Goal: Use online tool/utility: Utilize a website feature to perform a specific function

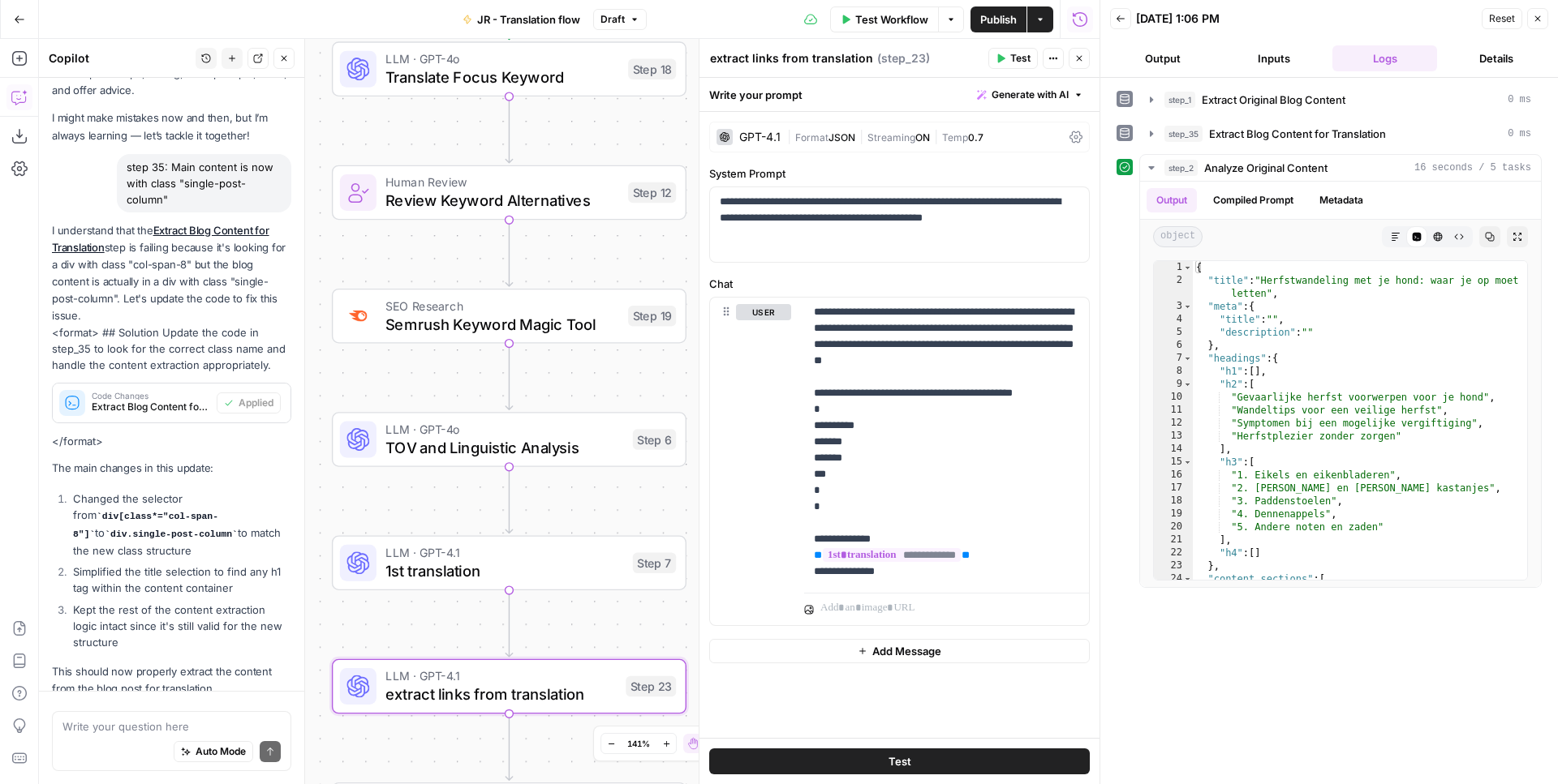
scroll to position [150, 0]
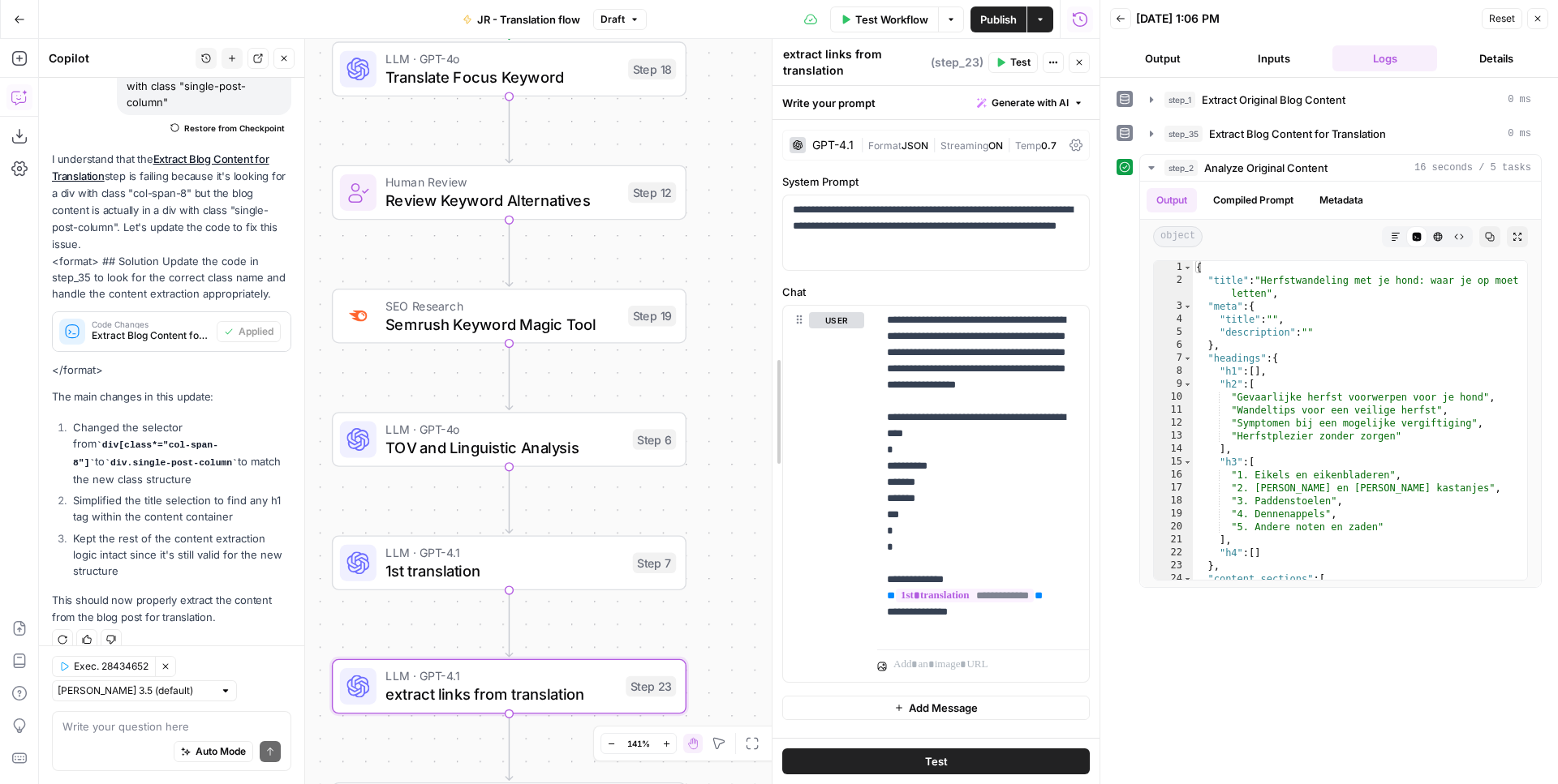
drag, startPoint x: 706, startPoint y: 482, endPoint x: 778, endPoint y: 485, distance: 72.1
click at [779, 485] on div "**********" at bounding box center [936, 411] width 328 height 745
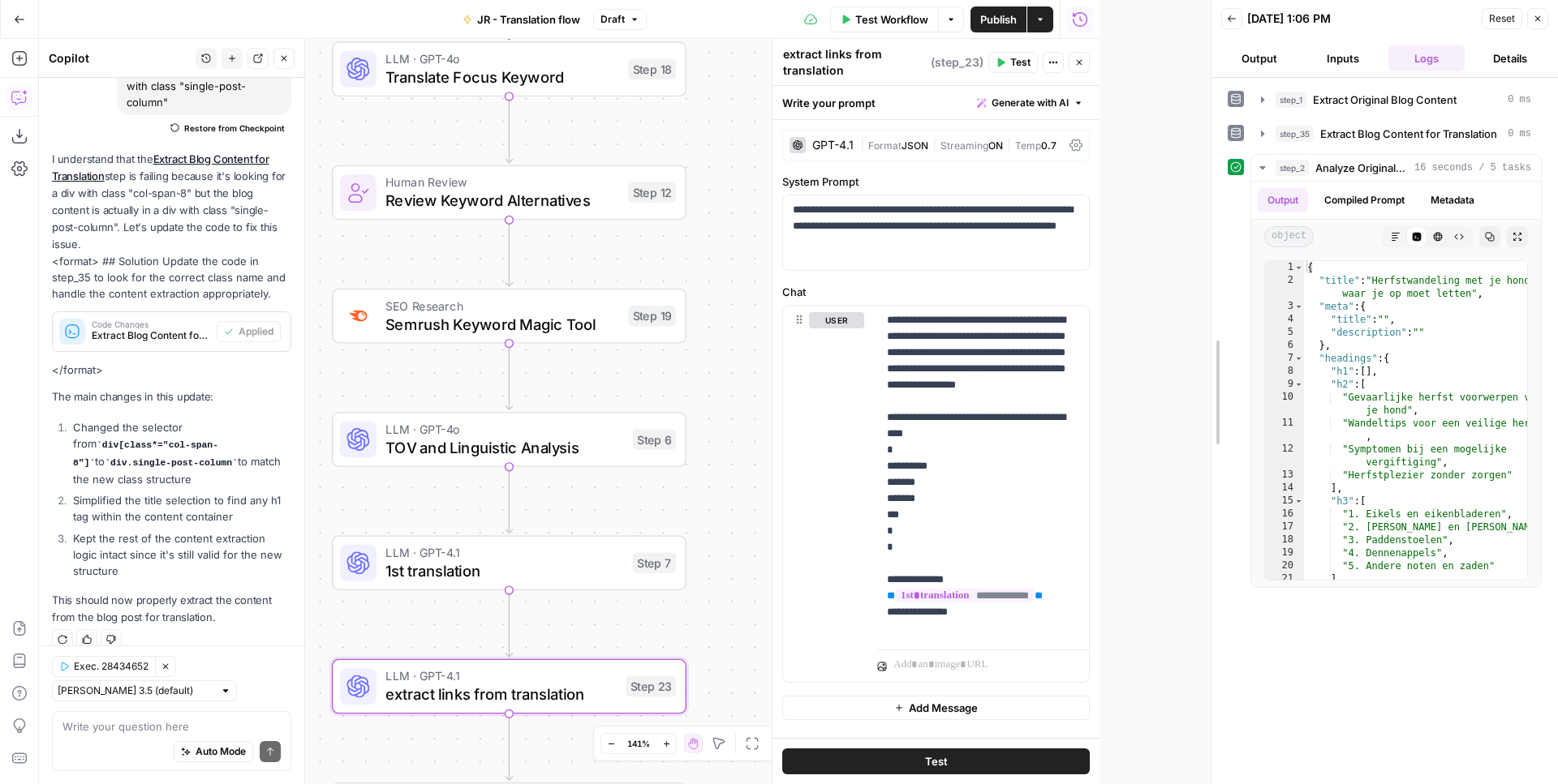
drag, startPoint x: 1094, startPoint y: 474, endPoint x: 1204, endPoint y: 476, distance: 110.0
click at [1205, 476] on div at bounding box center [1212, 392] width 16 height 784
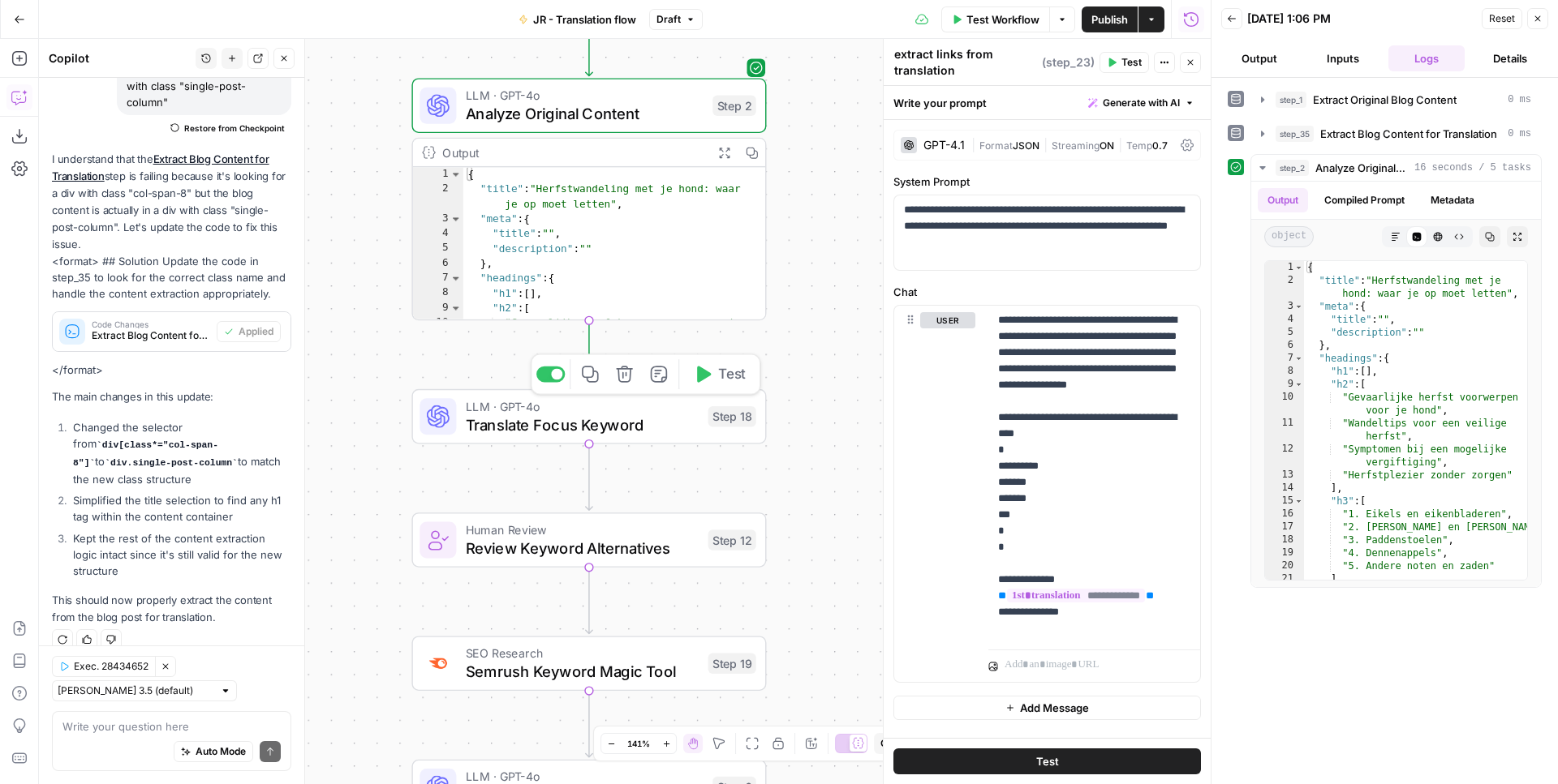
click at [697, 384] on button "Test" at bounding box center [719, 374] width 70 height 30
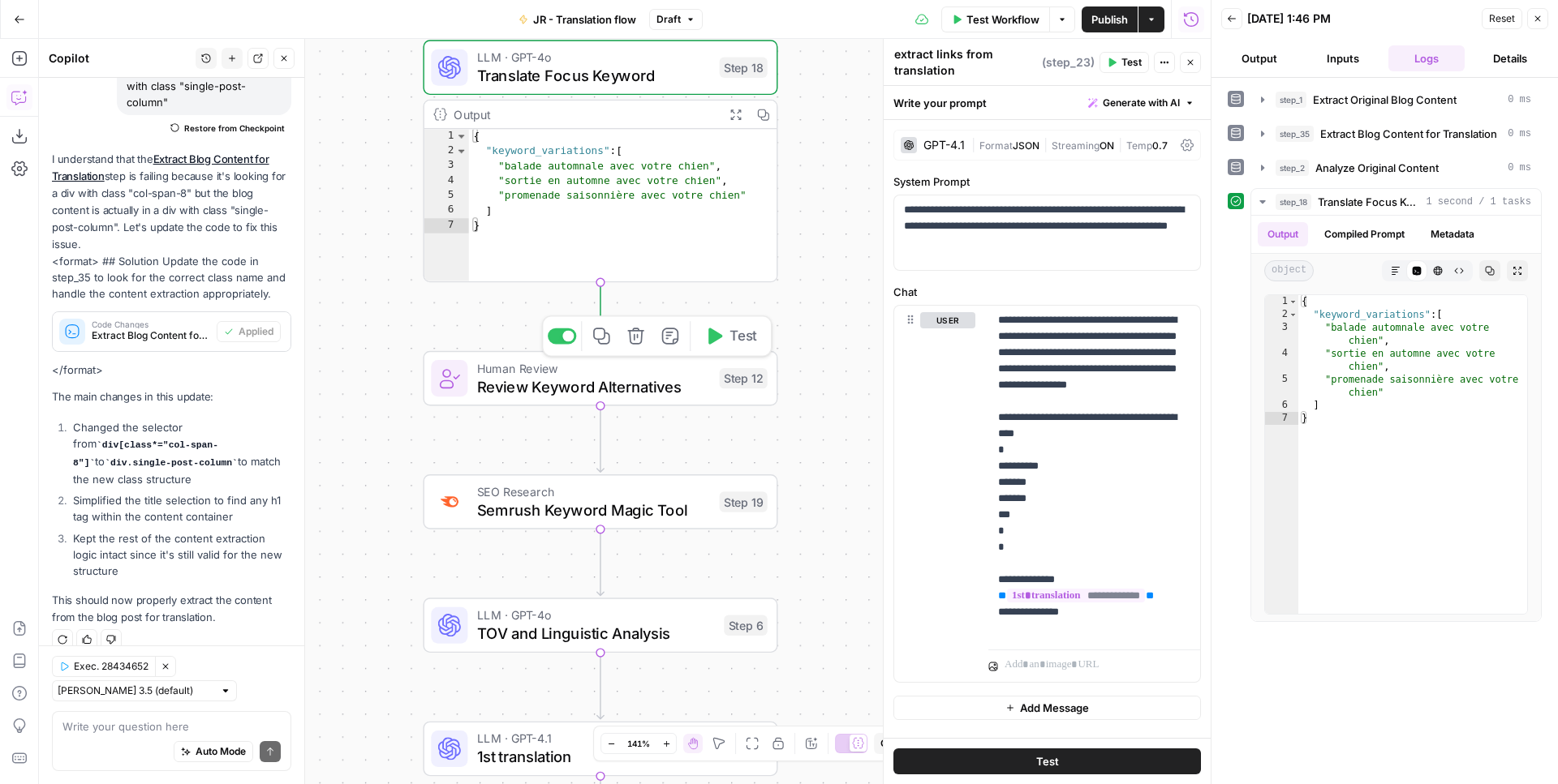
click at [719, 345] on button "Test" at bounding box center [730, 335] width 70 height 30
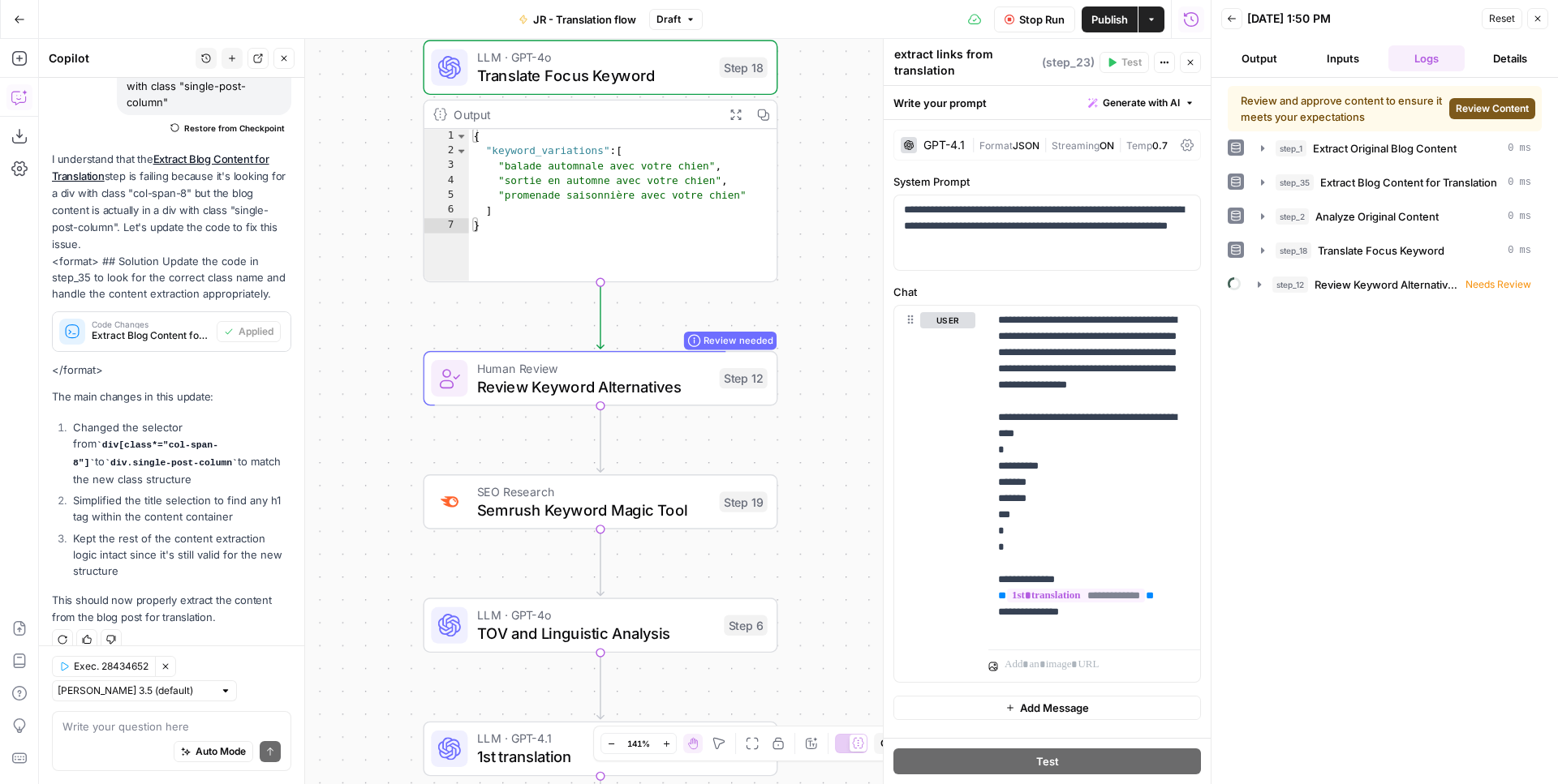
click at [1473, 114] on span "Review Content" at bounding box center [1491, 108] width 73 height 14
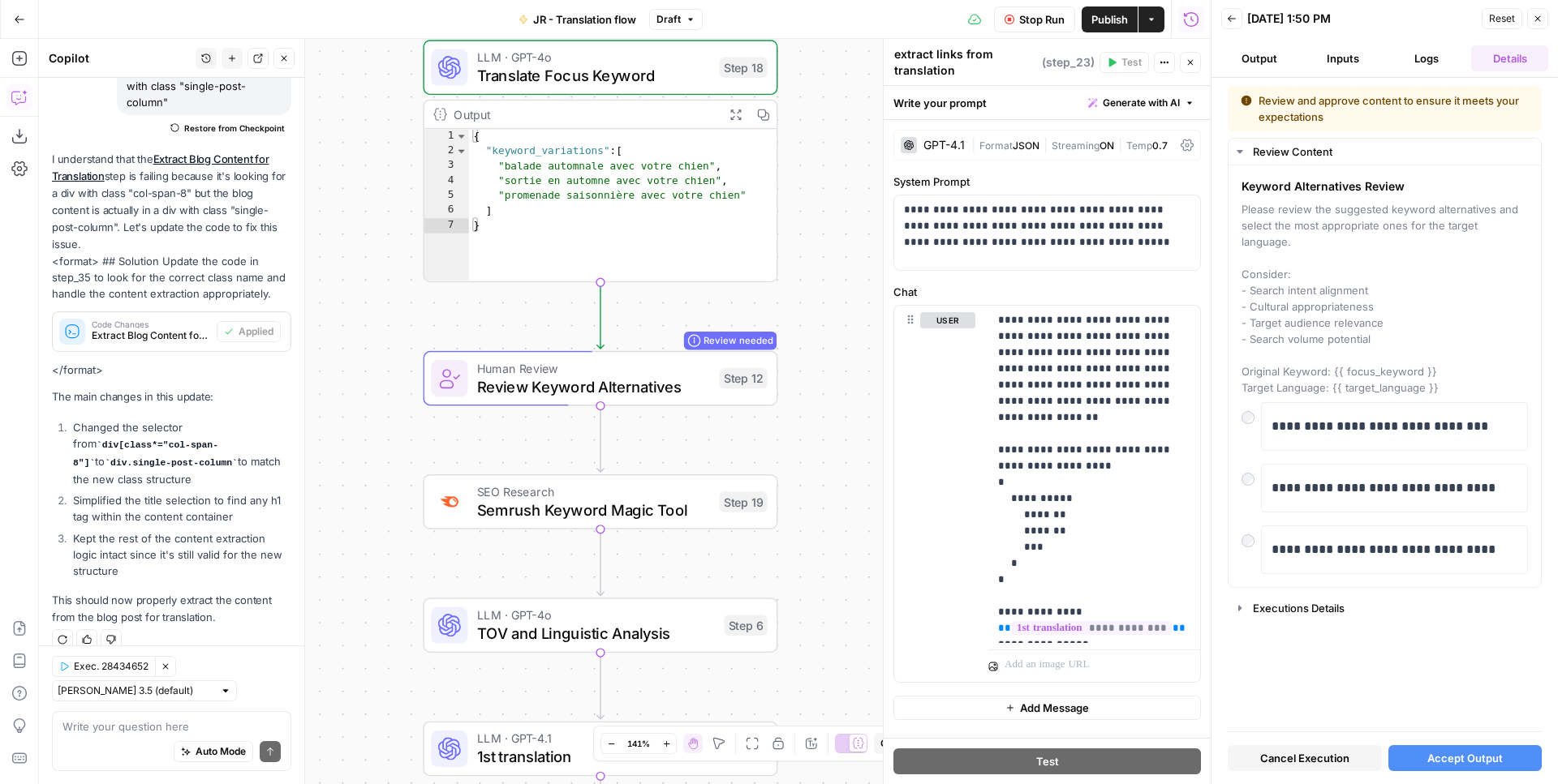
click at [1466, 755] on span "Accept Output" at bounding box center [1465, 758] width 76 height 16
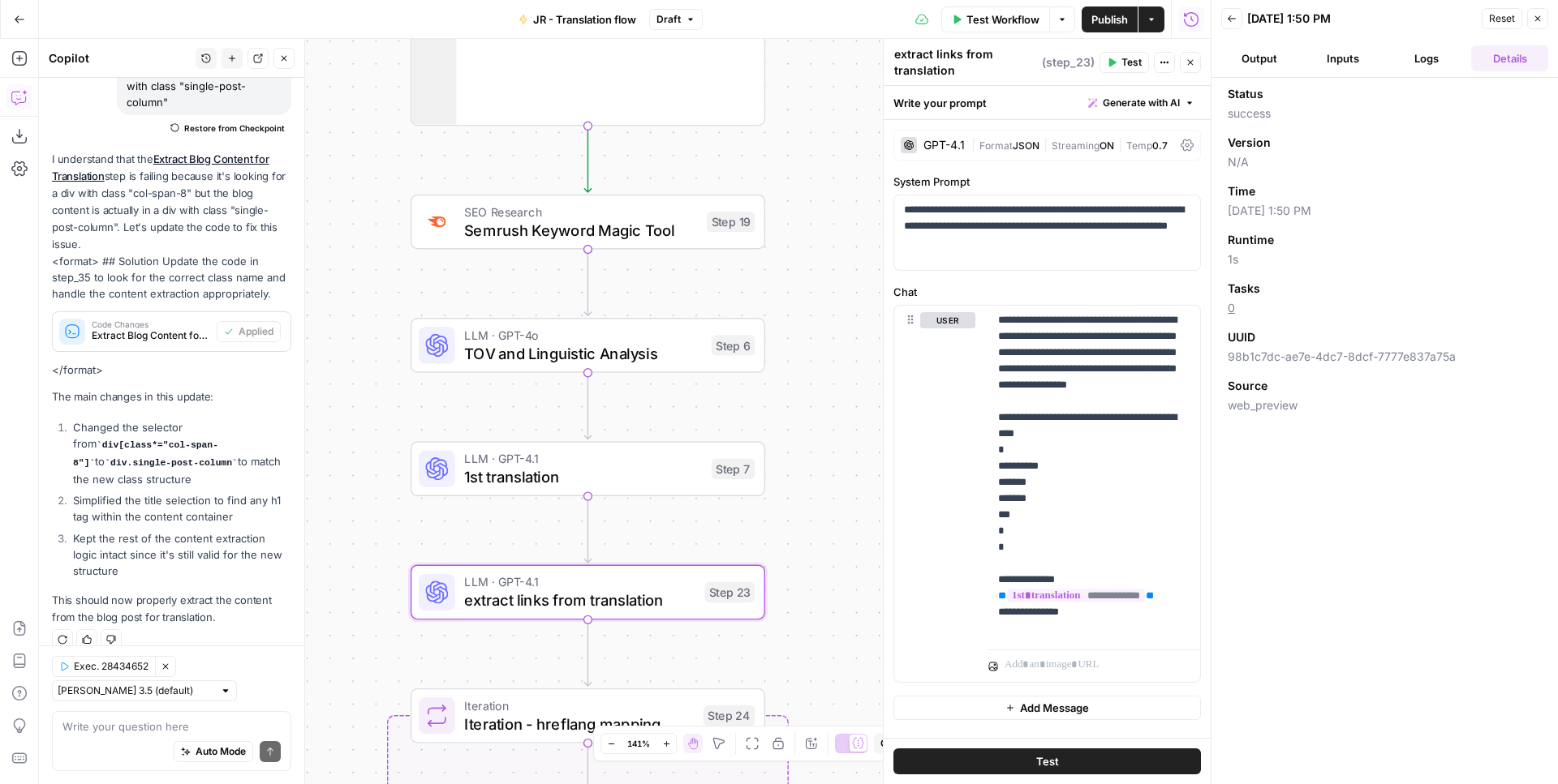
drag, startPoint x: 820, startPoint y: 565, endPoint x: 811, endPoint y: 150, distance: 415.1
click at [812, 150] on div "Workflow Set Inputs Inputs Web Page Scrape Extract Original Blog Content Step 1…" at bounding box center [624, 411] width 1171 height 745
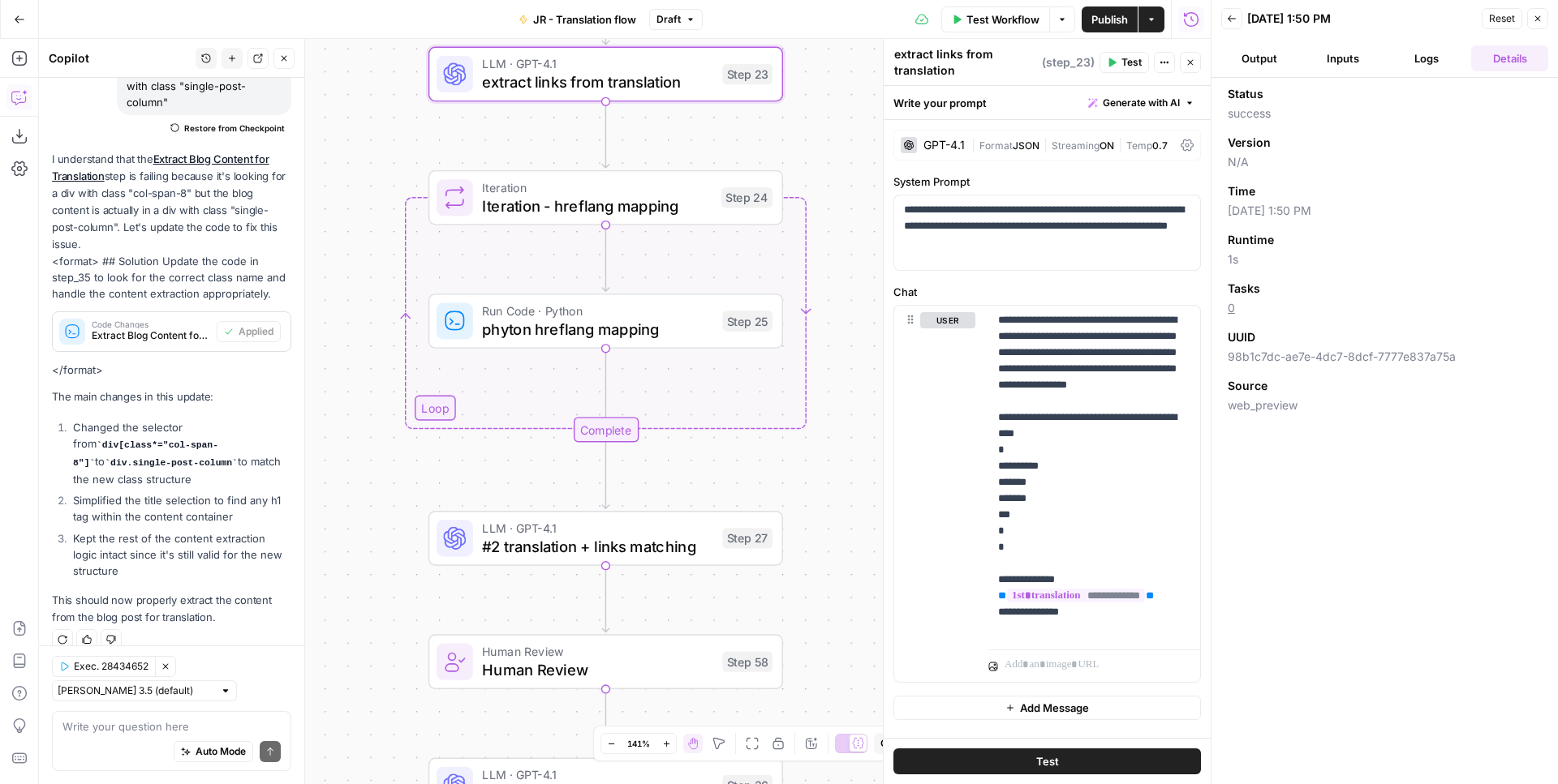
drag, startPoint x: 821, startPoint y: 493, endPoint x: 839, endPoint y: -23, distance: 516.3
click at [839, 39] on div "Workflow Set Inputs Inputs Web Page Scrape Extract Original Blog Content Step 1…" at bounding box center [624, 411] width 1171 height 745
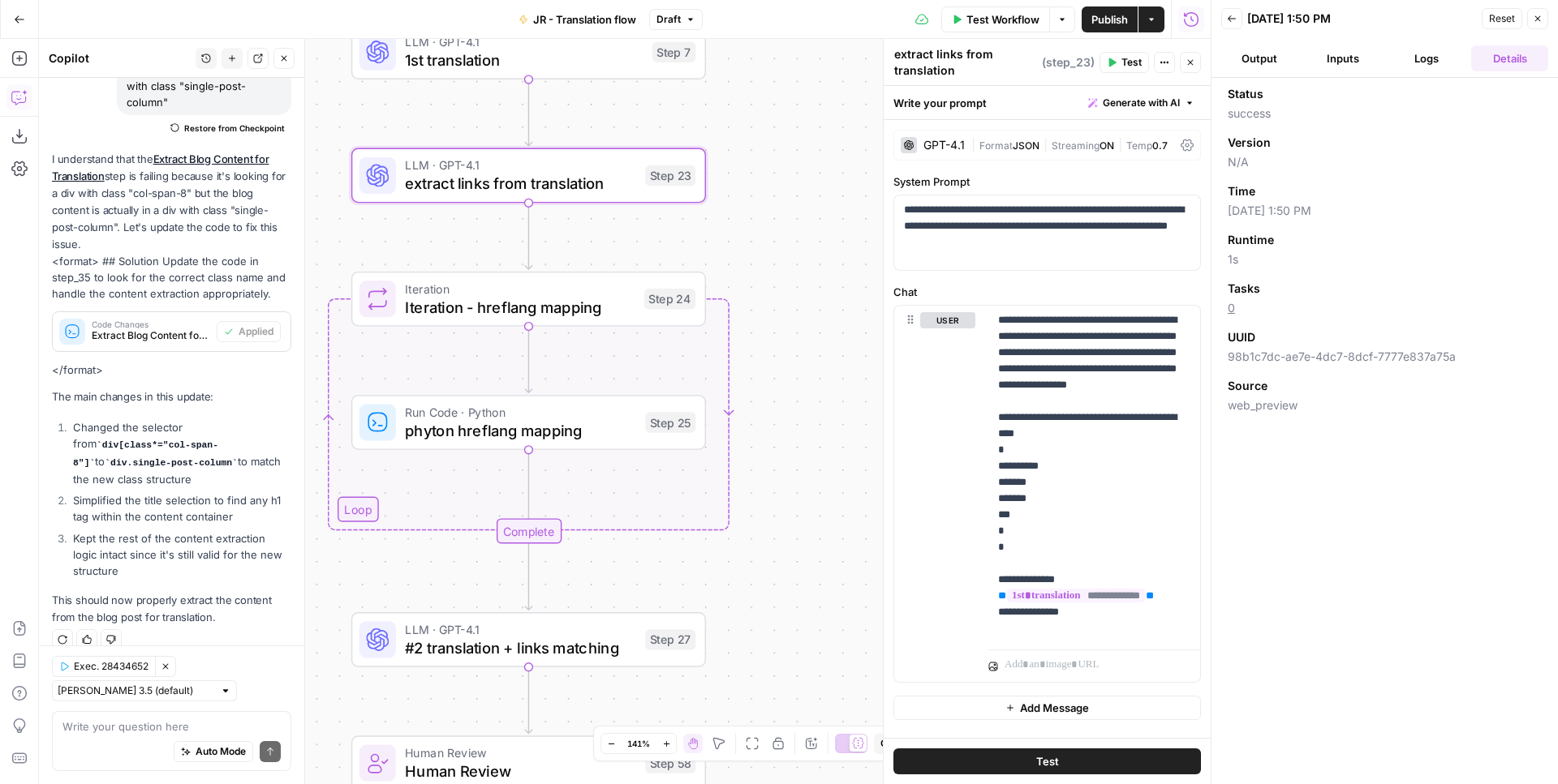
drag, startPoint x: 822, startPoint y: 523, endPoint x: 746, endPoint y: 627, distance: 128.8
click at [746, 627] on div "Workflow Set Inputs Inputs Web Page Scrape Extract Original Blog Content Step 1…" at bounding box center [624, 411] width 1171 height 745
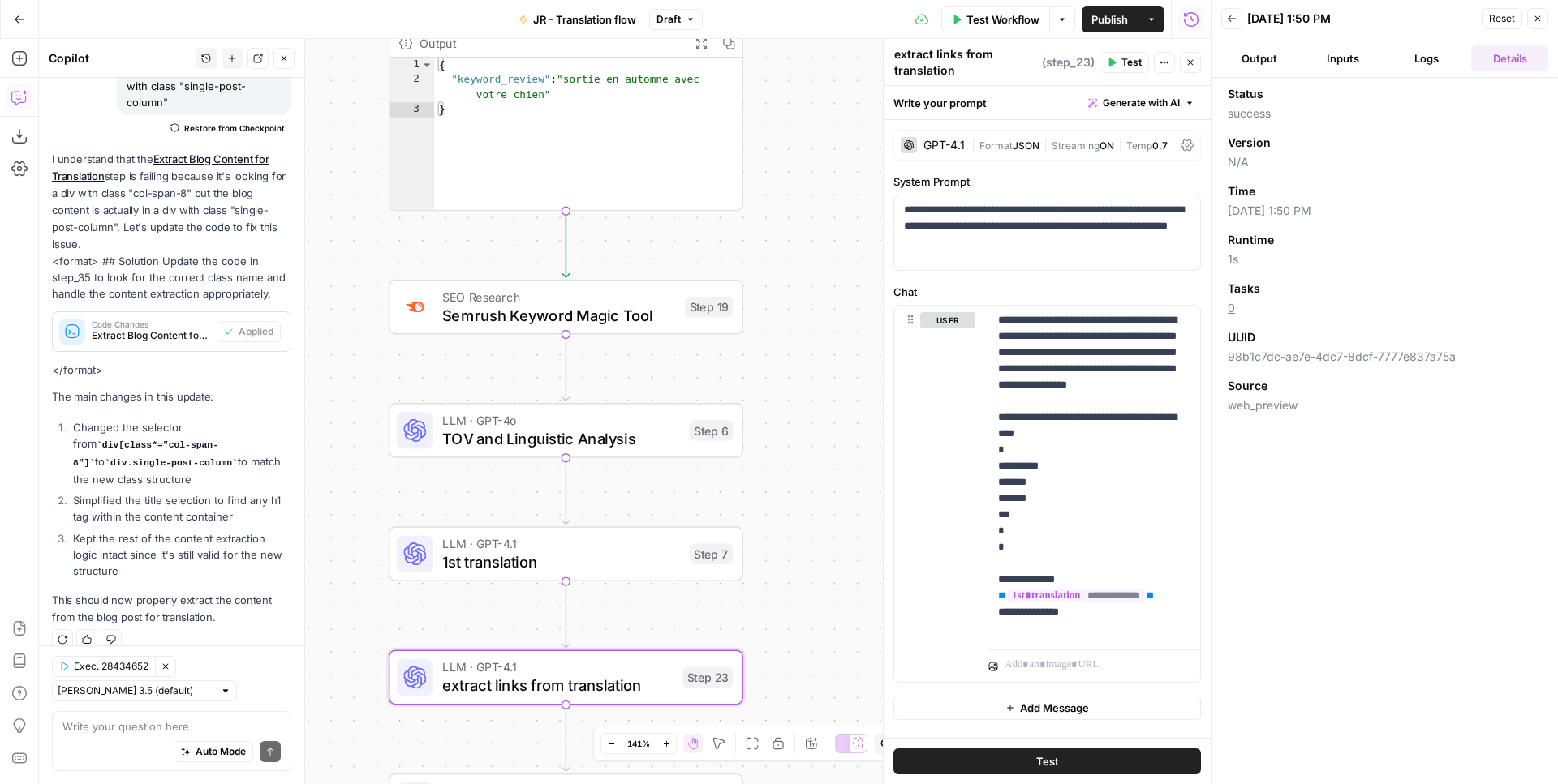
drag, startPoint x: 778, startPoint y: 202, endPoint x: 815, endPoint y: 704, distance: 503.4
click at [815, 704] on div "Workflow Set Inputs Inputs Web Page Scrape Extract Original Blog Content Step 1…" at bounding box center [624, 411] width 1171 height 745
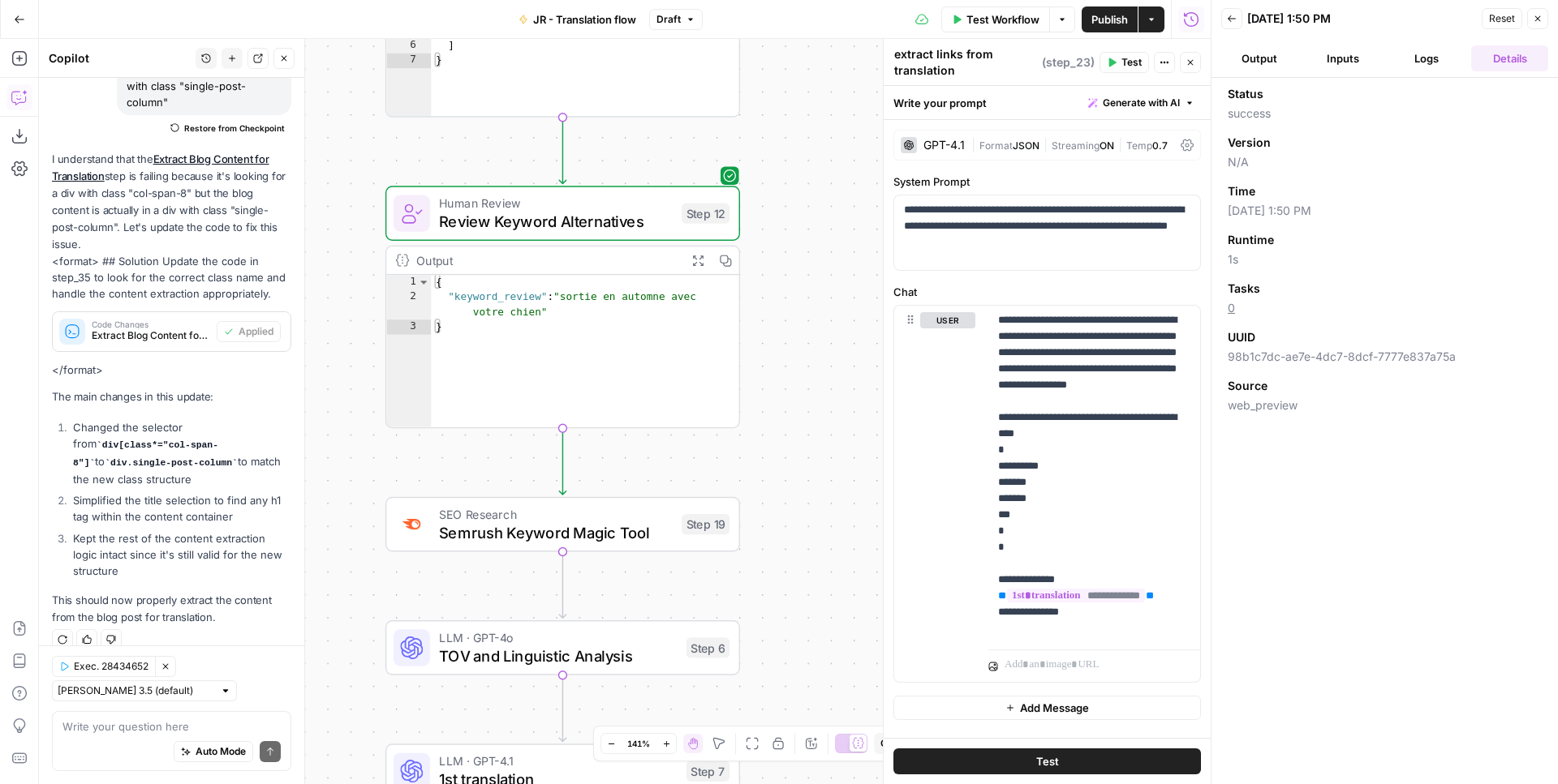
drag, startPoint x: 811, startPoint y: 251, endPoint x: 807, endPoint y: 470, distance: 219.0
click at [807, 470] on div "Workflow Set Inputs Inputs Web Page Scrape Extract Original Blog Content Step 1…" at bounding box center [624, 411] width 1171 height 745
click at [689, 487] on button "Test" at bounding box center [692, 484] width 70 height 30
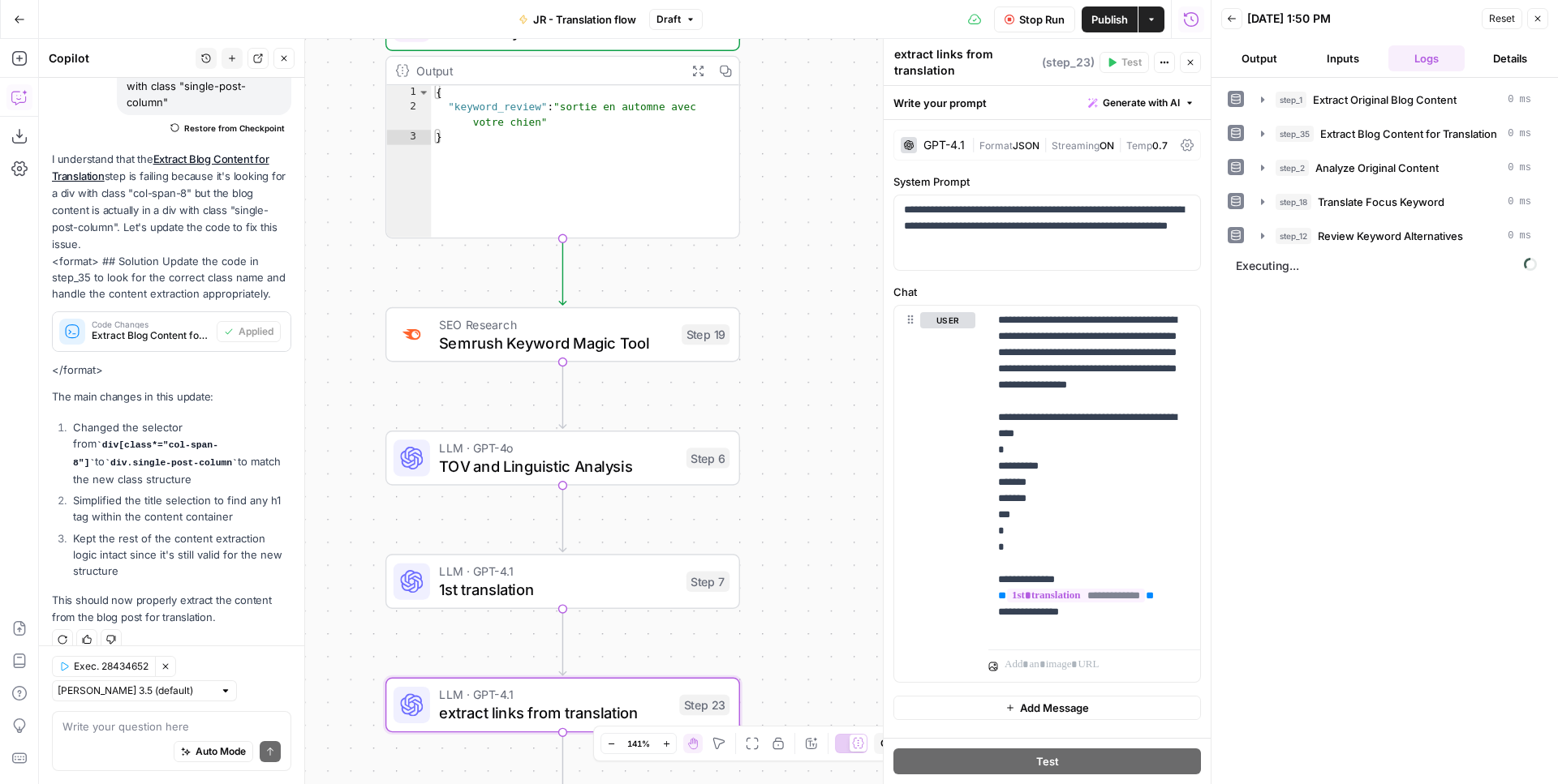
drag, startPoint x: 802, startPoint y: 482, endPoint x: 802, endPoint y: 183, distance: 299.0
click at [802, 183] on div "Workflow Set Inputs Inputs Web Page Scrape Extract Original Blog Content Step 1…" at bounding box center [624, 411] width 1171 height 745
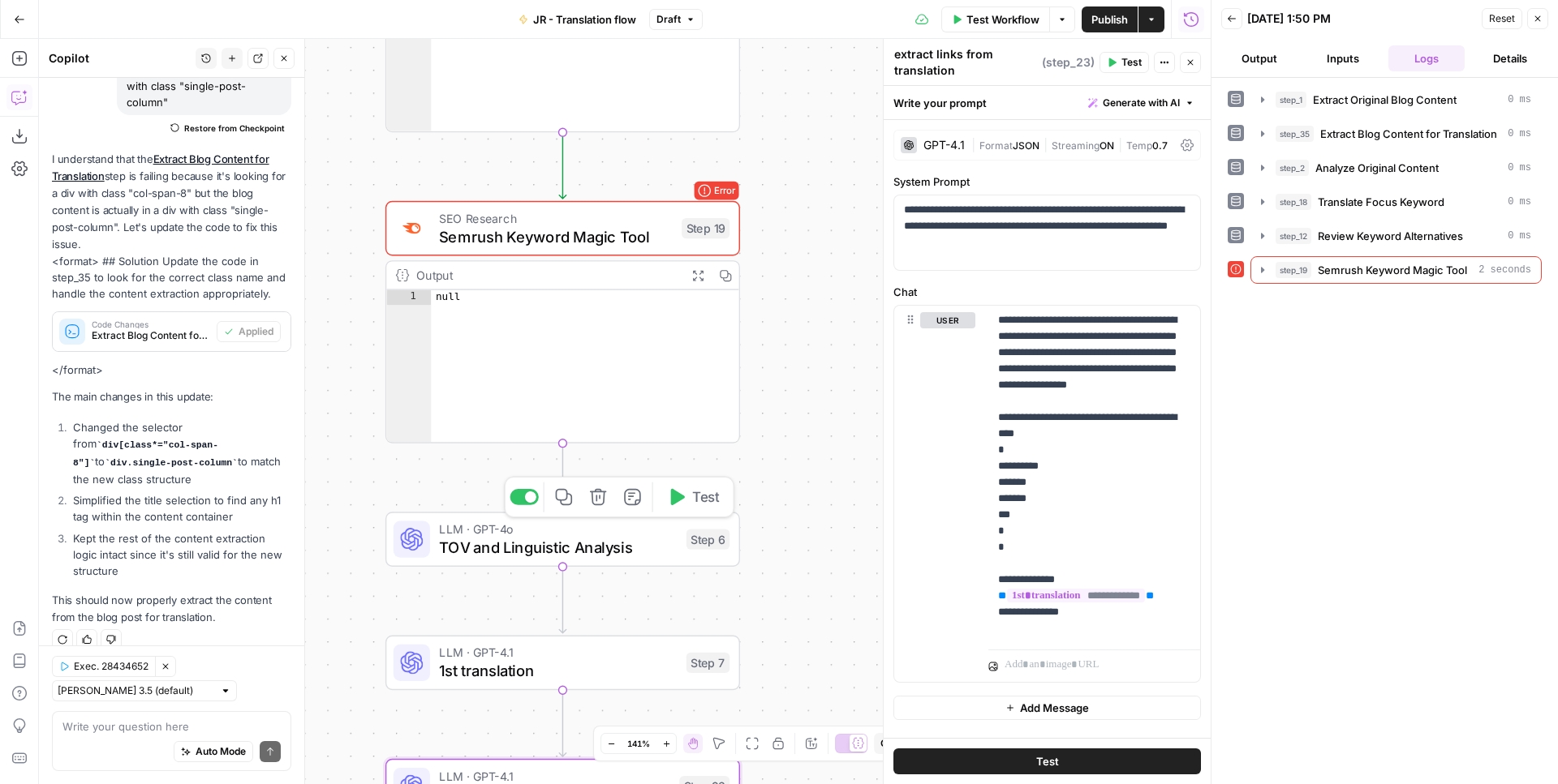
click at [681, 501] on icon "button" at bounding box center [676, 497] width 19 height 19
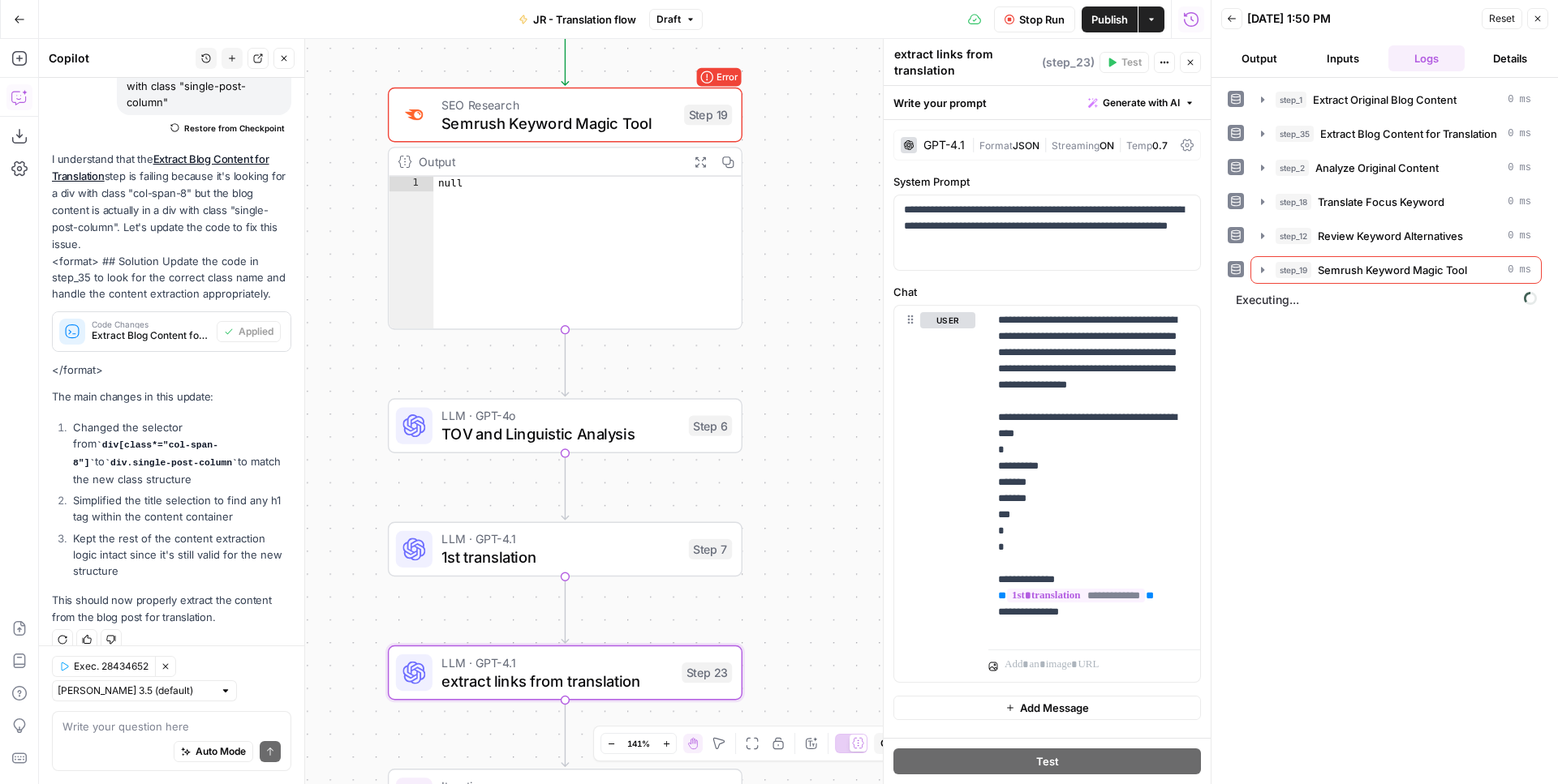
drag, startPoint x: 776, startPoint y: 486, endPoint x: 779, endPoint y: 373, distance: 113.0
click at [779, 372] on div "Workflow Set Inputs Inputs Web Page Scrape Extract Original Blog Content Step 1…" at bounding box center [624, 411] width 1171 height 745
click at [654, 126] on span "Semrush Keyword Magic Tool" at bounding box center [558, 122] width 234 height 23
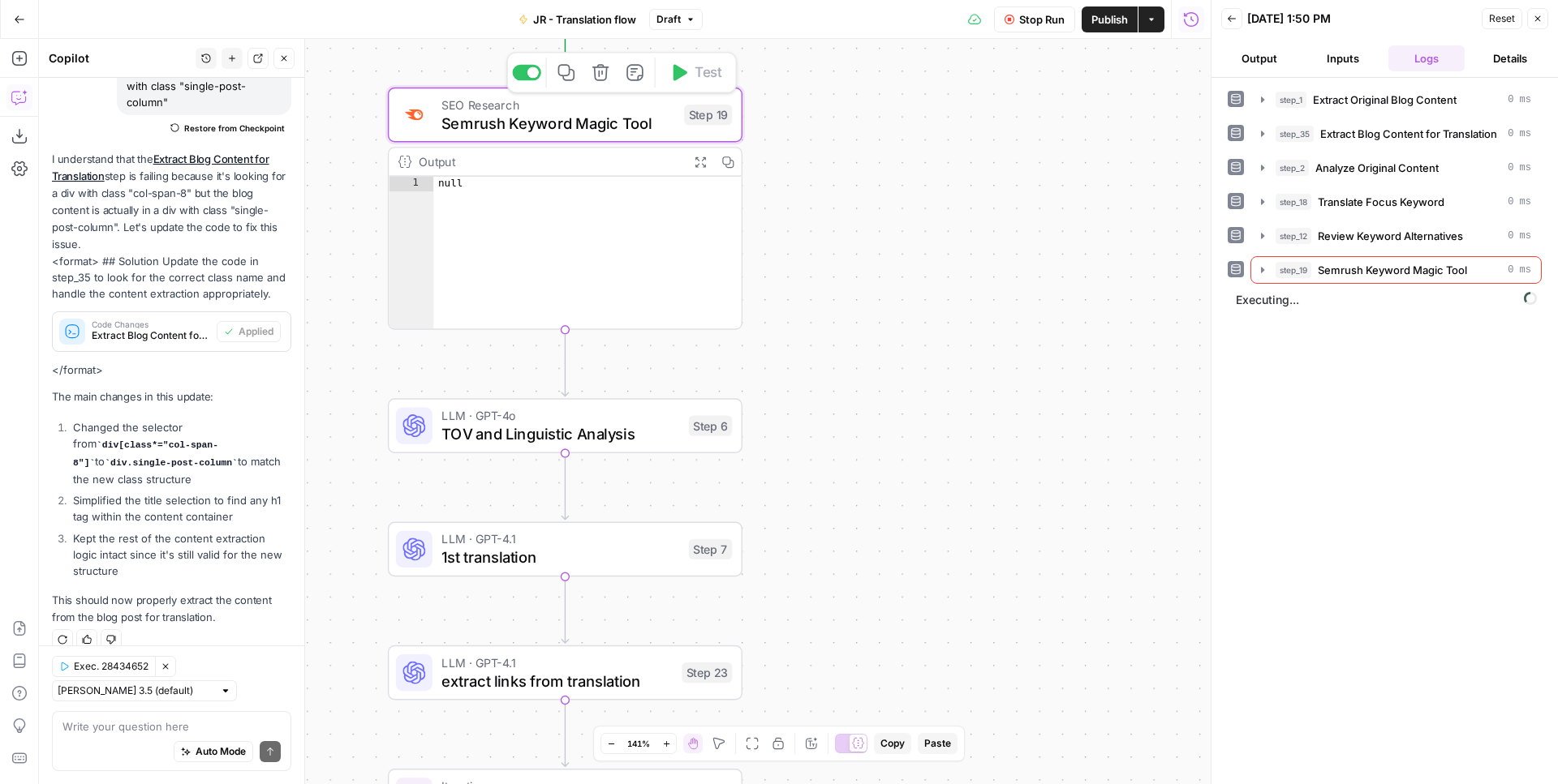
type textarea "Semrush Keyword Magic Tool"
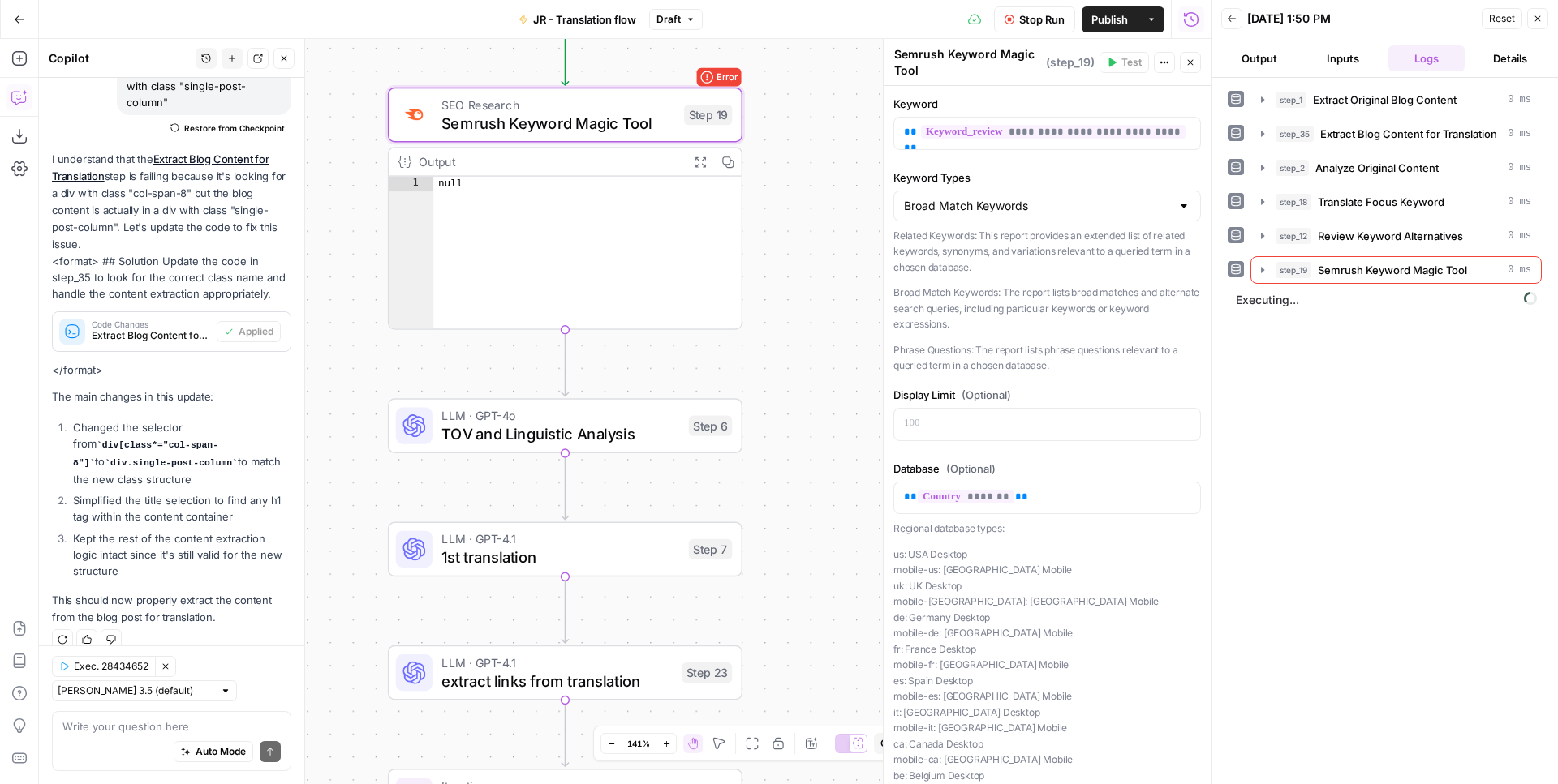
scroll to position [107, 0]
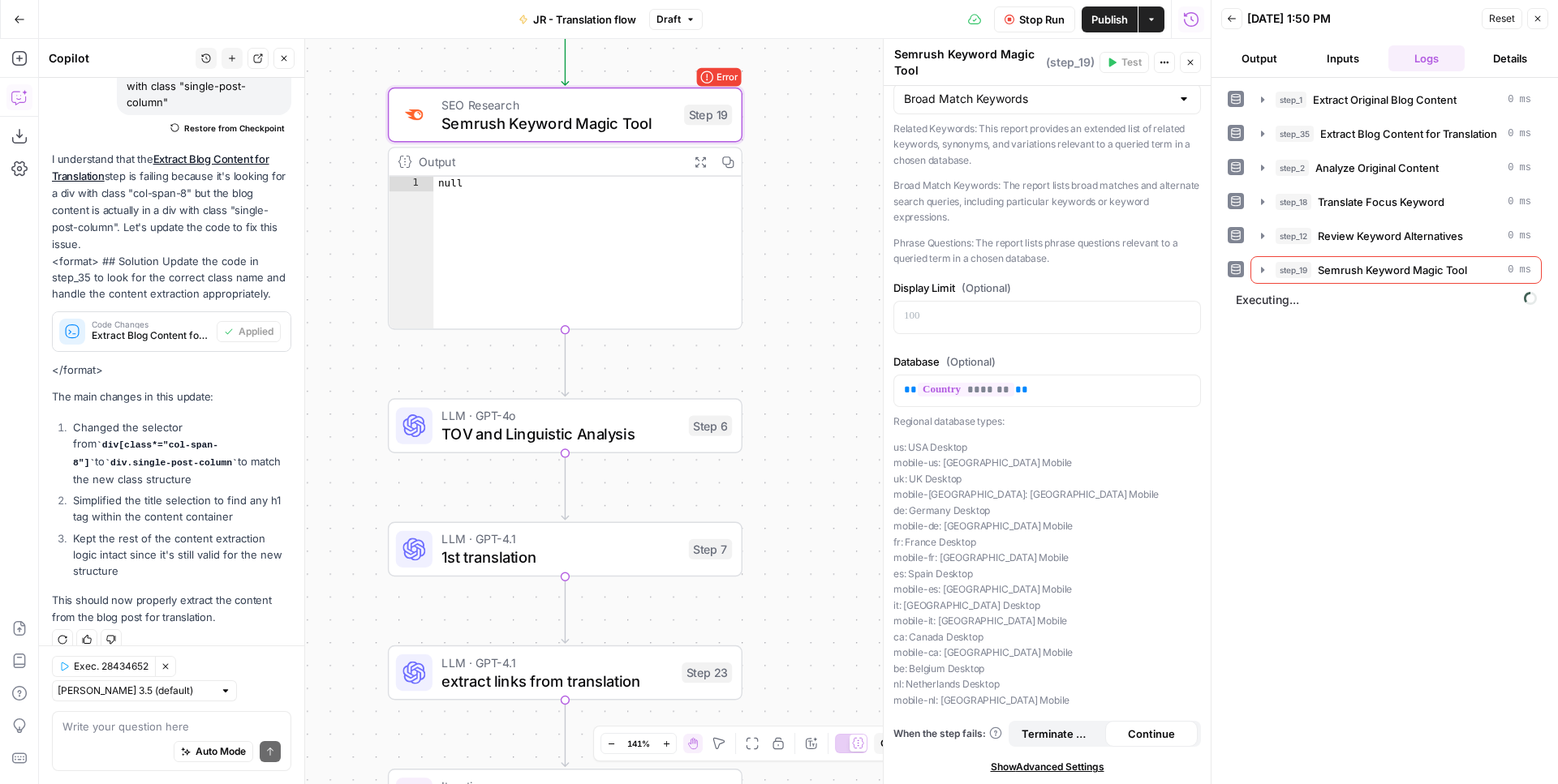
click at [1346, 293] on span "Executing..." at bounding box center [1386, 300] width 311 height 26
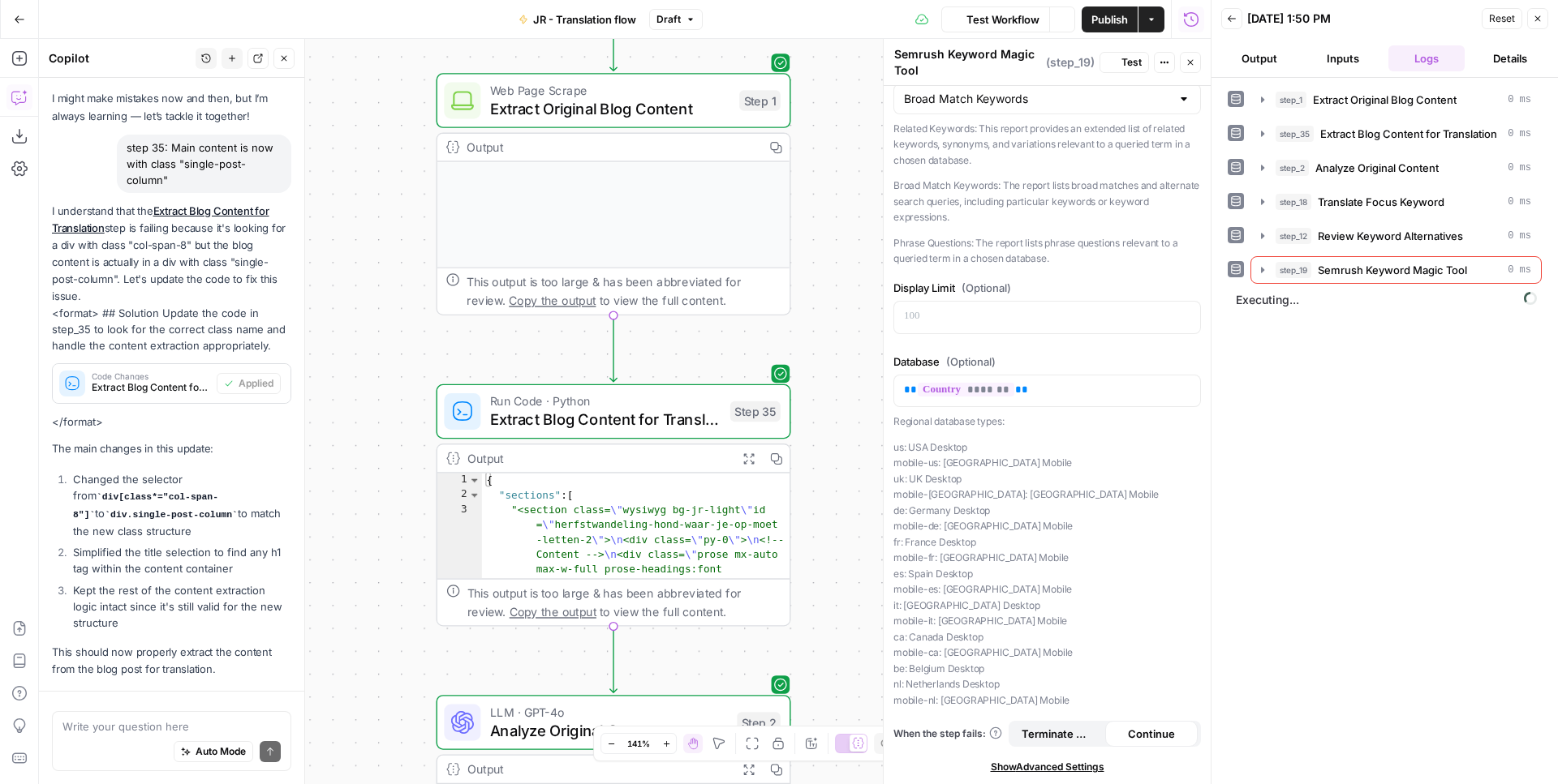
scroll to position [150, 0]
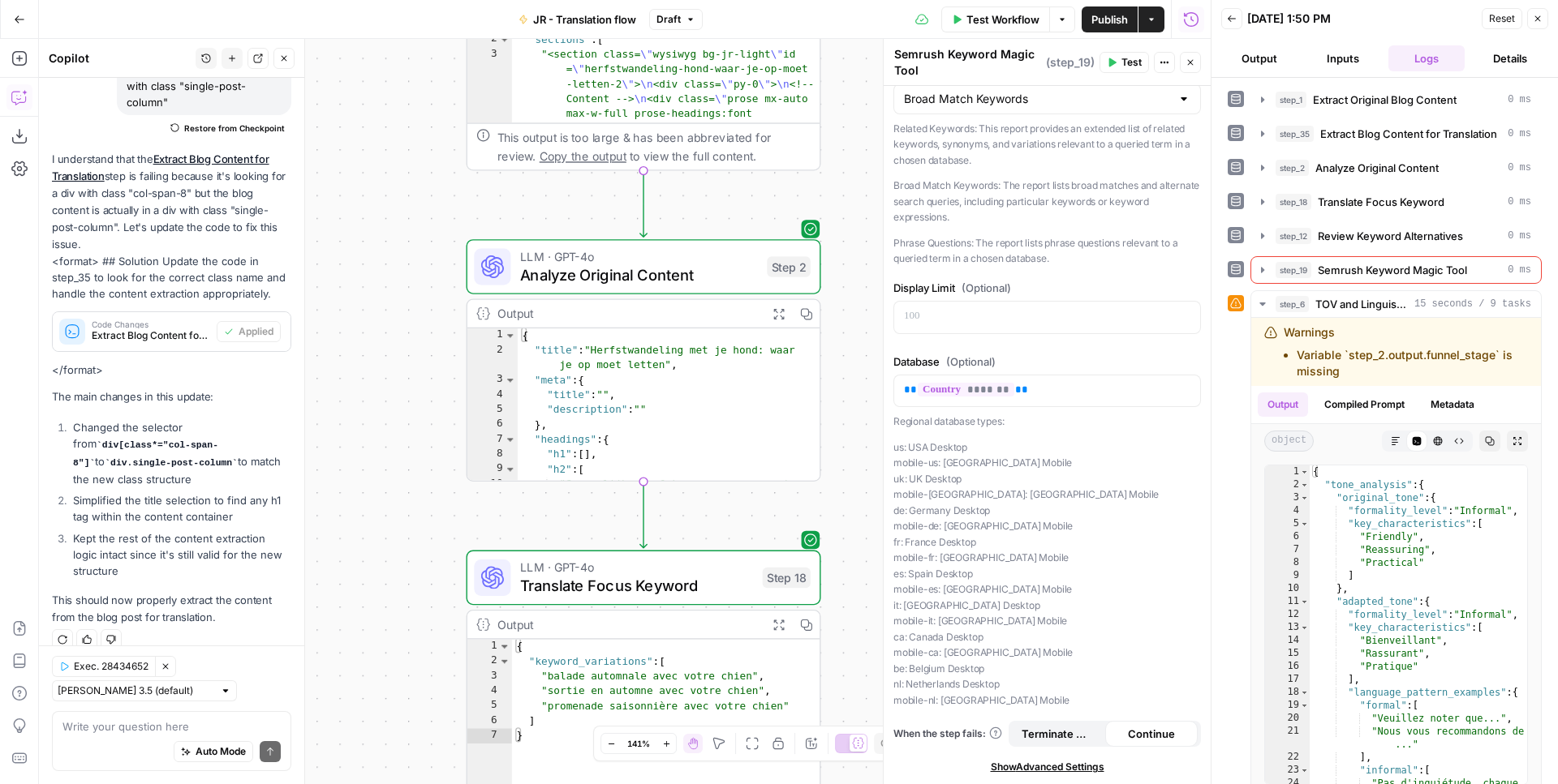
drag, startPoint x: 855, startPoint y: 668, endPoint x: 887, endPoint y: 210, distance: 459.1
click at [887, 206] on div "Workflow Set Inputs Inputs Web Page Scrape Extract Original Blog Content Step 1…" at bounding box center [624, 411] width 1171 height 745
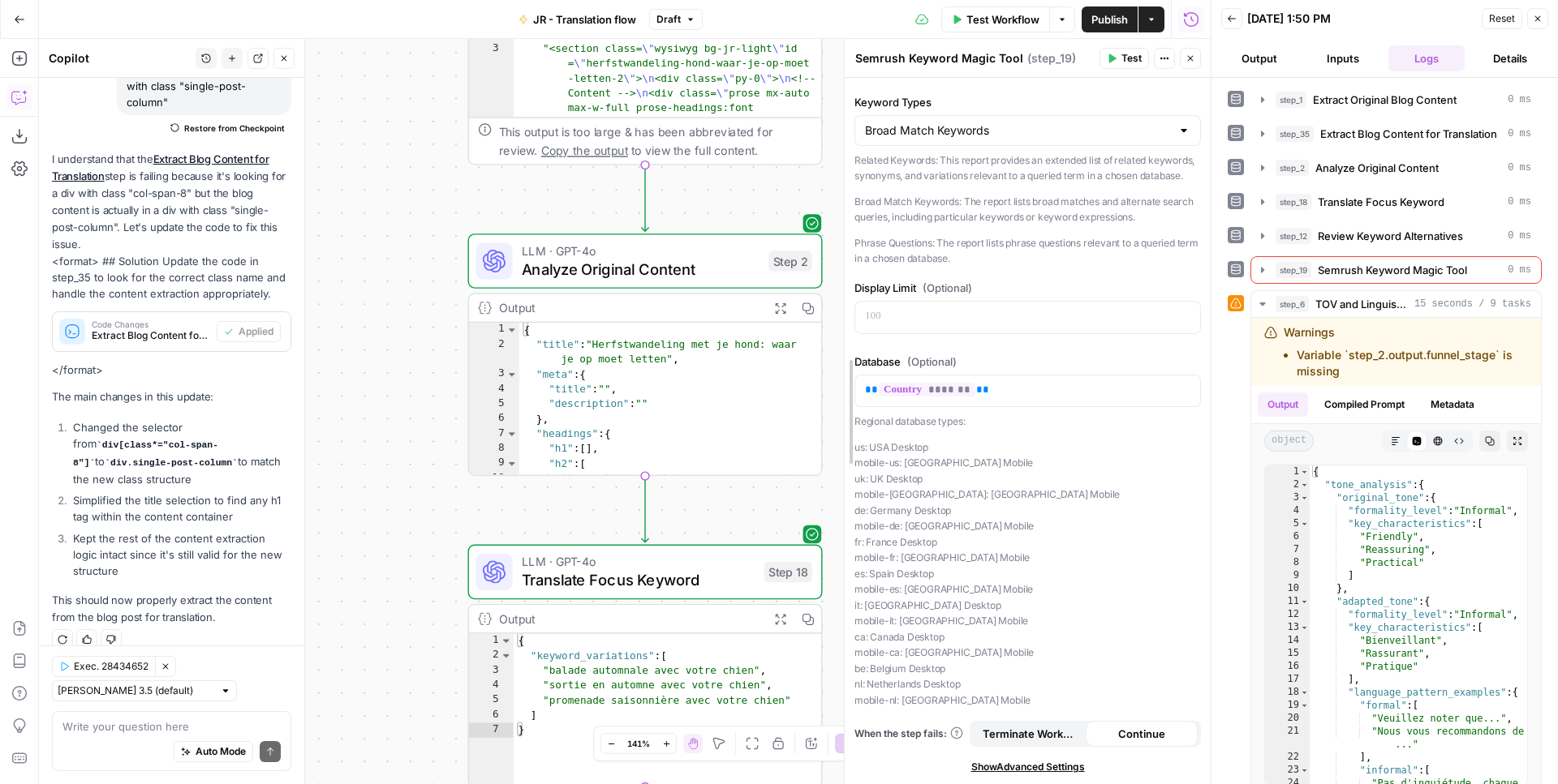
drag, startPoint x: 885, startPoint y: 519, endPoint x: 844, endPoint y: 88, distance: 432.9
click at [844, 88] on div "**********" at bounding box center [1027, 411] width 367 height 745
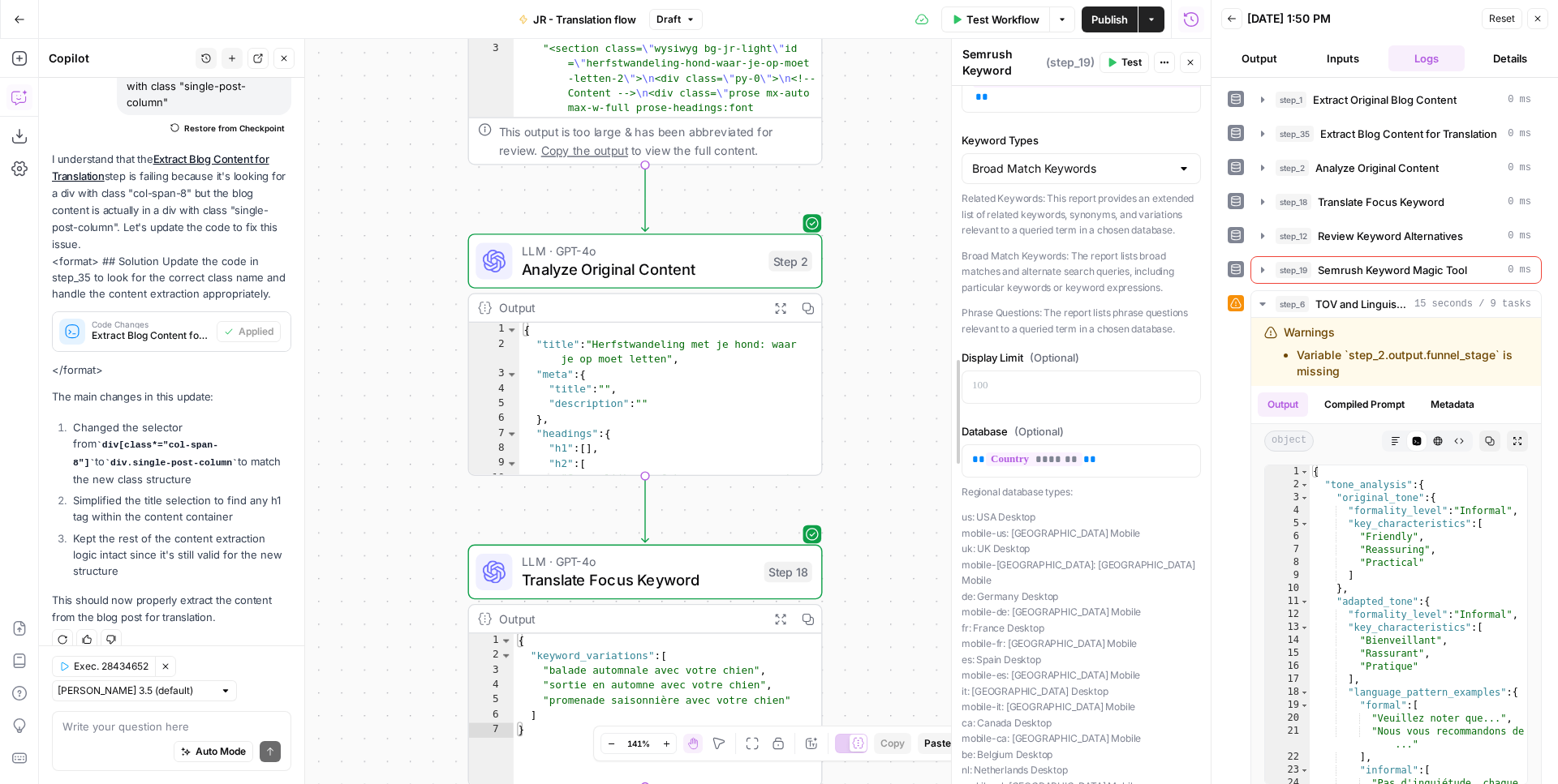
drag, startPoint x: 847, startPoint y: 211, endPoint x: 993, endPoint y: 212, distance: 146.0
click at [994, 212] on div "**********" at bounding box center [1081, 411] width 260 height 745
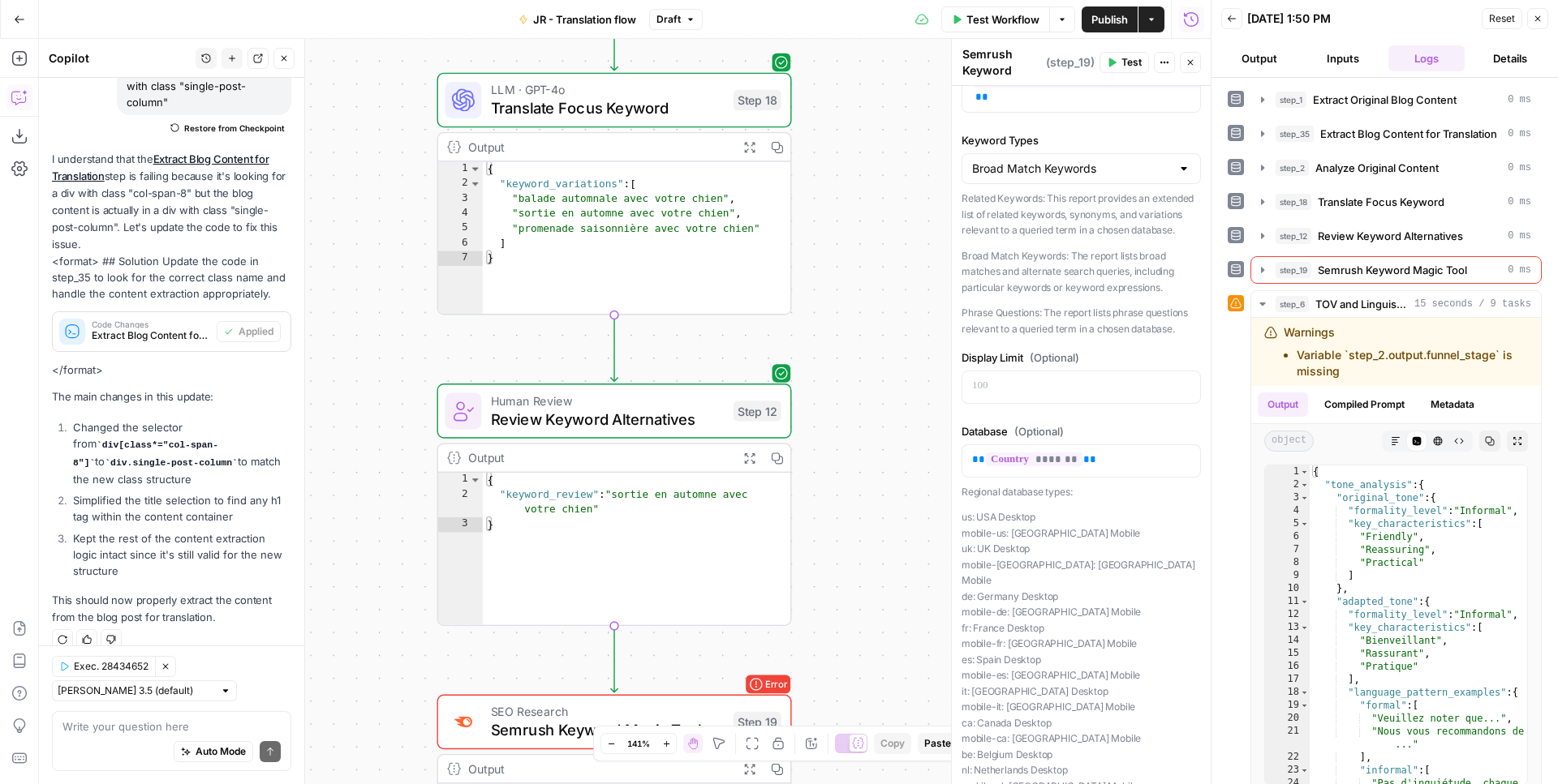
drag, startPoint x: 908, startPoint y: 456, endPoint x: 873, endPoint y: -26, distance: 483.3
click at [873, 39] on div "Workflow Set Inputs Inputs Web Page Scrape Extract Original Blog Content Step 1…" at bounding box center [624, 411] width 1171 height 745
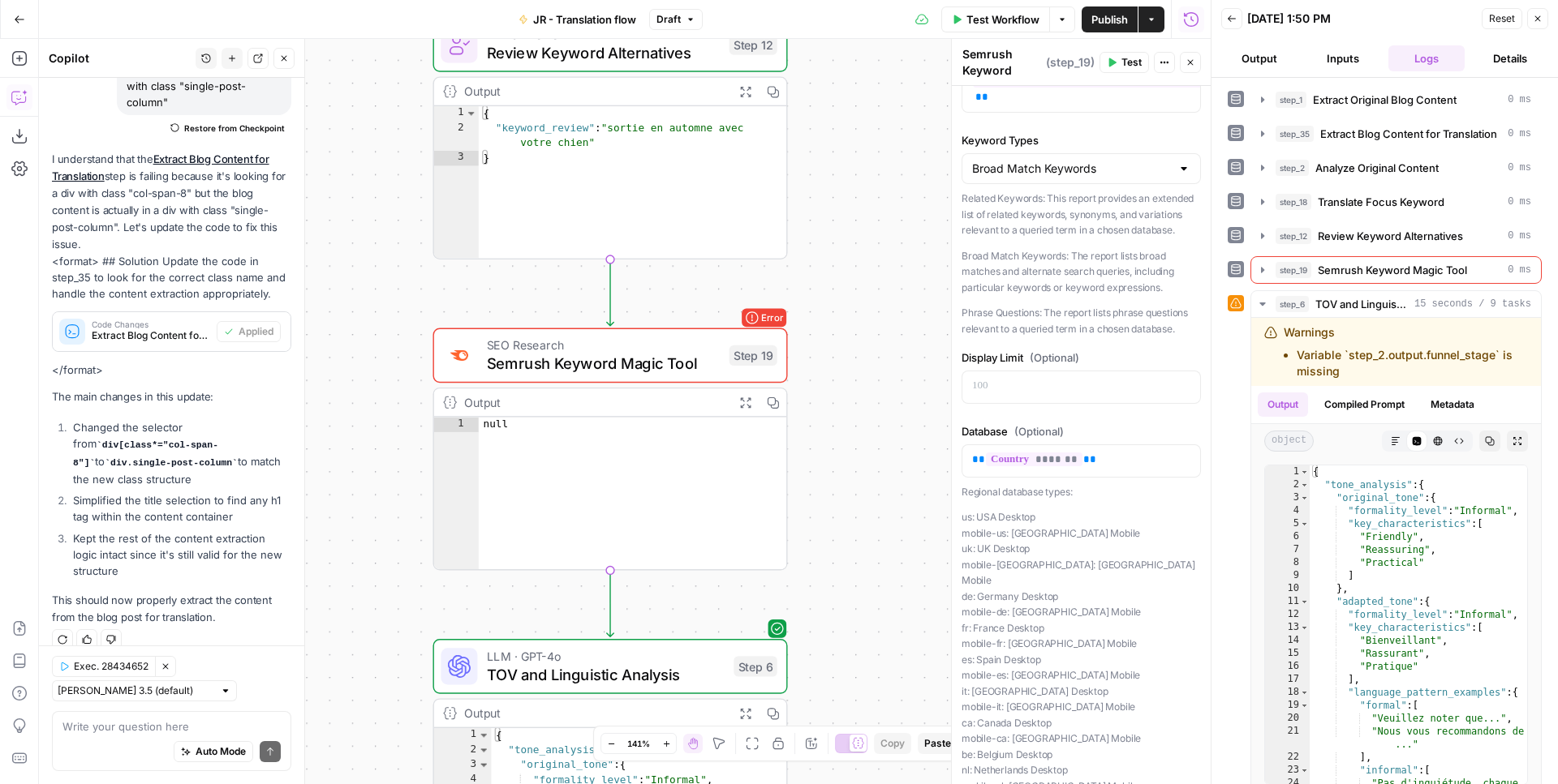
drag, startPoint x: 825, startPoint y: 555, endPoint x: 823, endPoint y: 118, distance: 437.0
click at [823, 118] on div "Workflow Set Inputs Inputs Web Page Scrape Extract Original Blog Content Step 1…" at bounding box center [624, 411] width 1171 height 745
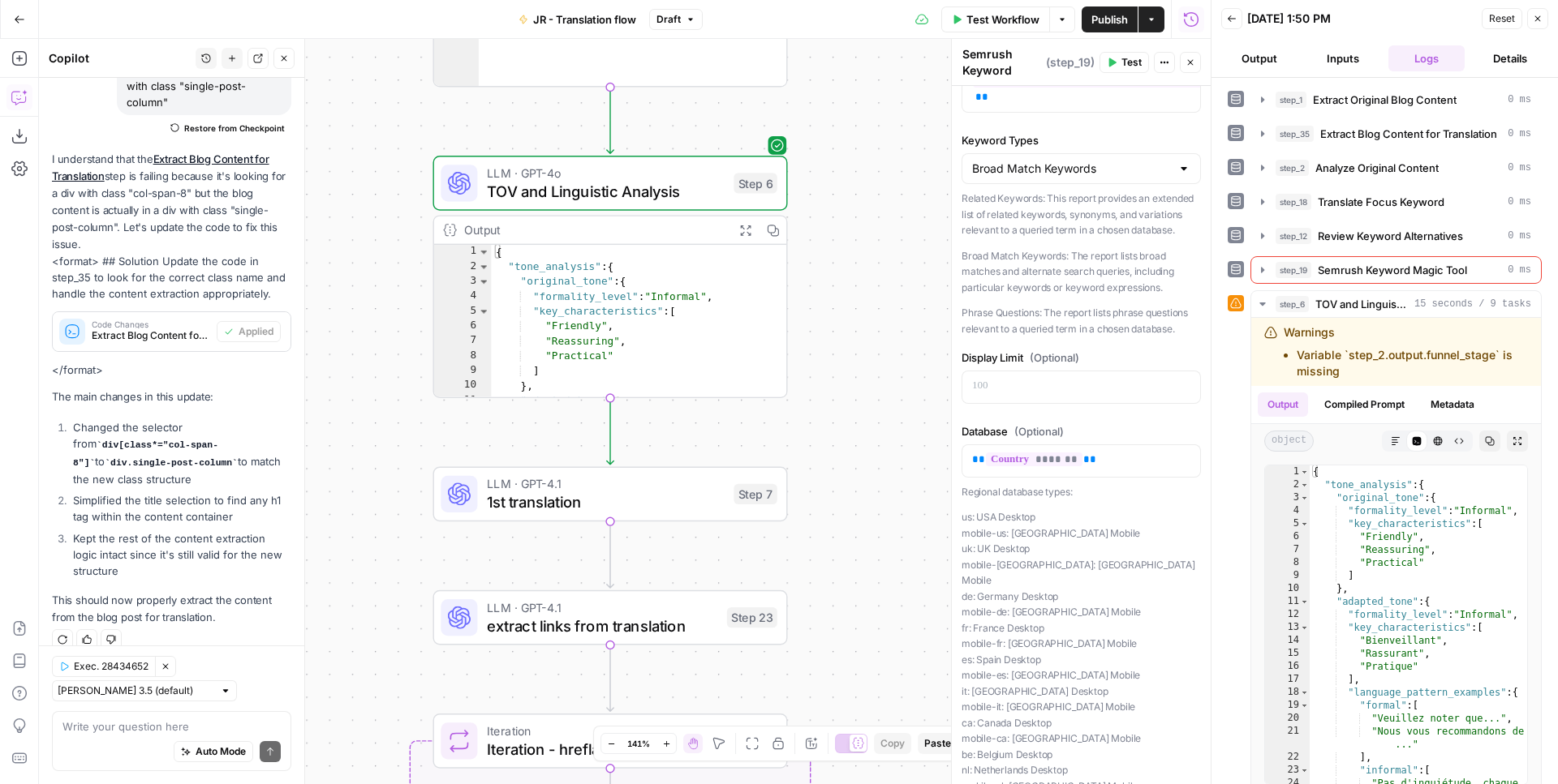
drag, startPoint x: 814, startPoint y: 563, endPoint x: 814, endPoint y: 161, distance: 402.0
click at [815, 160] on div "Workflow Set Inputs Inputs Web Page Scrape Extract Original Blog Content Step 1…" at bounding box center [624, 411] width 1171 height 745
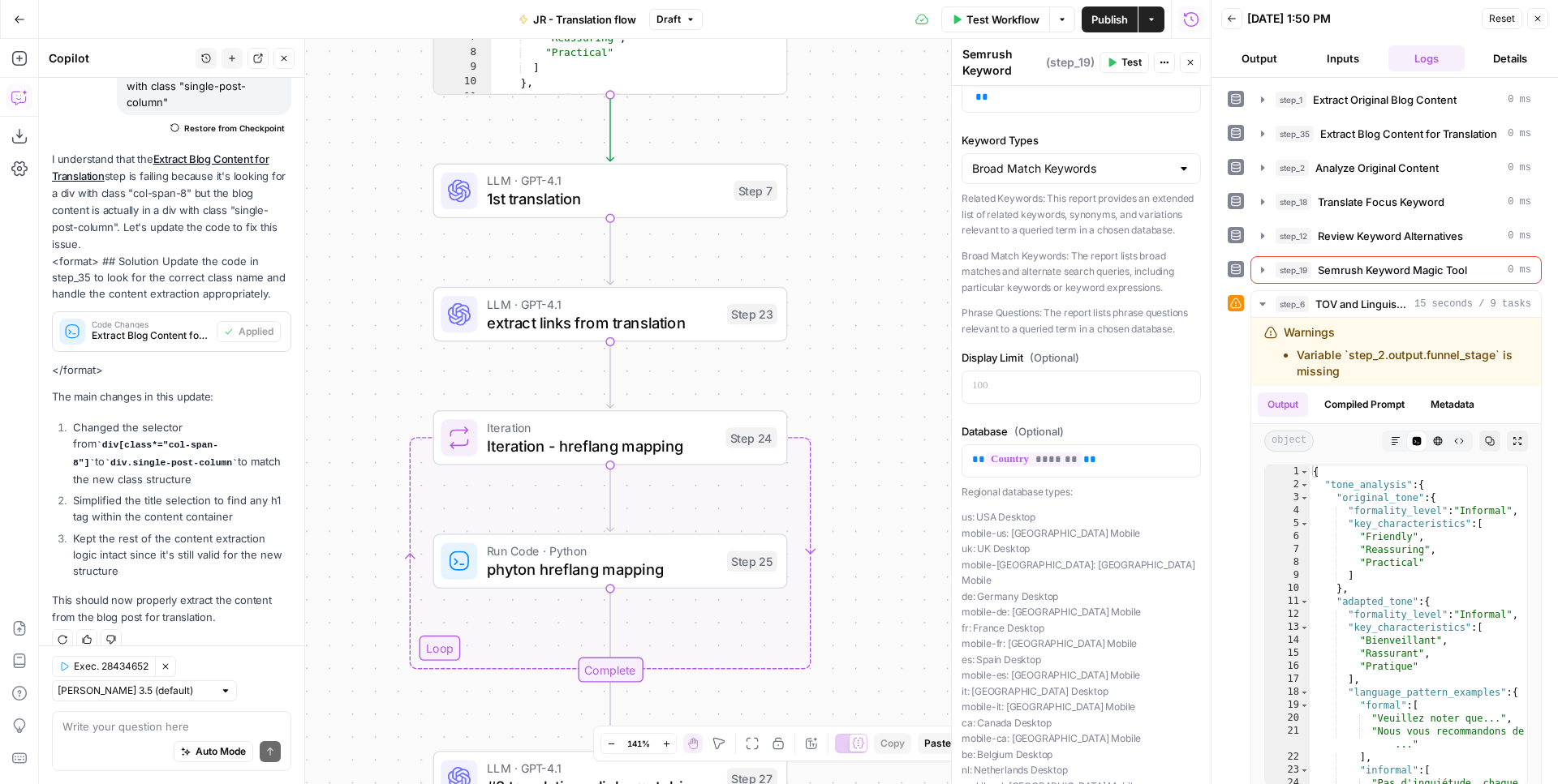
drag, startPoint x: 821, startPoint y: 512, endPoint x: 821, endPoint y: 207, distance: 305.0
click at [822, 207] on div "Workflow Set Inputs Inputs Web Page Scrape Extract Original Blog Content Step 1…" at bounding box center [624, 411] width 1171 height 745
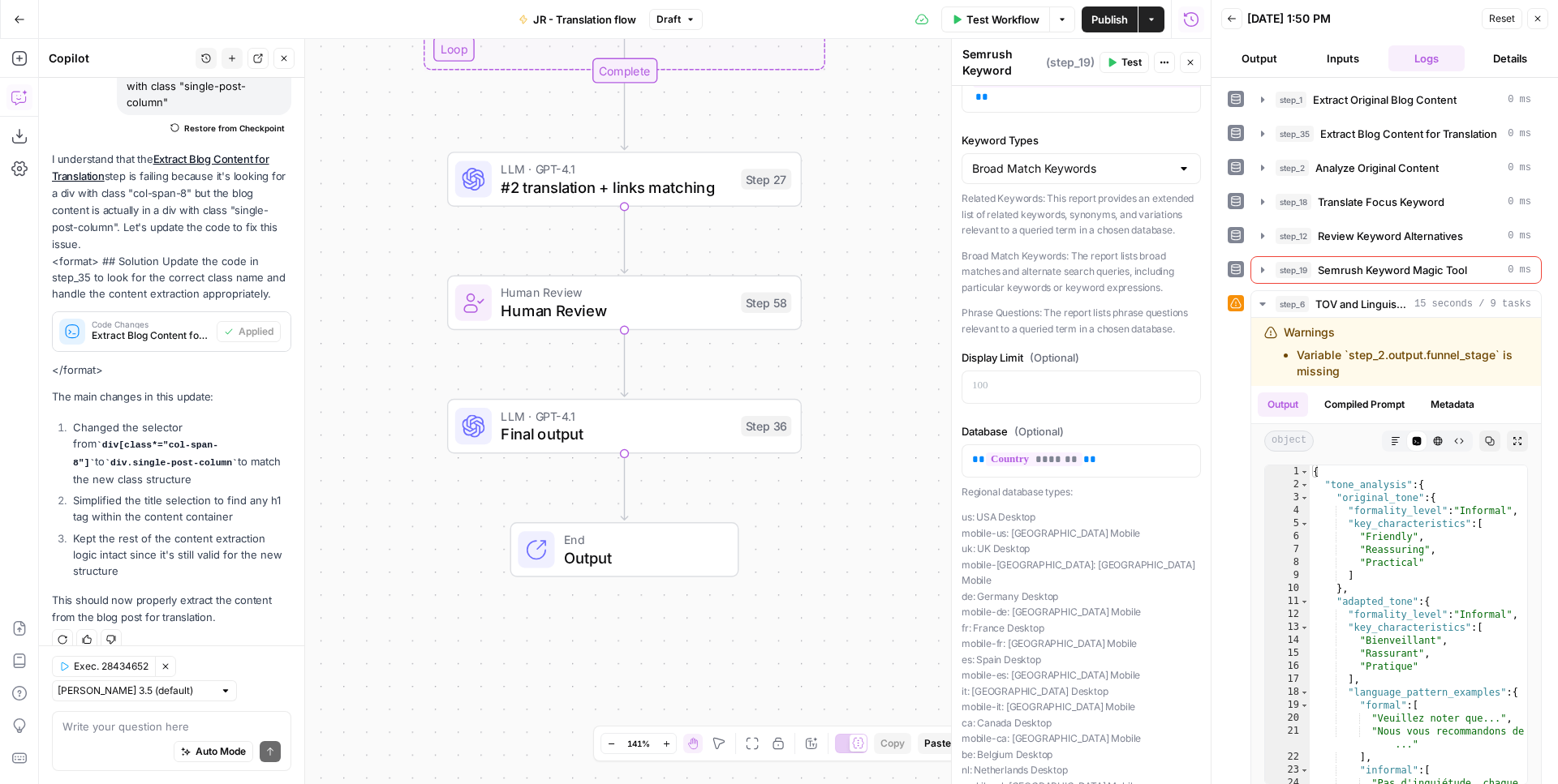
drag, startPoint x: 847, startPoint y: 644, endPoint x: 854, endPoint y: 120, distance: 524.0
click at [854, 120] on div "Workflow Set Inputs Inputs Web Page Scrape Extract Original Blog Content Step 1…" at bounding box center [624, 411] width 1171 height 745
click at [729, 385] on icon "button" at bounding box center [738, 383] width 19 height 19
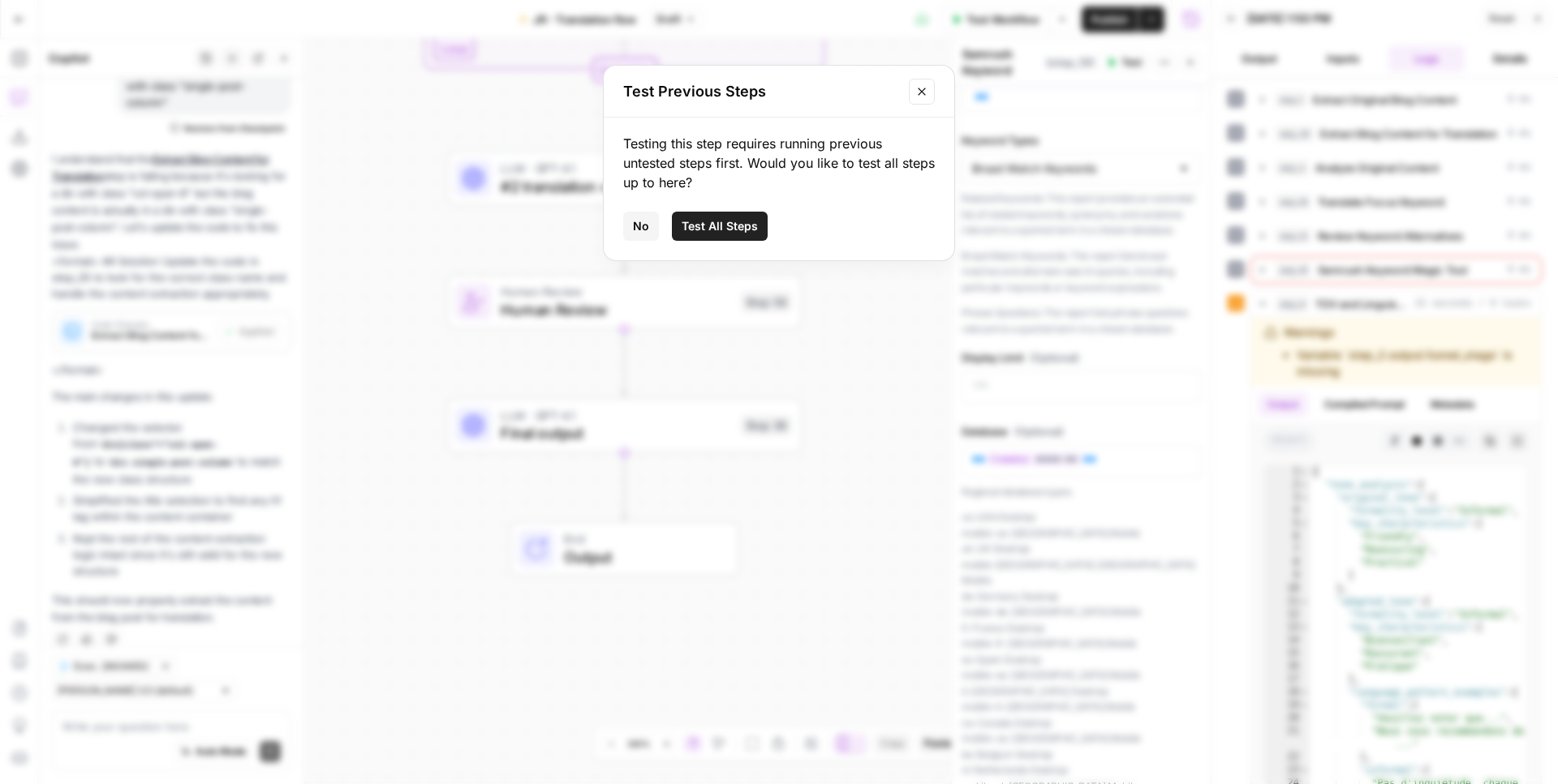
click at [729, 238] on button "Test All Steps" at bounding box center [719, 226] width 96 height 29
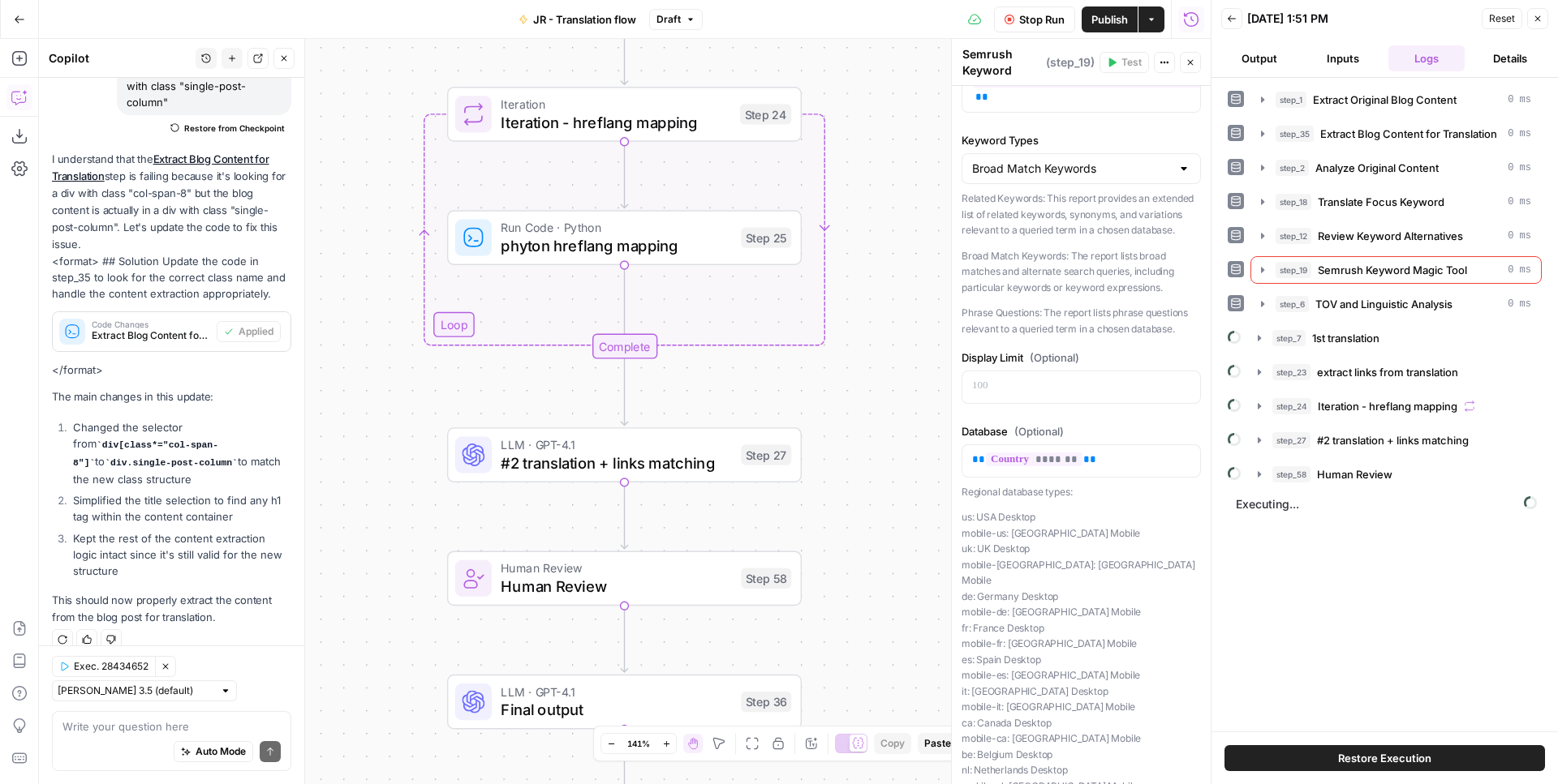
drag, startPoint x: 850, startPoint y: 167, endPoint x: 850, endPoint y: 622, distance: 455.0
click at [852, 622] on div "Workflow Set Inputs Inputs Web Page Scrape Extract Original Blog Content Step 1…" at bounding box center [624, 411] width 1171 height 745
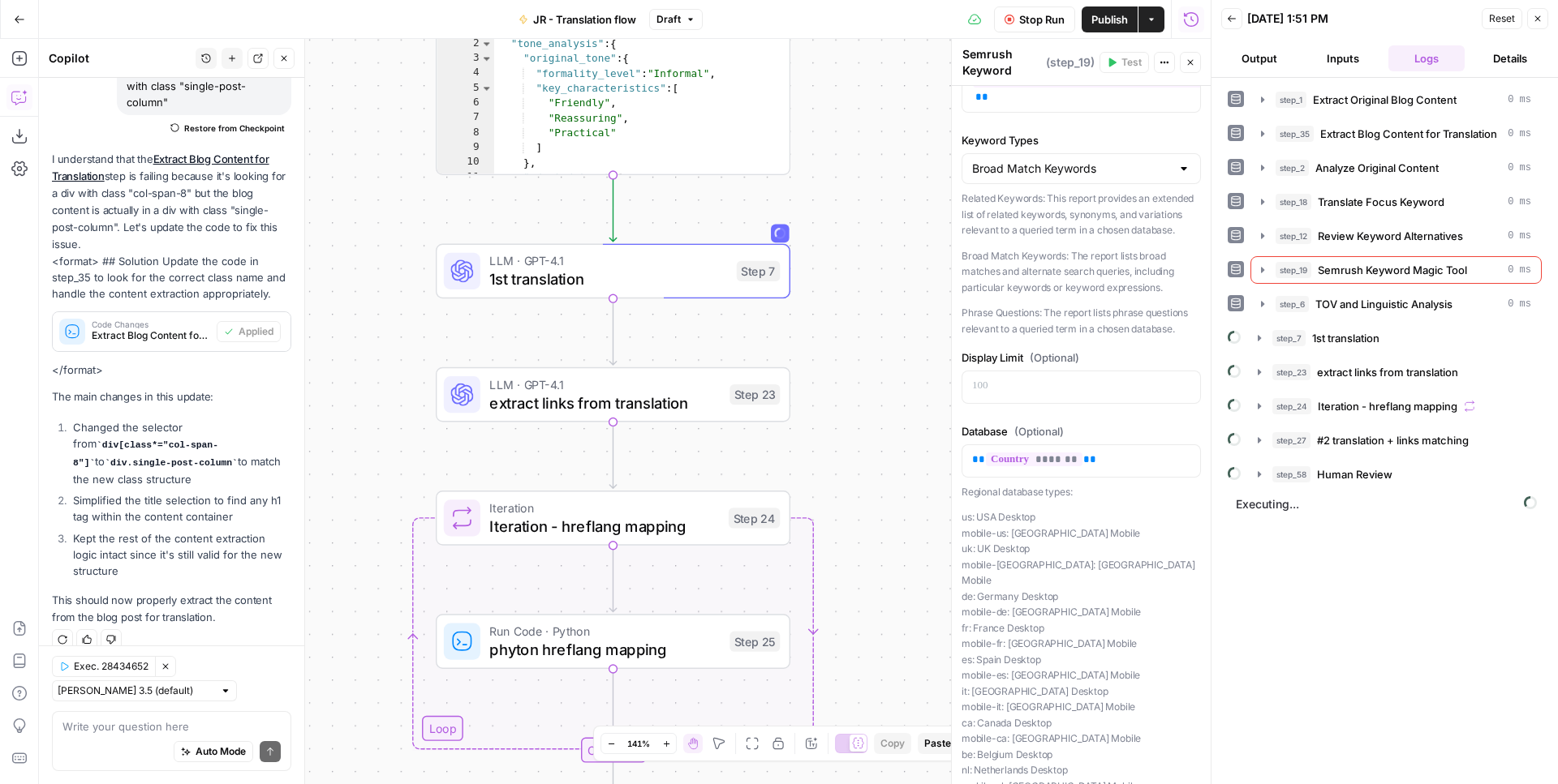
drag, startPoint x: 874, startPoint y: 235, endPoint x: 860, endPoint y: 460, distance: 225.4
click at [860, 460] on div "Workflow Set Inputs Inputs Web Page Scrape Extract Original Blog Content Step 1…" at bounding box center [624, 411] width 1171 height 745
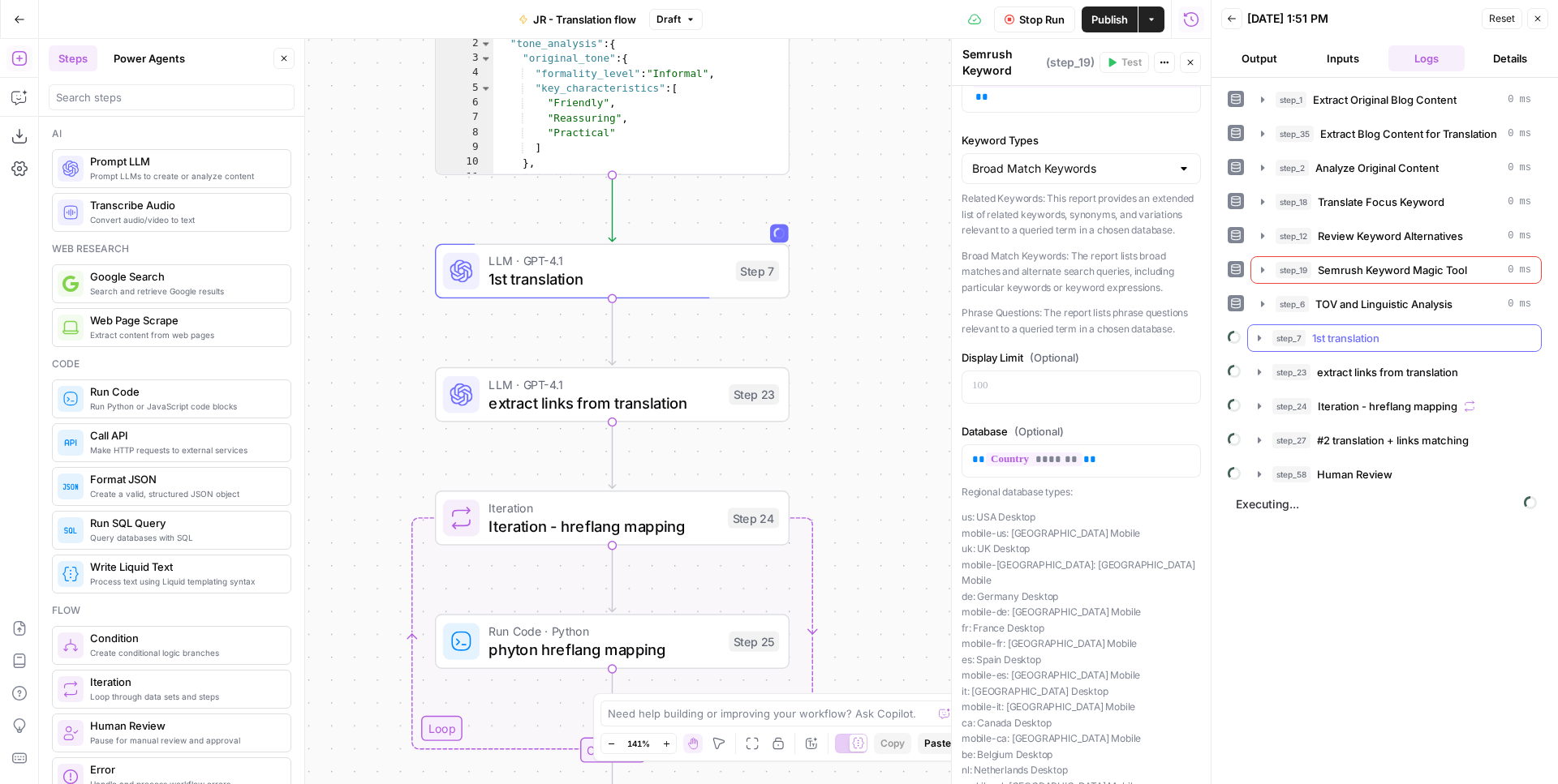
click at [1361, 336] on span "1st translation" at bounding box center [1345, 338] width 68 height 16
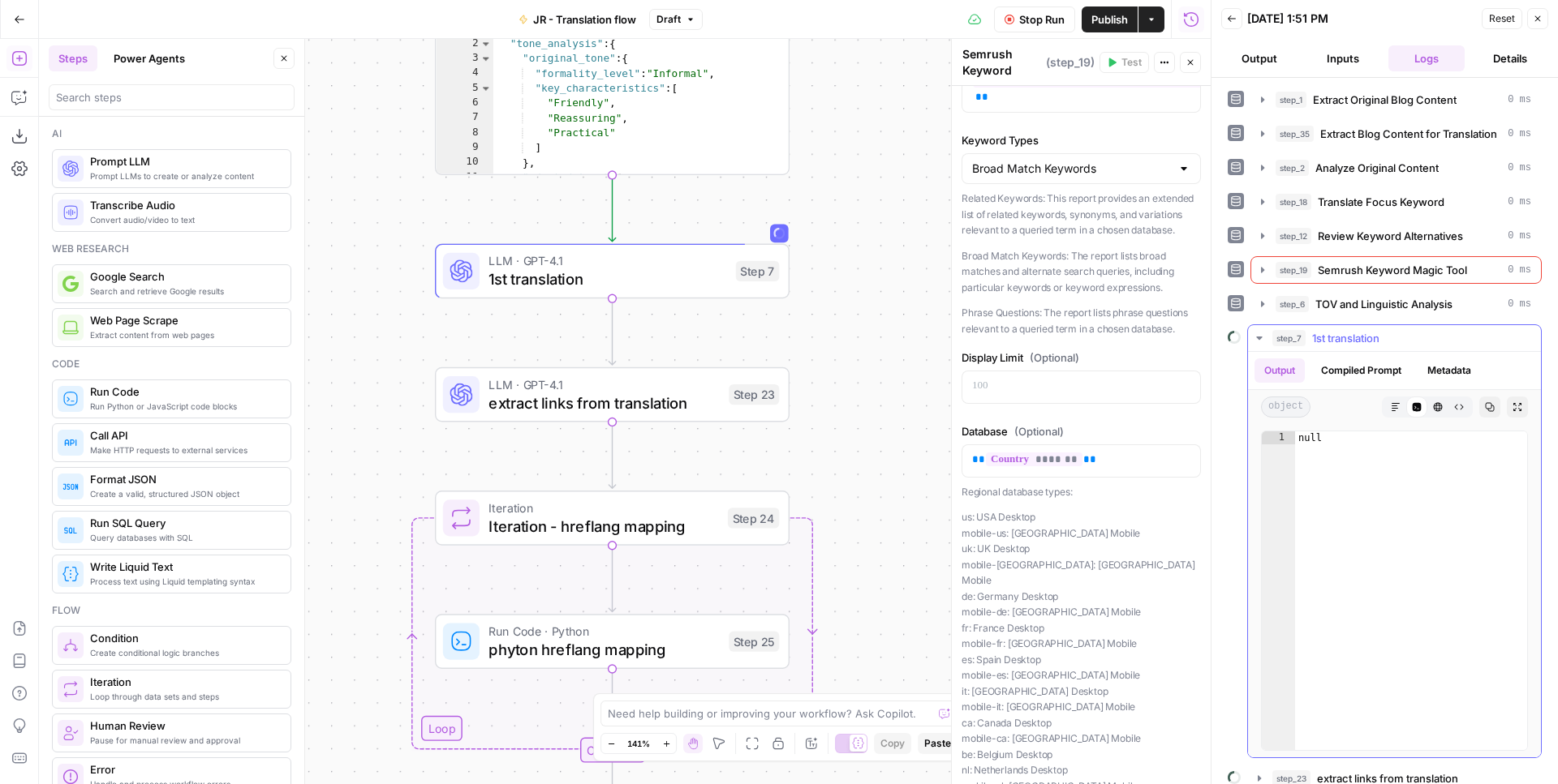
click at [1361, 336] on span "1st translation" at bounding box center [1345, 338] width 68 height 16
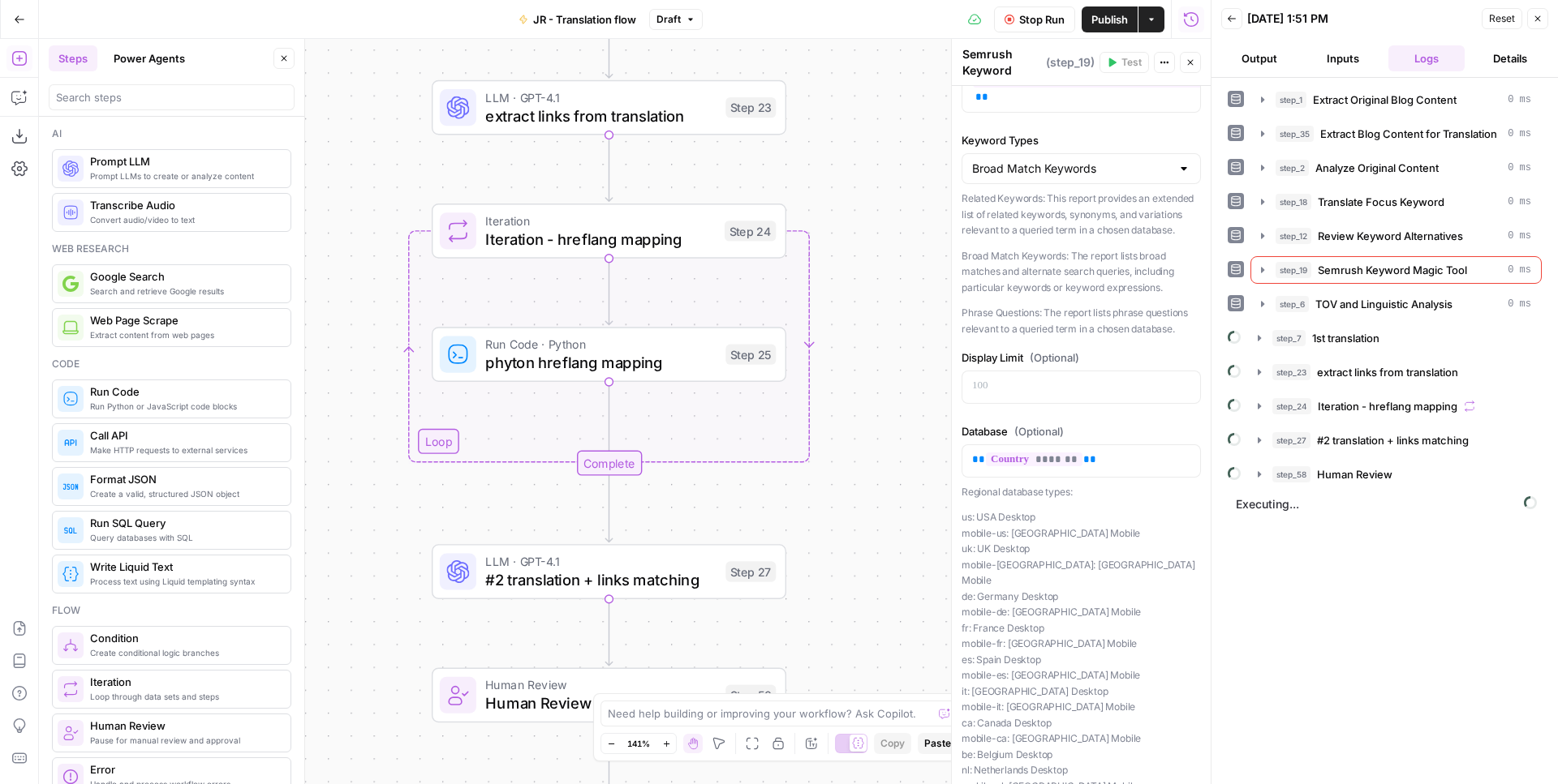
drag, startPoint x: 862, startPoint y: 416, endPoint x: 858, endPoint y: 131, distance: 285.0
click at [858, 131] on div "Workflow Set Inputs Inputs Web Page Scrape Extract Original Blog Content Step 1…" at bounding box center [624, 411] width 1171 height 745
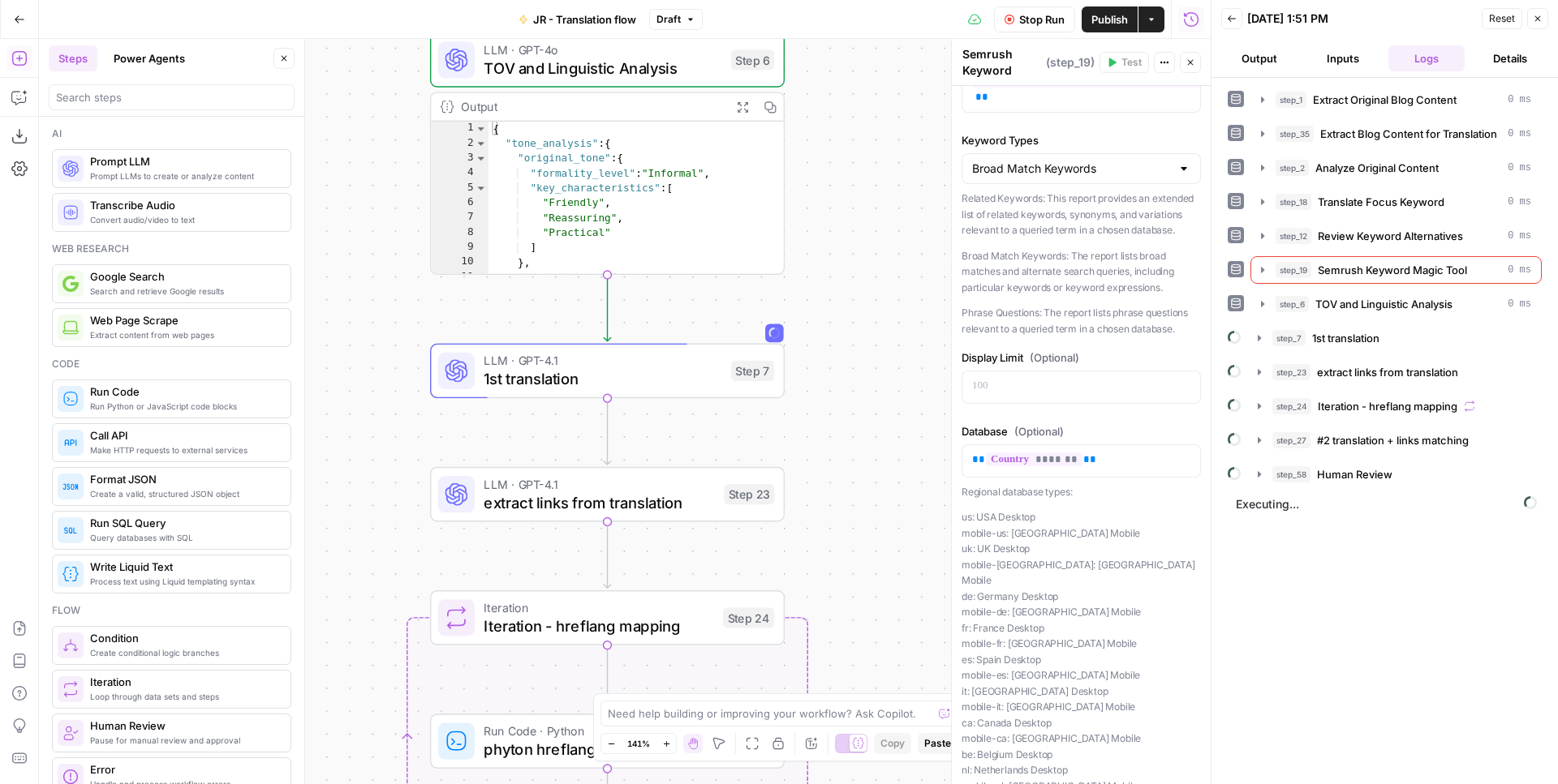
drag, startPoint x: 889, startPoint y: 261, endPoint x: 887, endPoint y: 650, distance: 389.0
click at [887, 650] on div "Workflow Set Inputs Inputs Web Page Scrape Extract Original Blog Content Step 1…" at bounding box center [624, 411] width 1171 height 745
drag, startPoint x: 881, startPoint y: 397, endPoint x: 883, endPoint y: 406, distance: 9.2
click at [884, 407] on div "Workflow Set Inputs Inputs Web Page Scrape Extract Original Blog Content Step 1…" at bounding box center [624, 411] width 1171 height 745
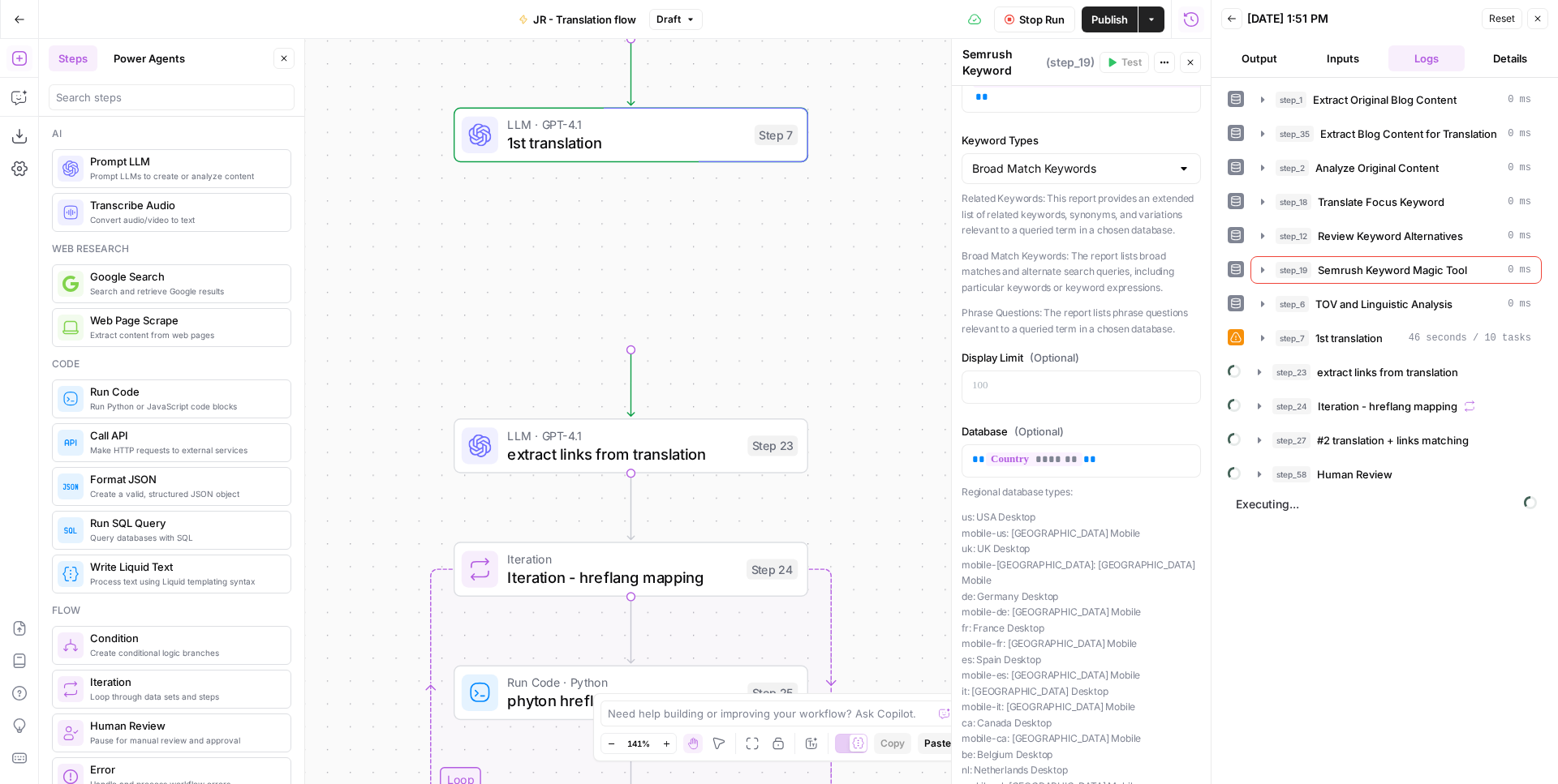
drag, startPoint x: 886, startPoint y: 395, endPoint x: 908, endPoint y: 150, distance: 246.0
click at [907, 150] on div "Workflow Set Inputs Inputs Web Page Scrape Extract Original Blog Content Step 1…" at bounding box center [624, 411] width 1171 height 745
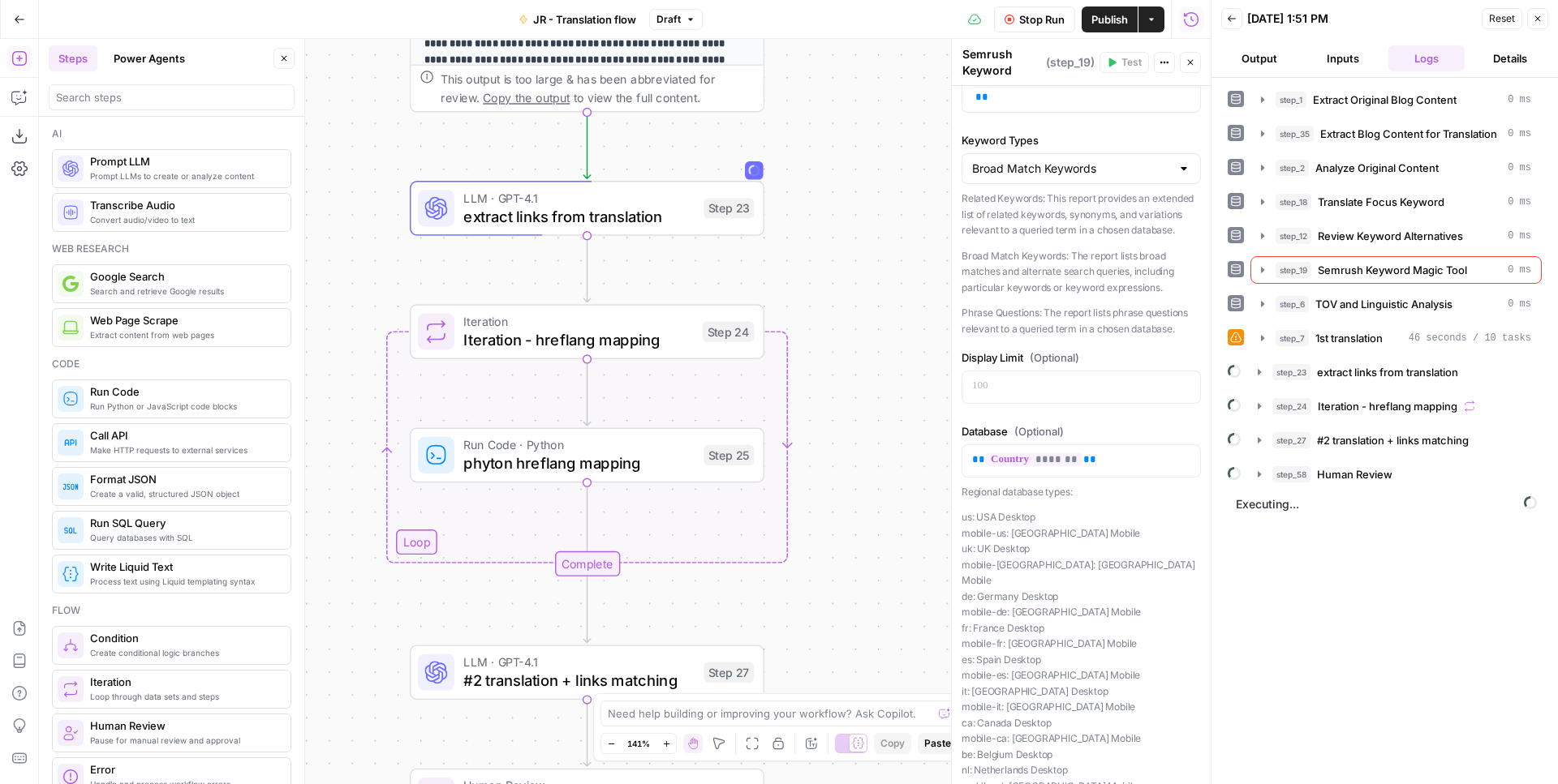
drag, startPoint x: 918, startPoint y: 442, endPoint x: 874, endPoint y: 205, distance: 241.0
click at [874, 205] on div "Workflow Set Inputs Inputs Web Page Scrape Extract Original Blog Content Step 1…" at bounding box center [624, 411] width 1171 height 745
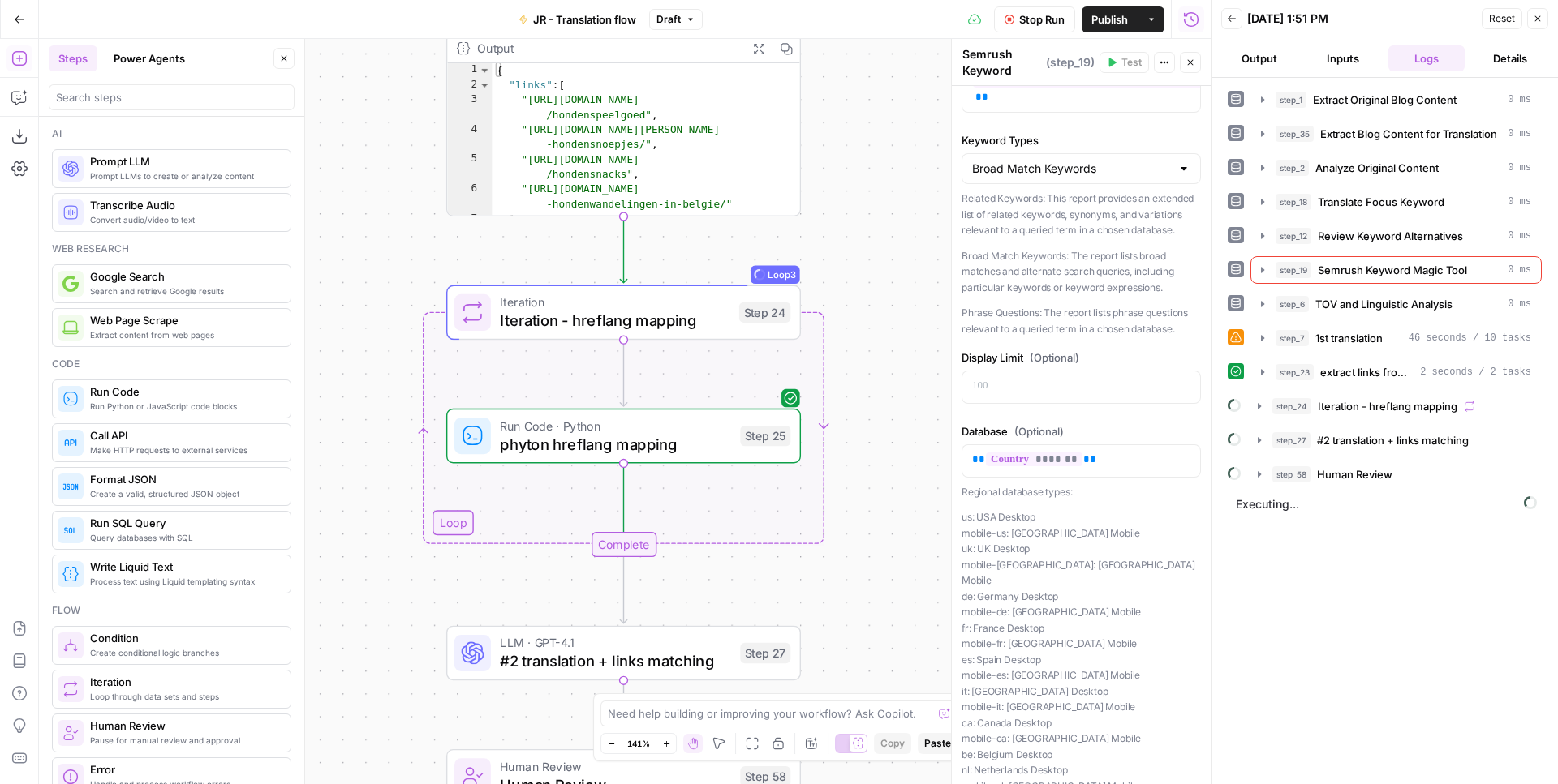
drag, startPoint x: 808, startPoint y: 409, endPoint x: 845, endPoint y: 202, distance: 210.3
click at [845, 202] on div "Workflow Set Inputs Inputs Web Page Scrape Extract Original Blog Content Step 1…" at bounding box center [624, 411] width 1171 height 745
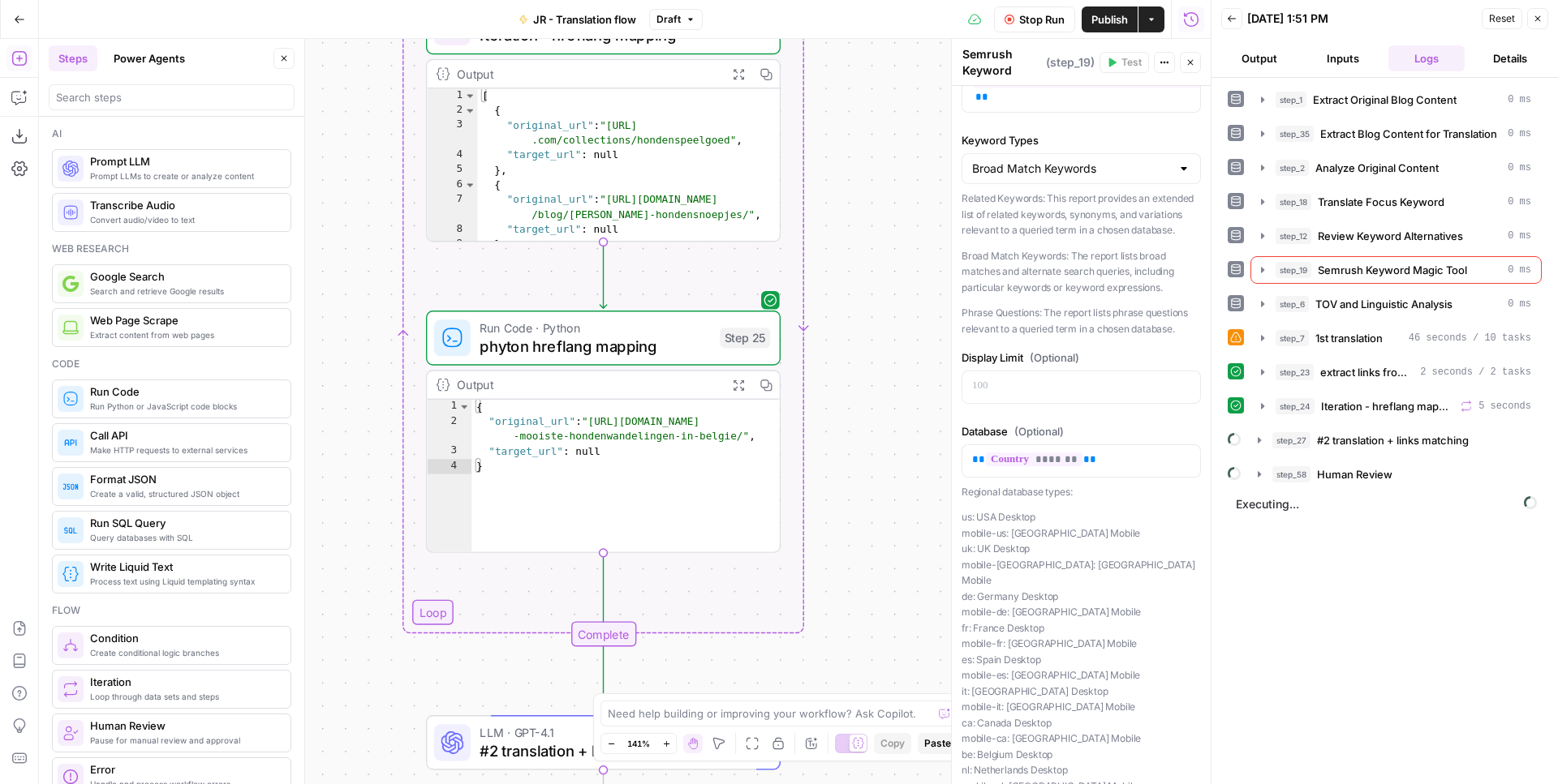
drag, startPoint x: 817, startPoint y: 407, endPoint x: 796, endPoint y: 122, distance: 285.8
click at [796, 122] on div "Workflow Set Inputs Inputs Web Page Scrape Extract Original Blog Content Step 1…" at bounding box center [624, 411] width 1171 height 745
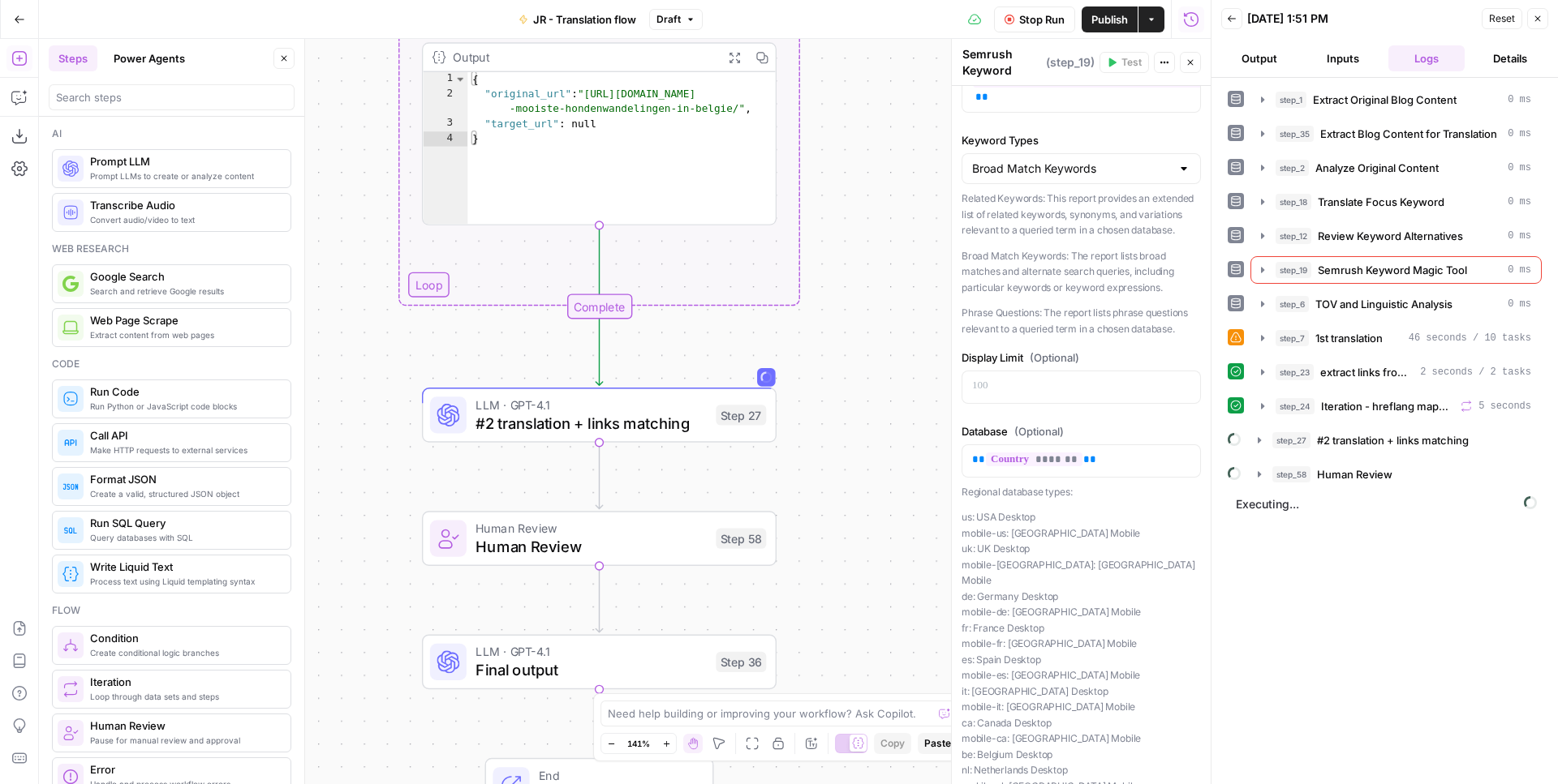
drag, startPoint x: 855, startPoint y: 600, endPoint x: 852, endPoint y: 272, distance: 328.0
click at [852, 272] on div "Workflow Set Inputs Inputs Web Page Scrape Extract Original Blog Content Step 1…" at bounding box center [624, 411] width 1171 height 745
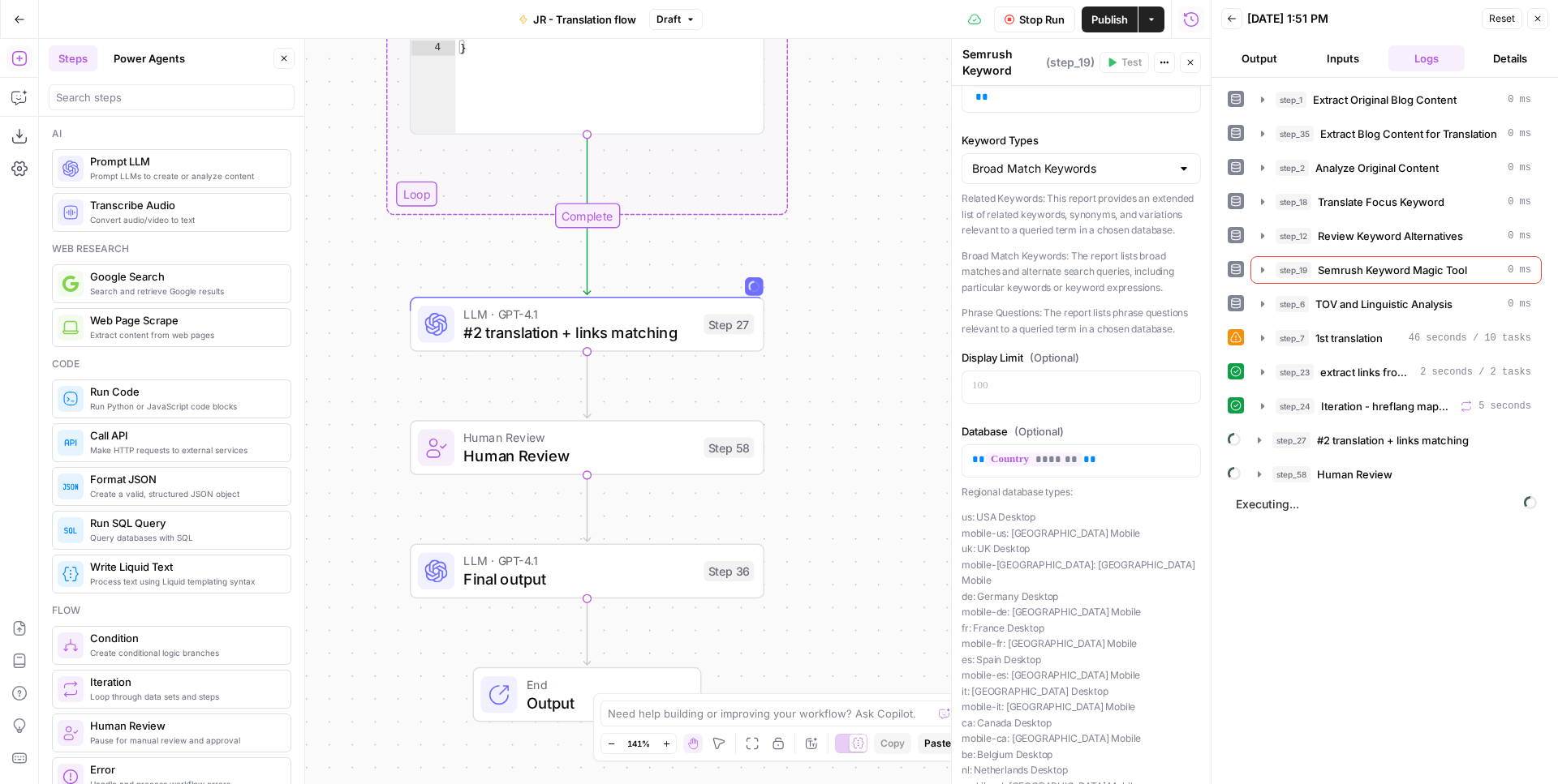
drag, startPoint x: 874, startPoint y: 500, endPoint x: 858, endPoint y: 429, distance: 72.8
click at [858, 430] on div "Workflow Set Inputs Inputs Web Page Scrape Extract Original Blog Content Step 1…" at bounding box center [624, 411] width 1171 height 745
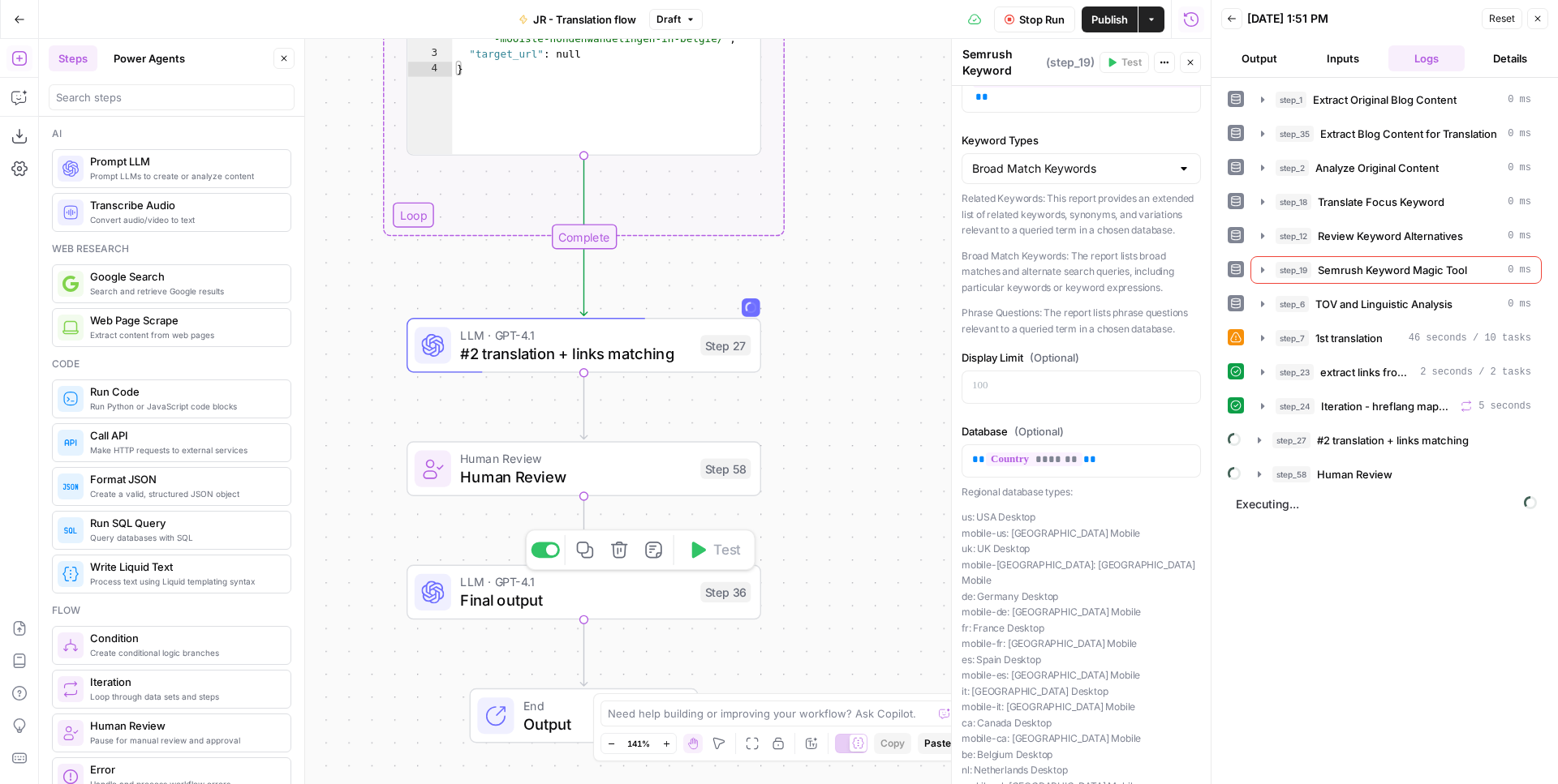
click at [604, 583] on span "LLM · GPT-4.1" at bounding box center [575, 581] width 231 height 19
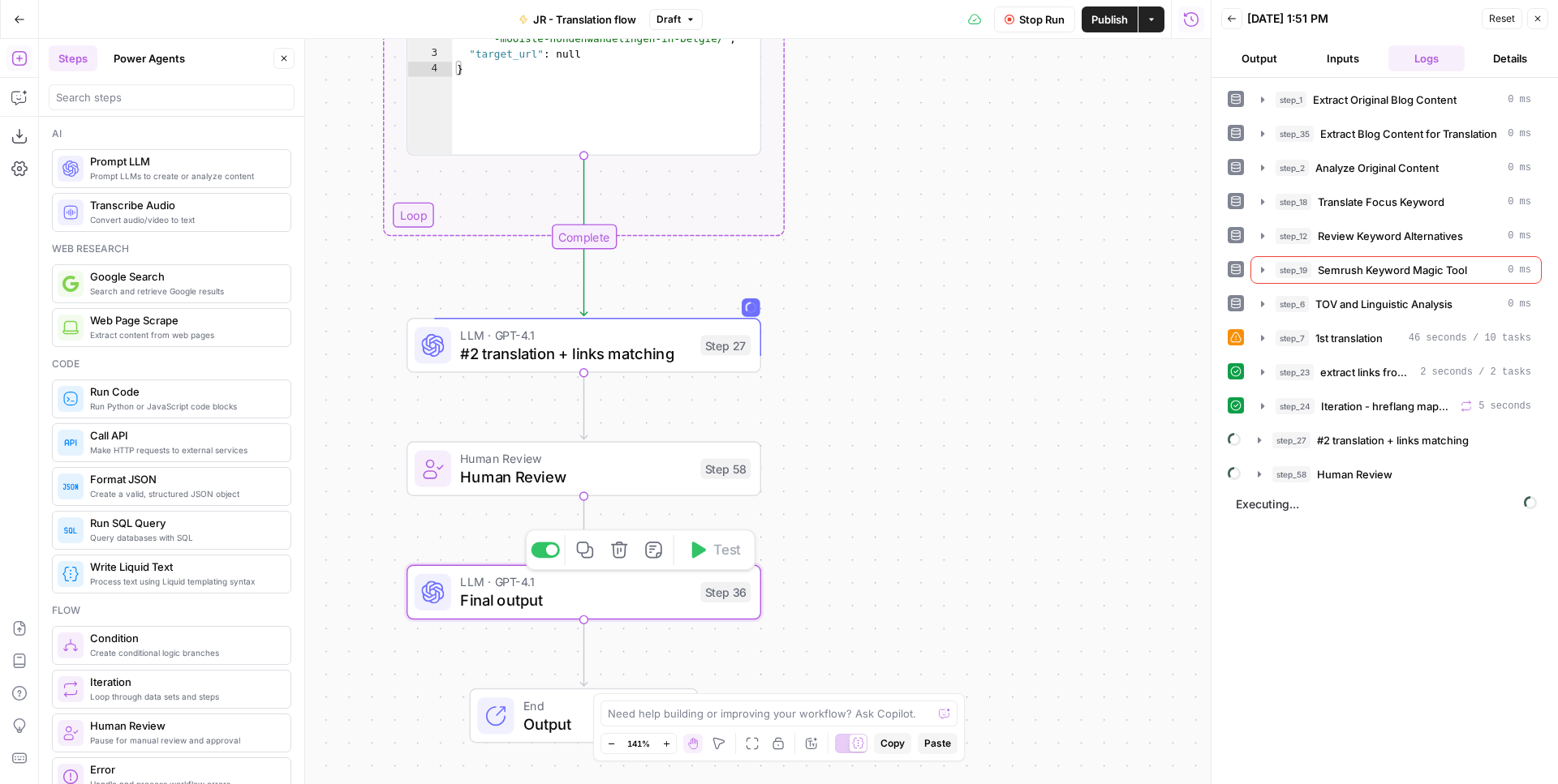
type textarea "Final output"
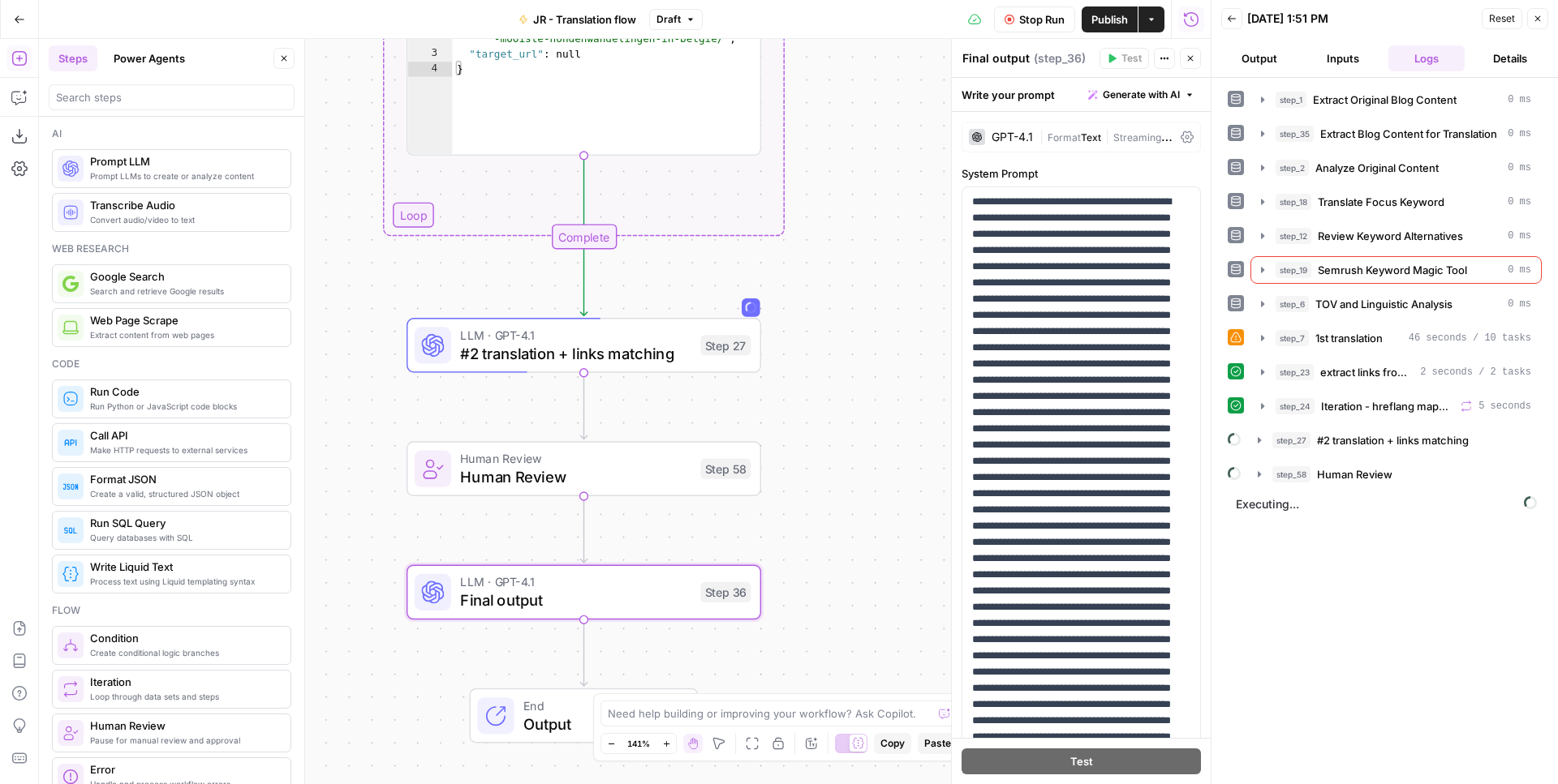
click at [1075, 127] on div "GPT-4.1 | Format Text | Streaming ON | Temp 0.4" at bounding box center [1080, 137] width 239 height 31
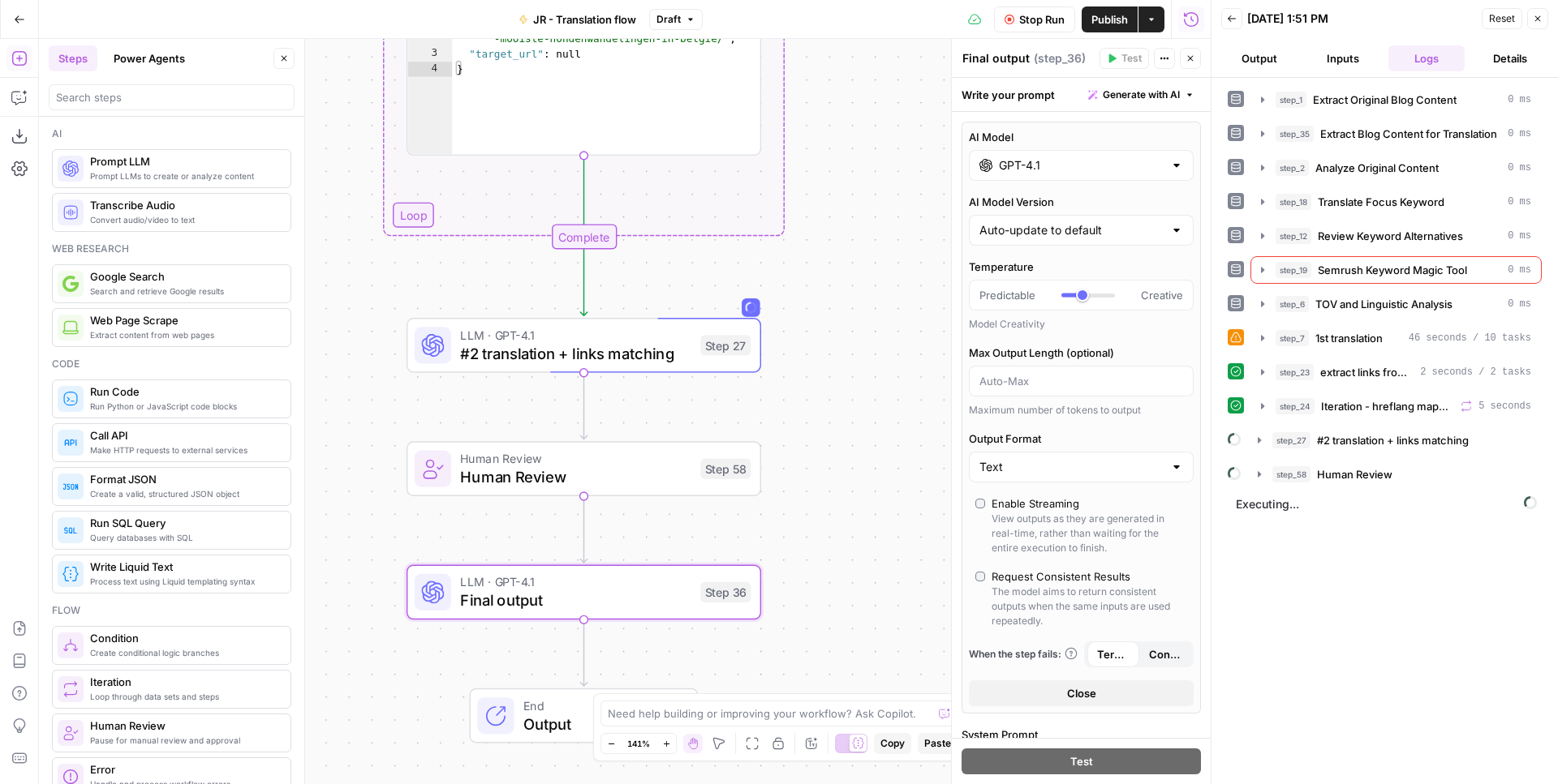
click at [1122, 165] on input "GPT-4.1" at bounding box center [1081, 166] width 165 height 16
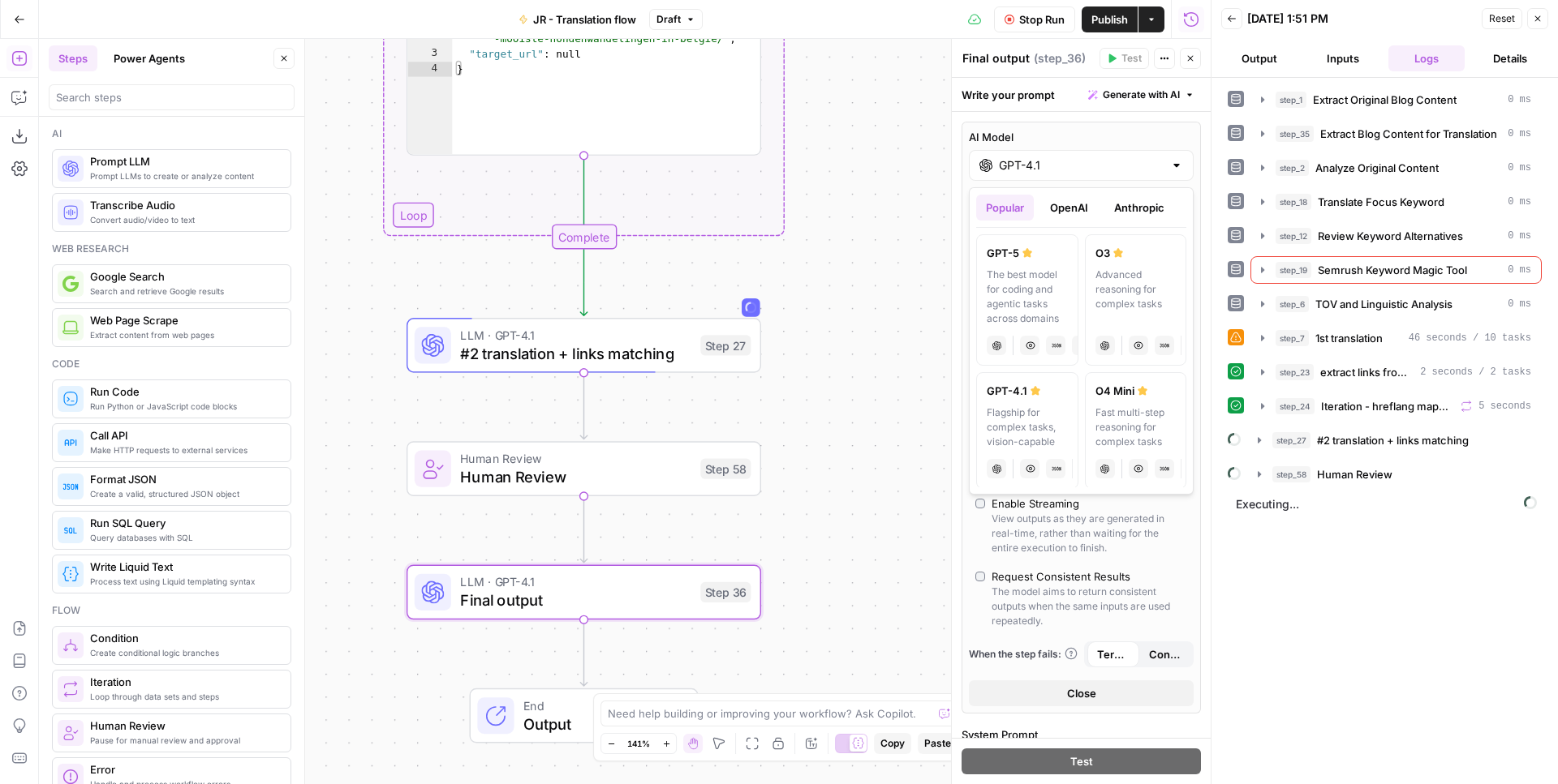
click at [1136, 207] on button "Anthropic" at bounding box center [1139, 207] width 69 height 26
click at [1130, 283] on div "Powerful model for complex and writing tasks" at bounding box center [1136, 289] width 81 height 44
type input "[PERSON_NAME] Opus 4"
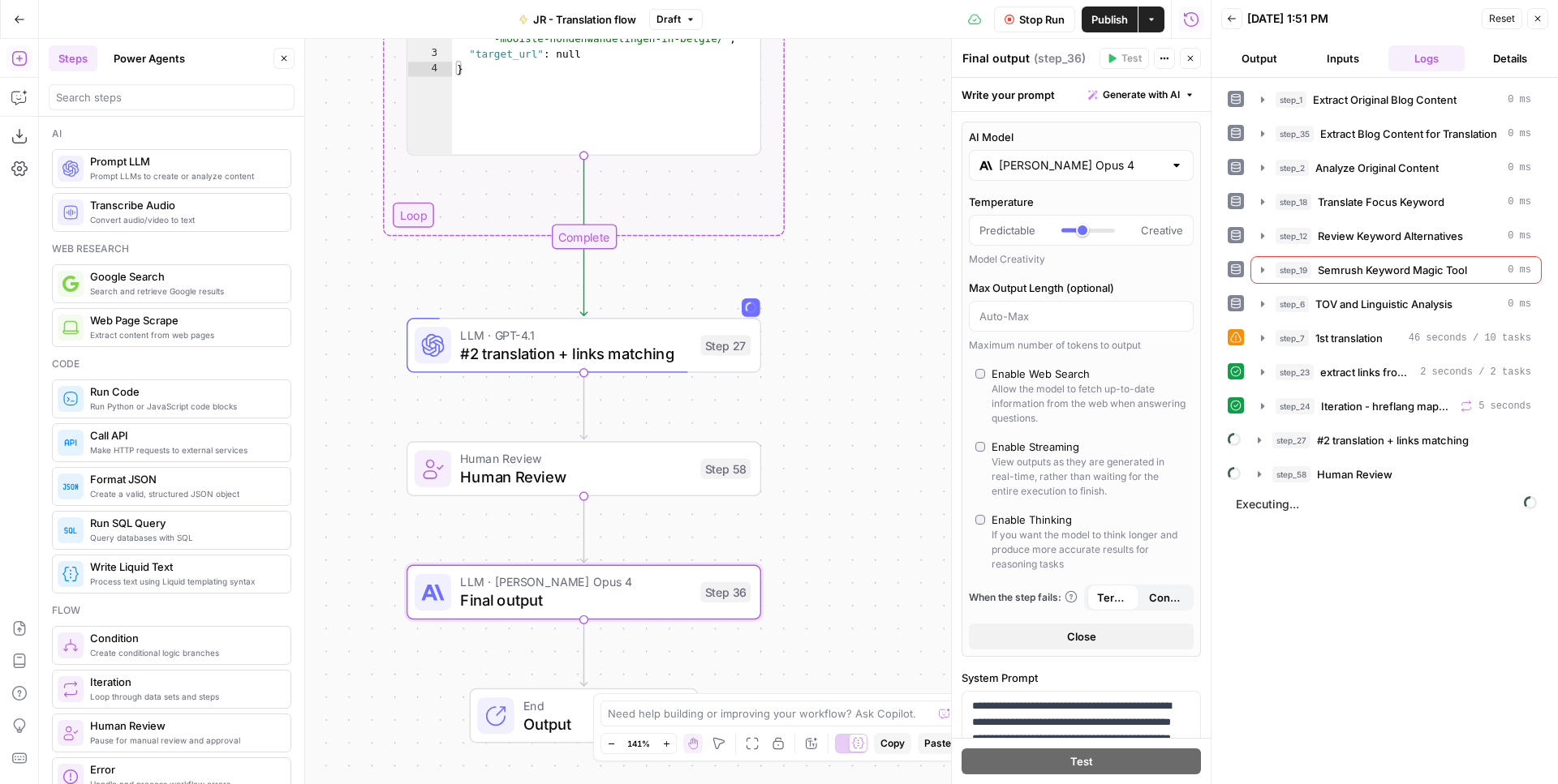
click at [841, 352] on div "Workflow Set Inputs Inputs Web Page Scrape Extract Original Blog Content Step 1…" at bounding box center [624, 411] width 1171 height 745
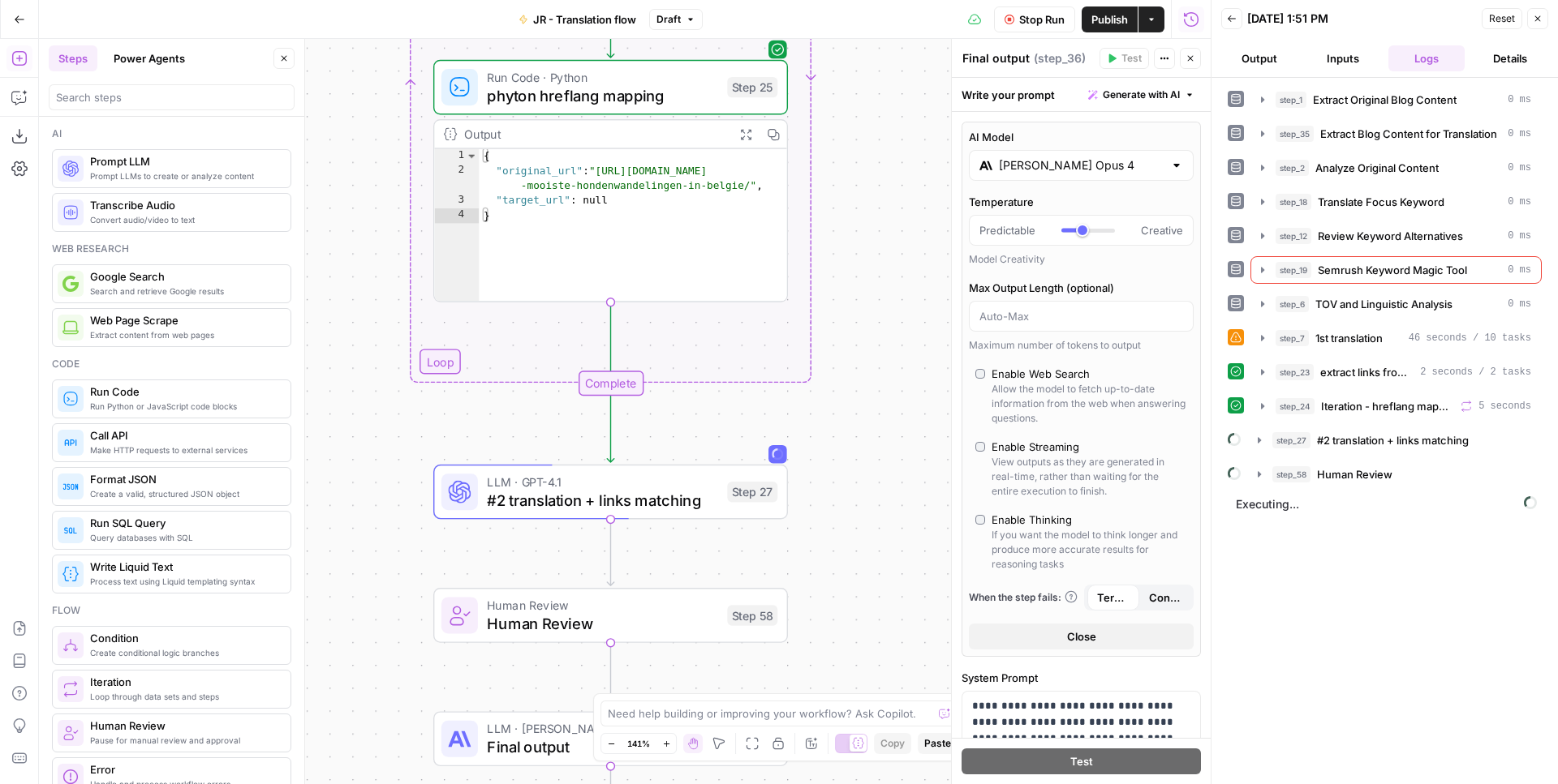
drag, startPoint x: 839, startPoint y: 305, endPoint x: 866, endPoint y: 640, distance: 336.1
click at [866, 640] on div "Workflow Set Inputs Inputs Web Page Scrape Extract Original Blog Content Step 1…" at bounding box center [624, 411] width 1171 height 745
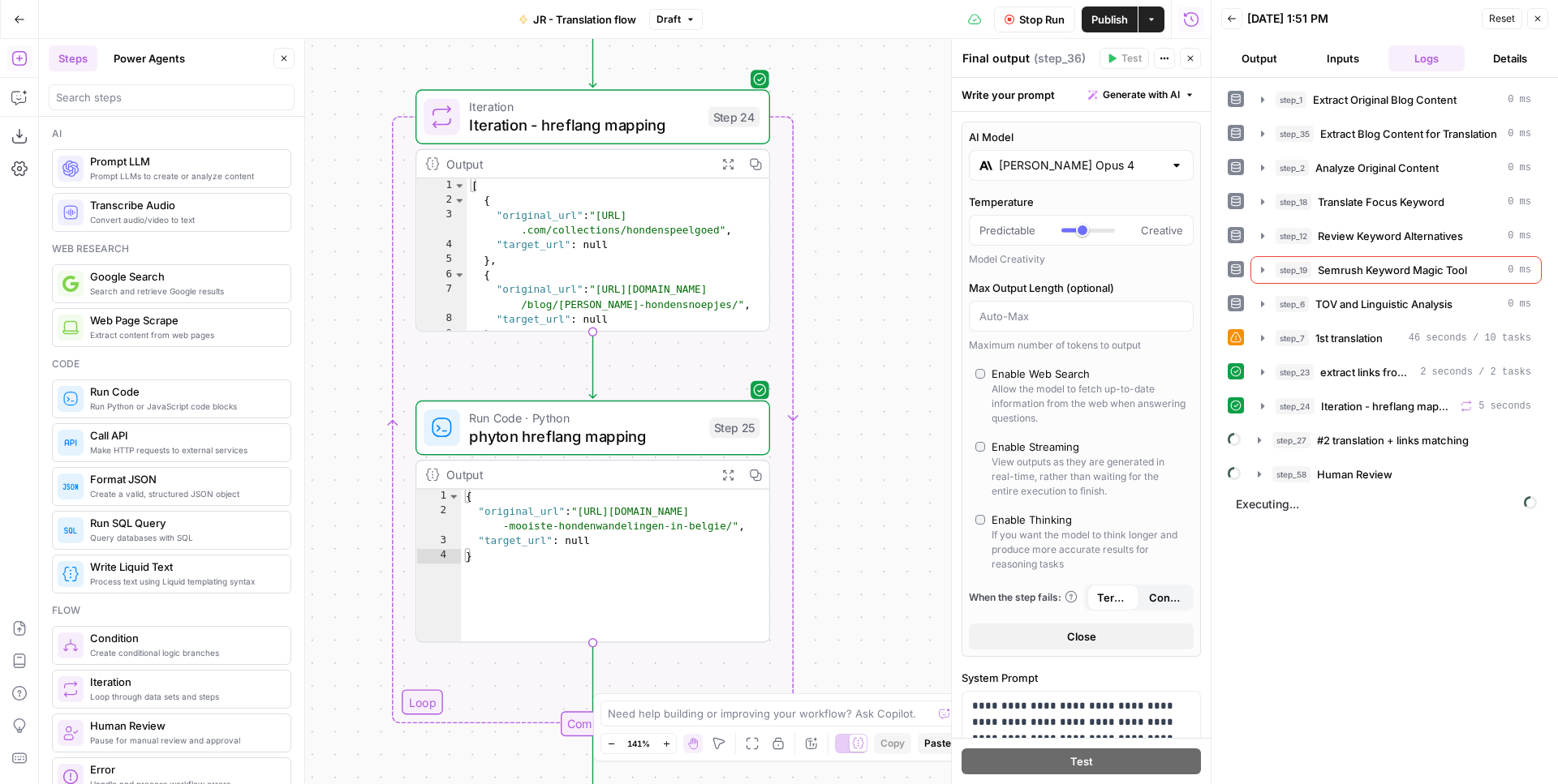
drag, startPoint x: 909, startPoint y: 145, endPoint x: 888, endPoint y: 487, distance: 342.6
click at [888, 487] on div "Workflow Set Inputs Inputs Web Page Scrape Extract Original Blog Content Step 1…" at bounding box center [624, 411] width 1171 height 745
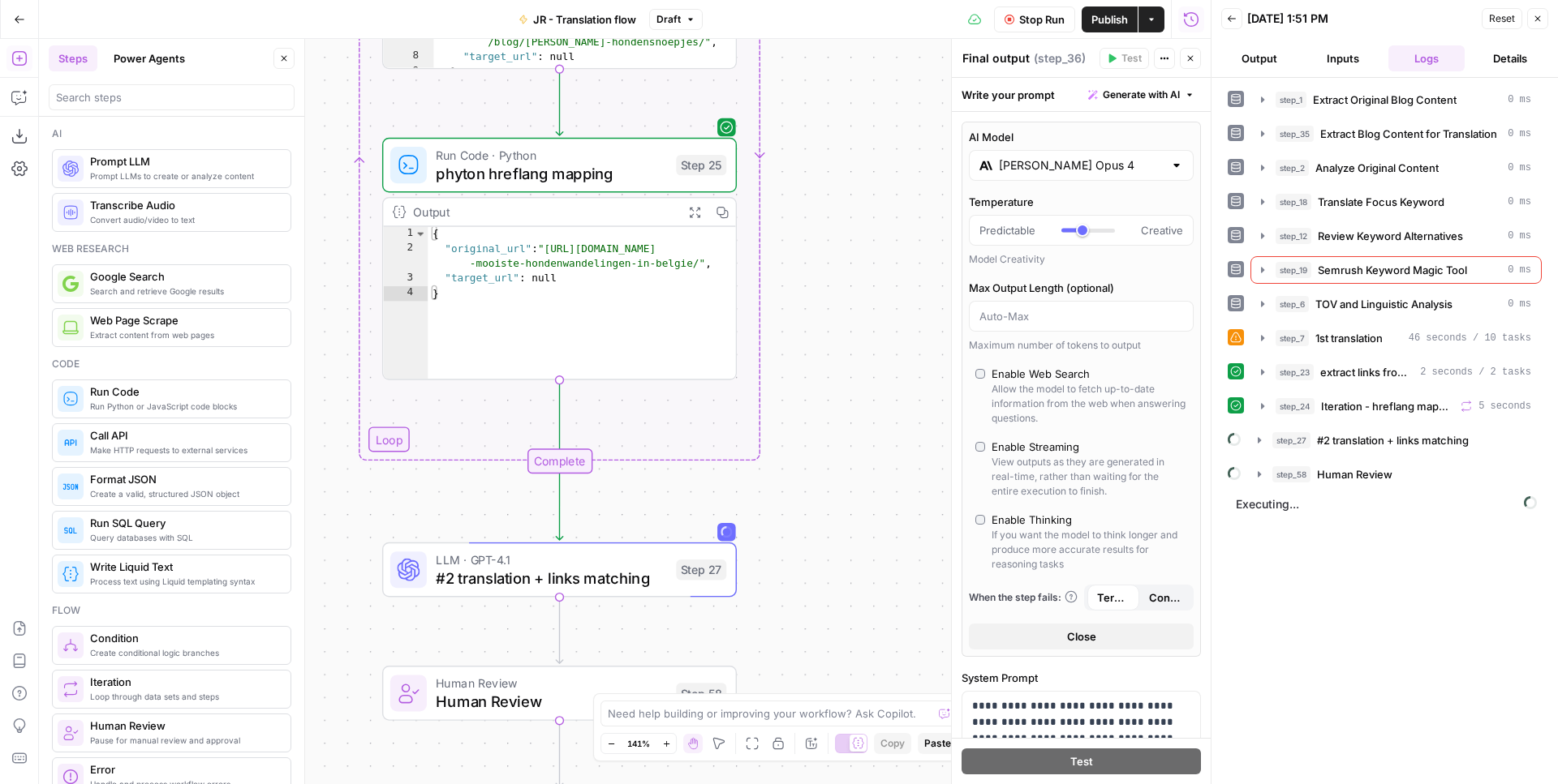
drag, startPoint x: 888, startPoint y: 487, endPoint x: 860, endPoint y: 106, distance: 382.0
click at [861, 109] on div "Workflow Set Inputs Inputs Web Page Scrape Extract Original Blog Content Step 1…" at bounding box center [624, 411] width 1171 height 745
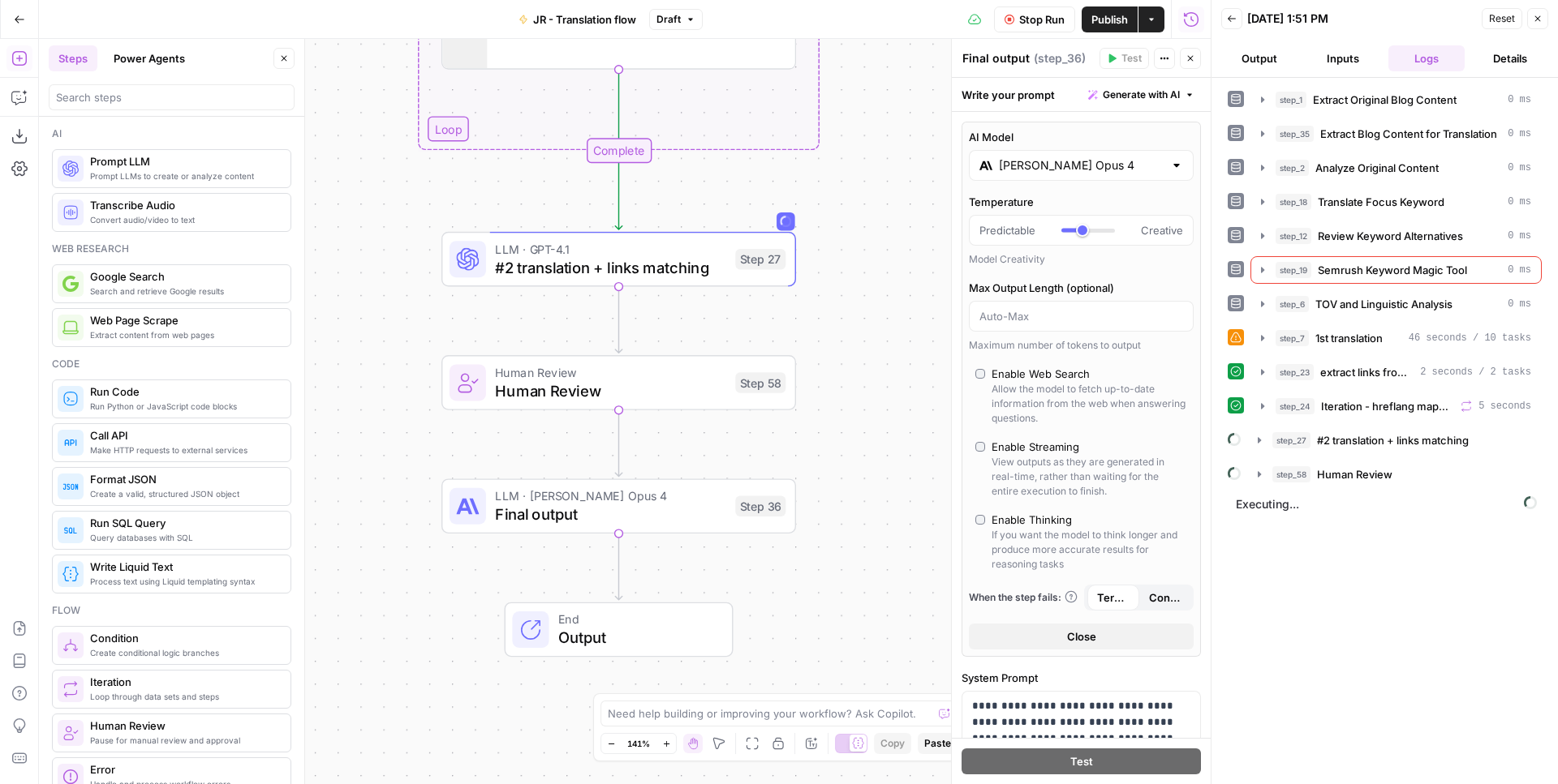
drag, startPoint x: 762, startPoint y: 546, endPoint x: 847, endPoint y: 382, distance: 184.7
click at [847, 382] on div "Workflow Set Inputs Inputs Web Page Scrape Extract Original Blog Content Step 1…" at bounding box center [624, 411] width 1171 height 745
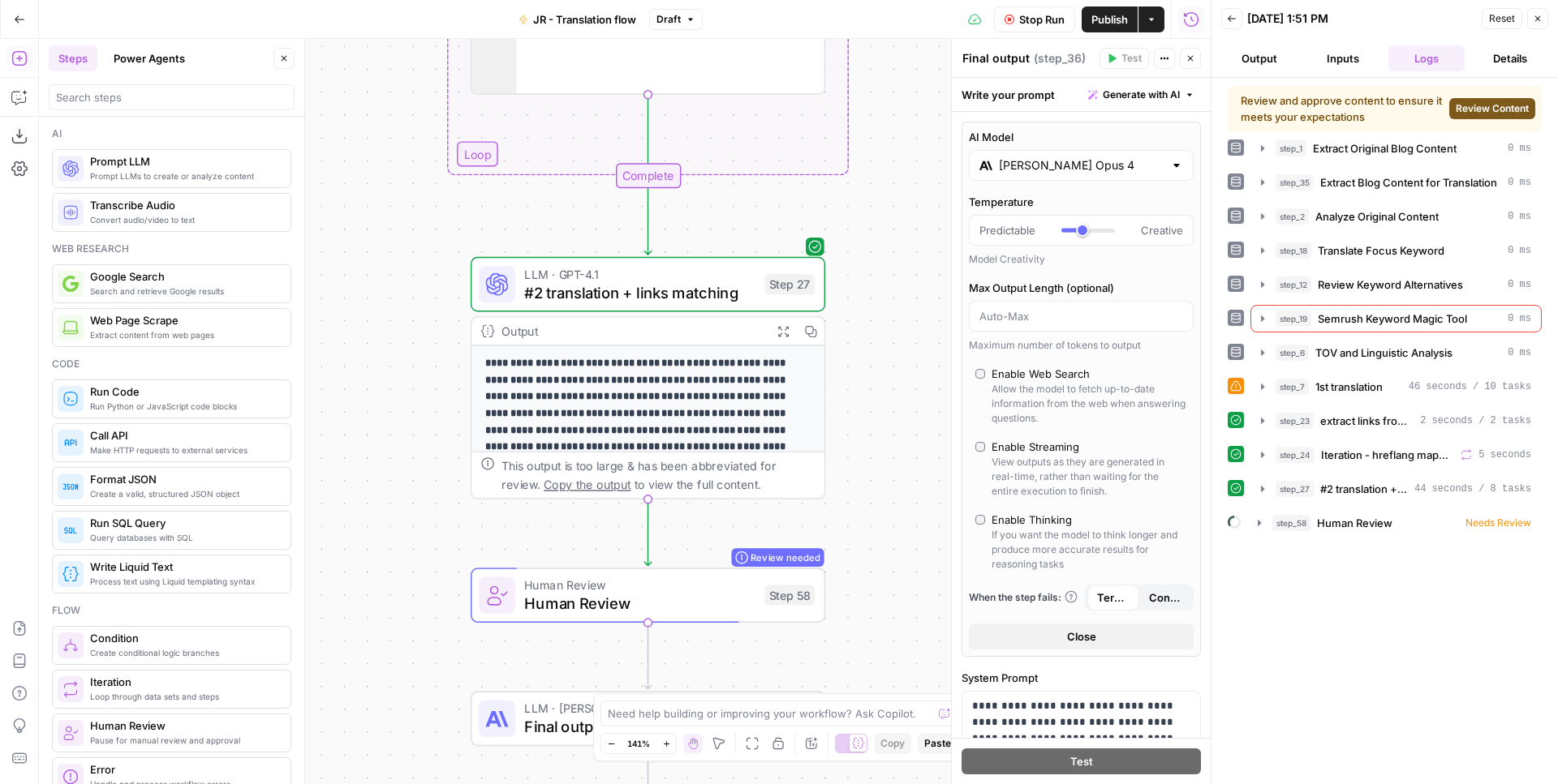
drag, startPoint x: 854, startPoint y: 558, endPoint x: 856, endPoint y: 479, distance: 79.0
click at [859, 479] on div "Workflow Set Inputs Inputs Web Page Scrape Extract Original Blog Content Step 1…" at bounding box center [624, 411] width 1171 height 745
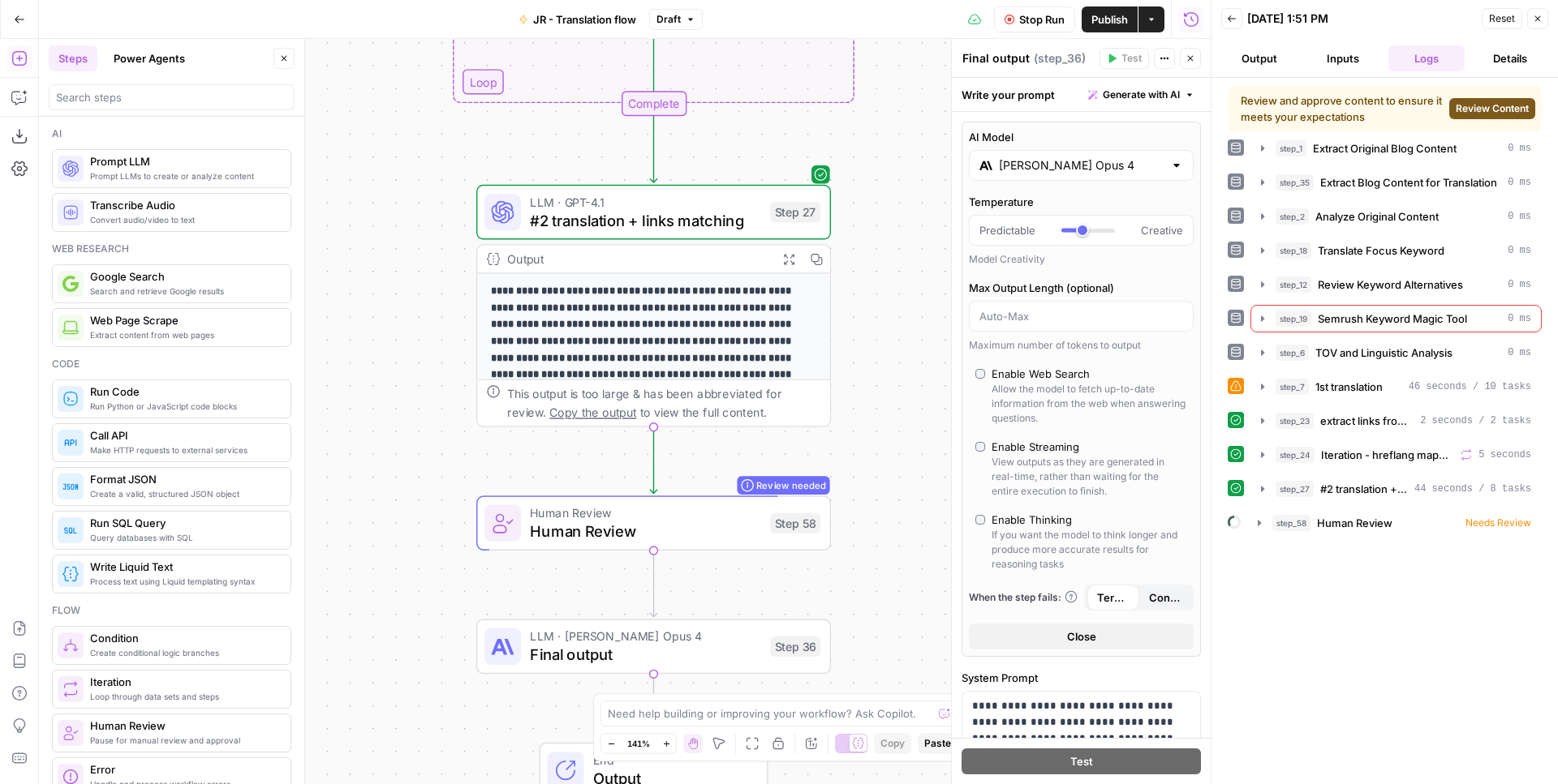
click at [718, 528] on span "Human Review" at bounding box center [646, 531] width 231 height 23
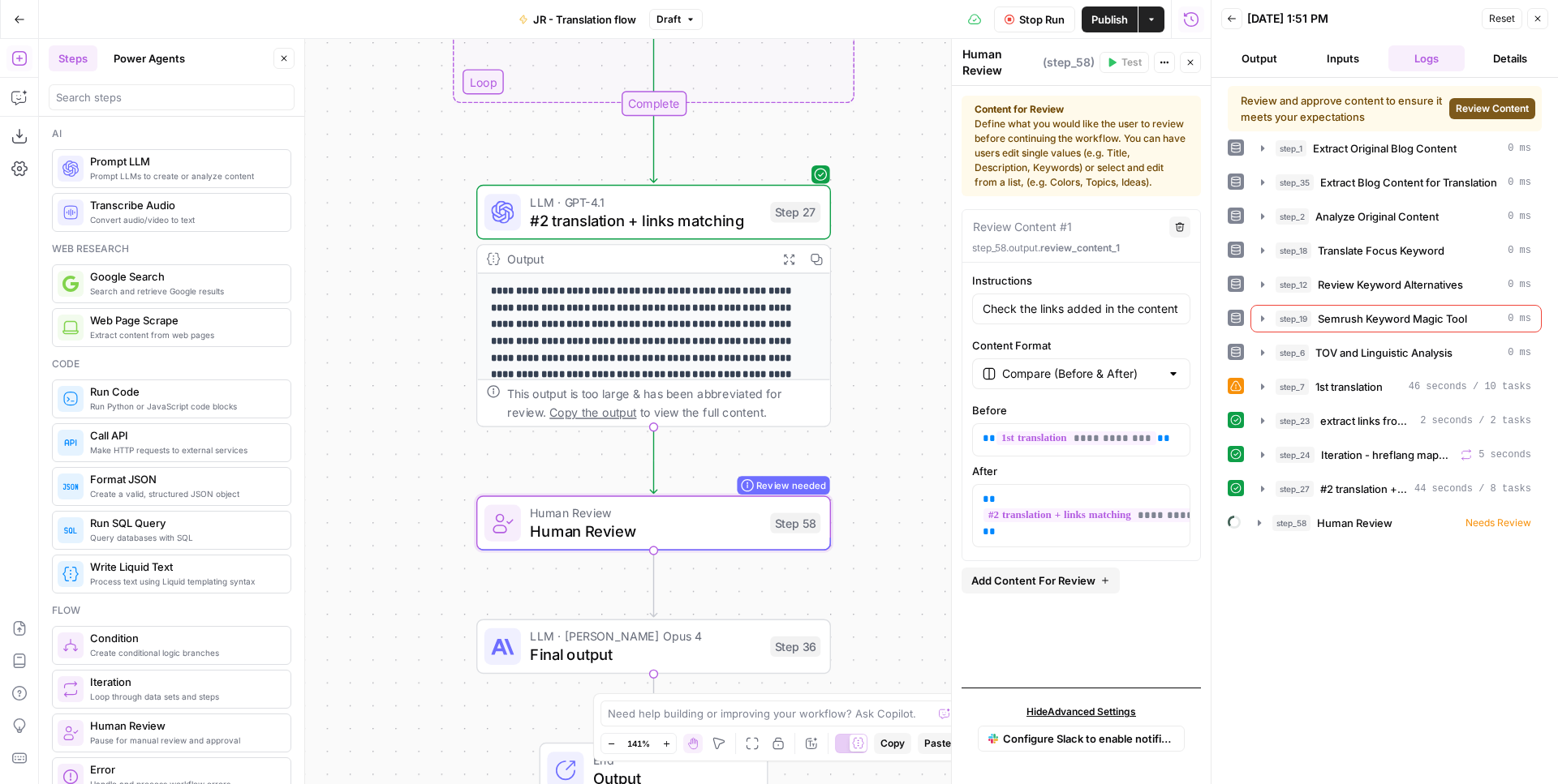
click at [1479, 111] on span "Review Content" at bounding box center [1491, 108] width 73 height 14
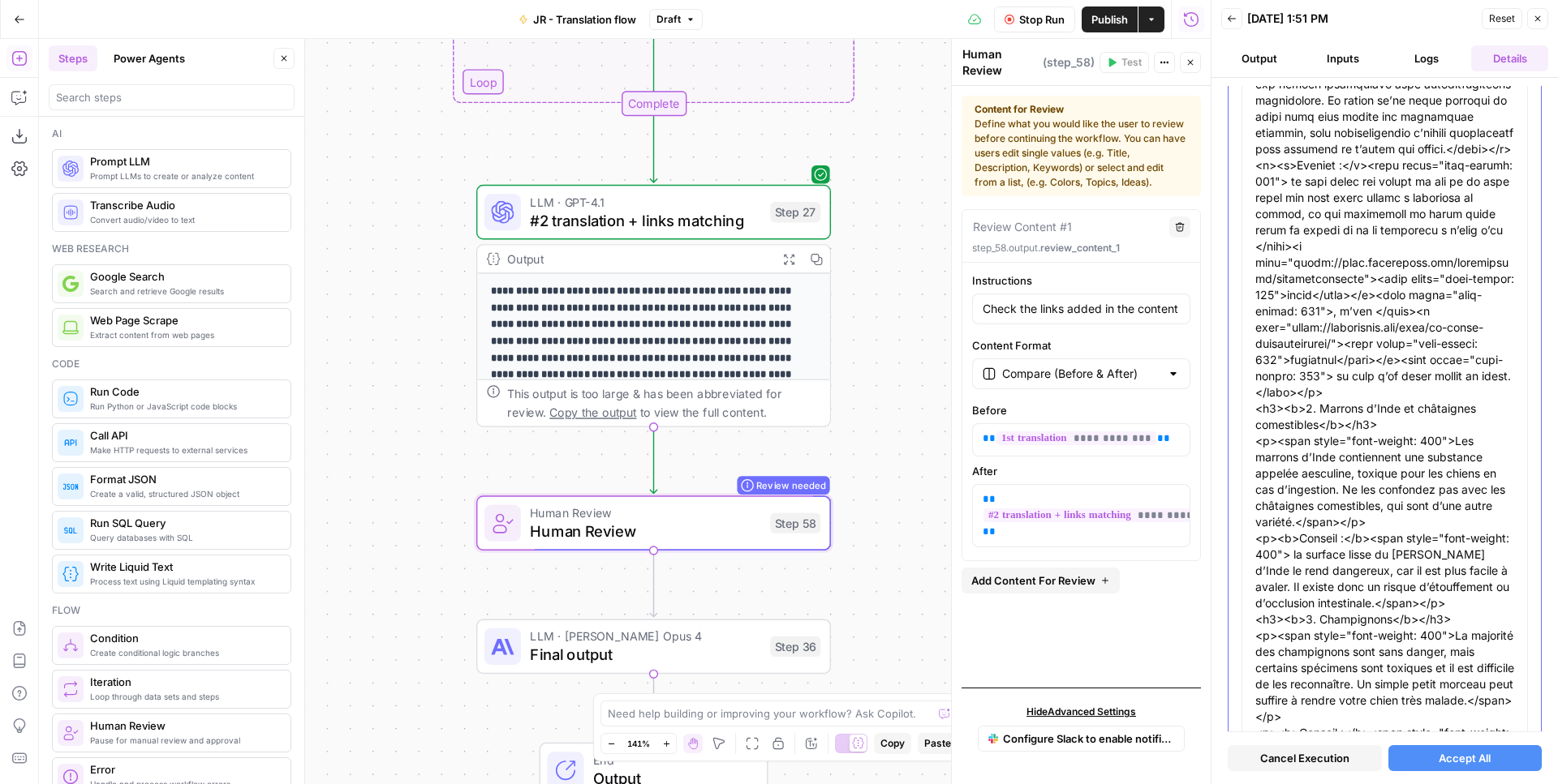
scroll to position [0, 0]
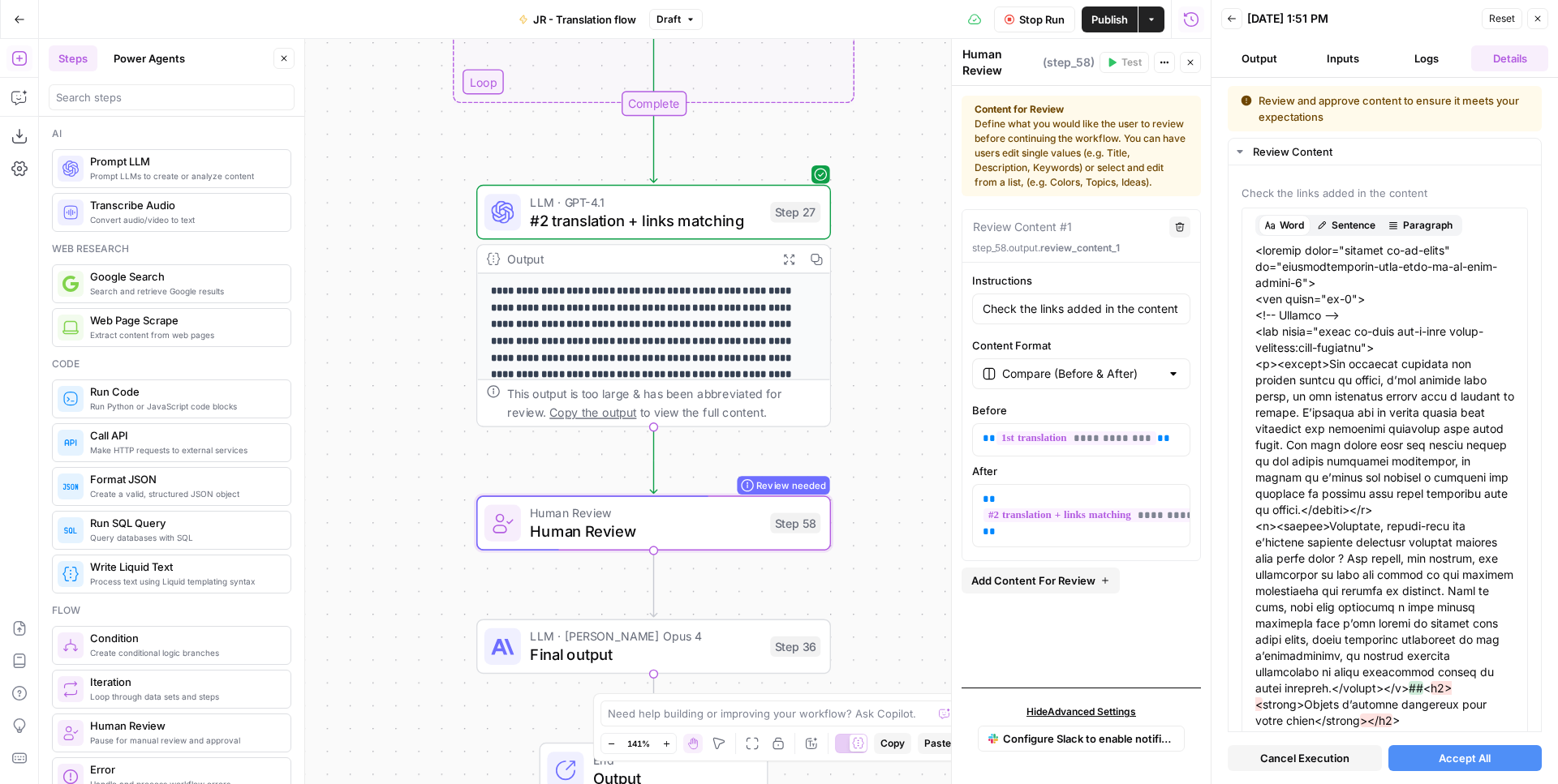
click at [1455, 768] on button "Accept All" at bounding box center [1465, 758] width 154 height 26
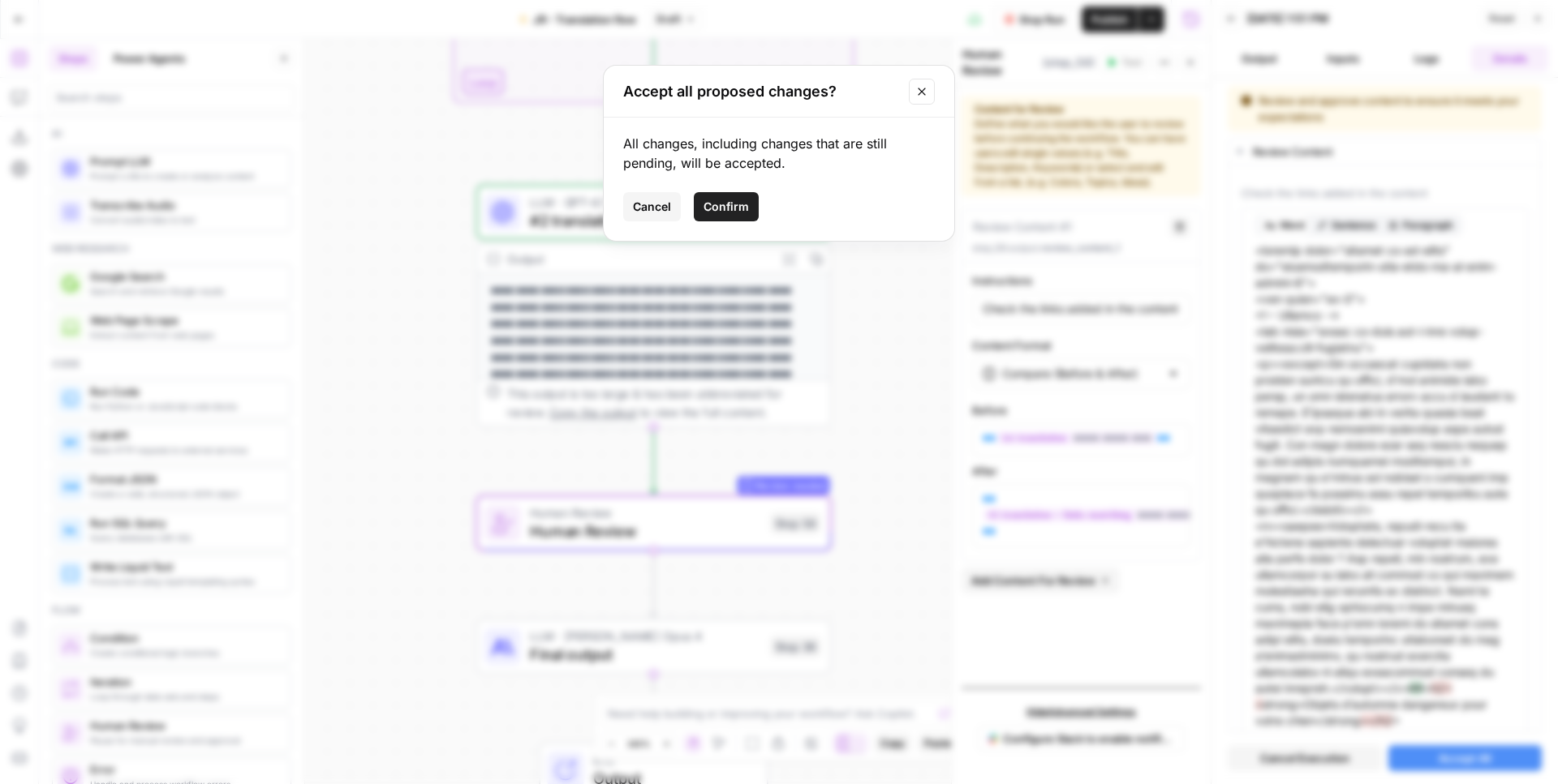
click at [729, 208] on span "Confirm" at bounding box center [726, 206] width 45 height 16
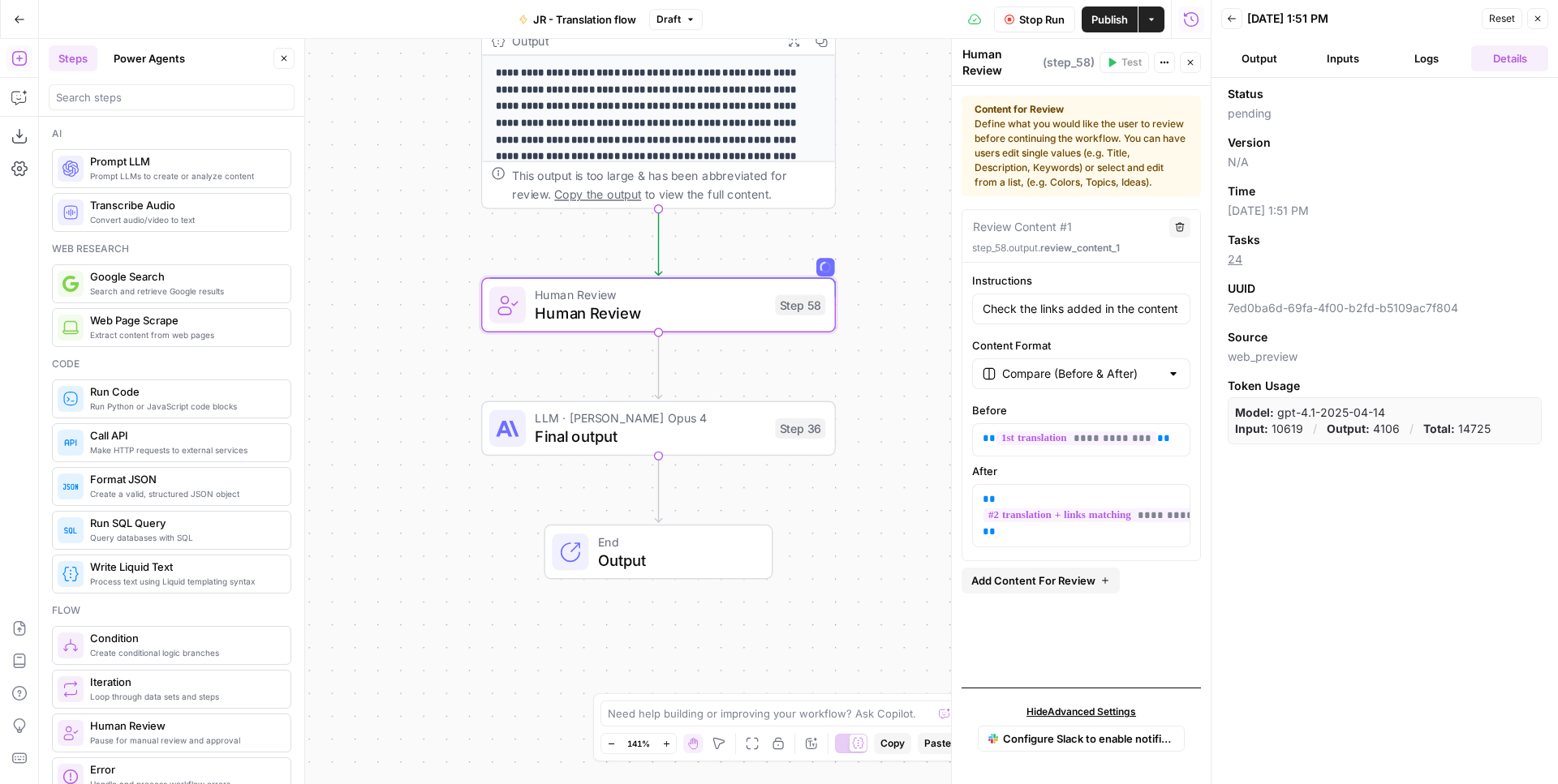
drag, startPoint x: 880, startPoint y: 412, endPoint x: 884, endPoint y: 189, distance: 223.0
click at [885, 190] on div "Workflow Set Inputs Inputs Web Page Scrape Extract Original Blog Content Step 1…" at bounding box center [624, 411] width 1171 height 745
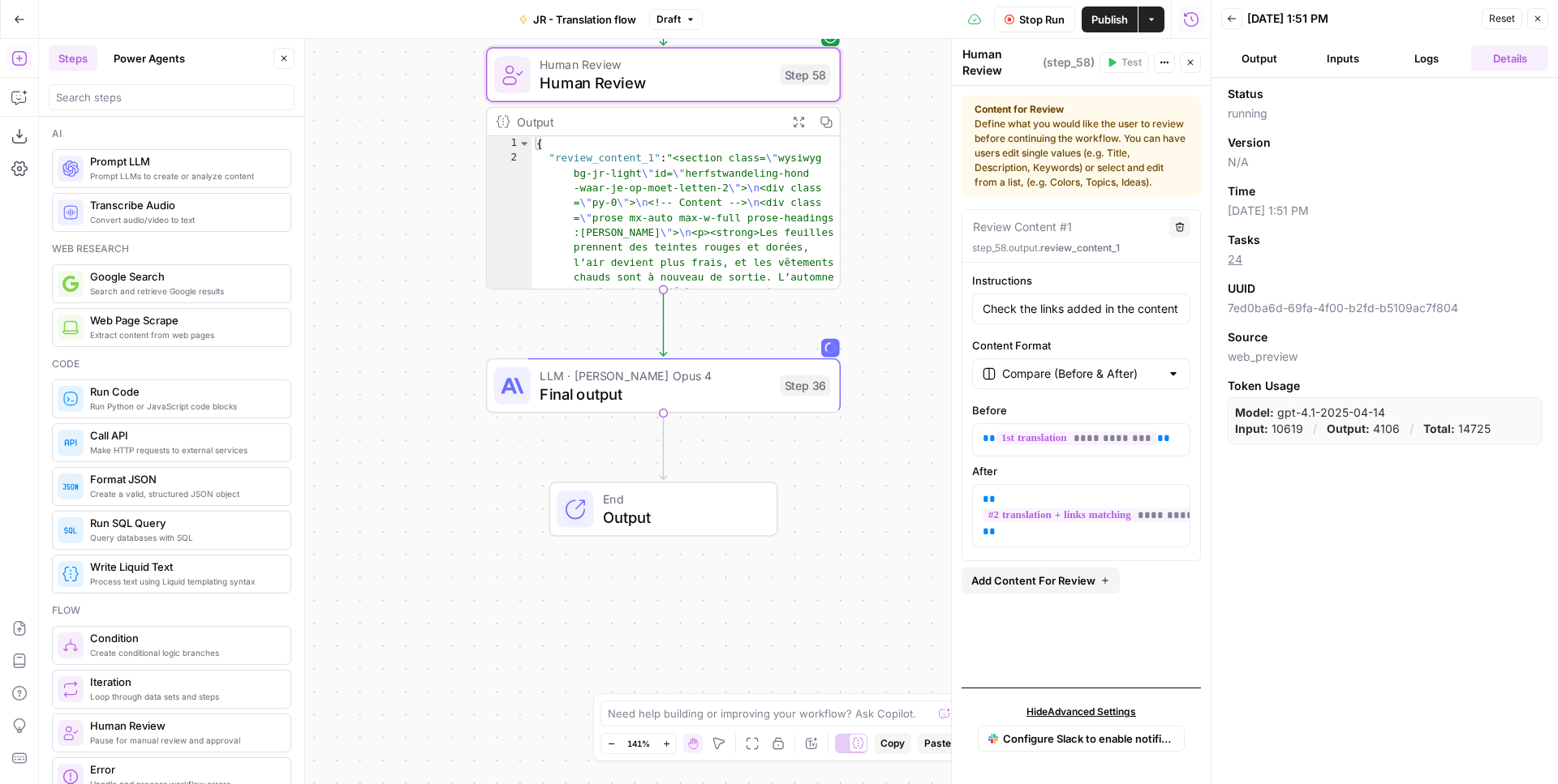
drag, startPoint x: 863, startPoint y: 369, endPoint x: 867, endPoint y: 141, distance: 228.0
click at [867, 141] on div "Workflow Set Inputs Inputs Web Page Scrape Extract Original Blog Content Step 1…" at bounding box center [624, 411] width 1171 height 745
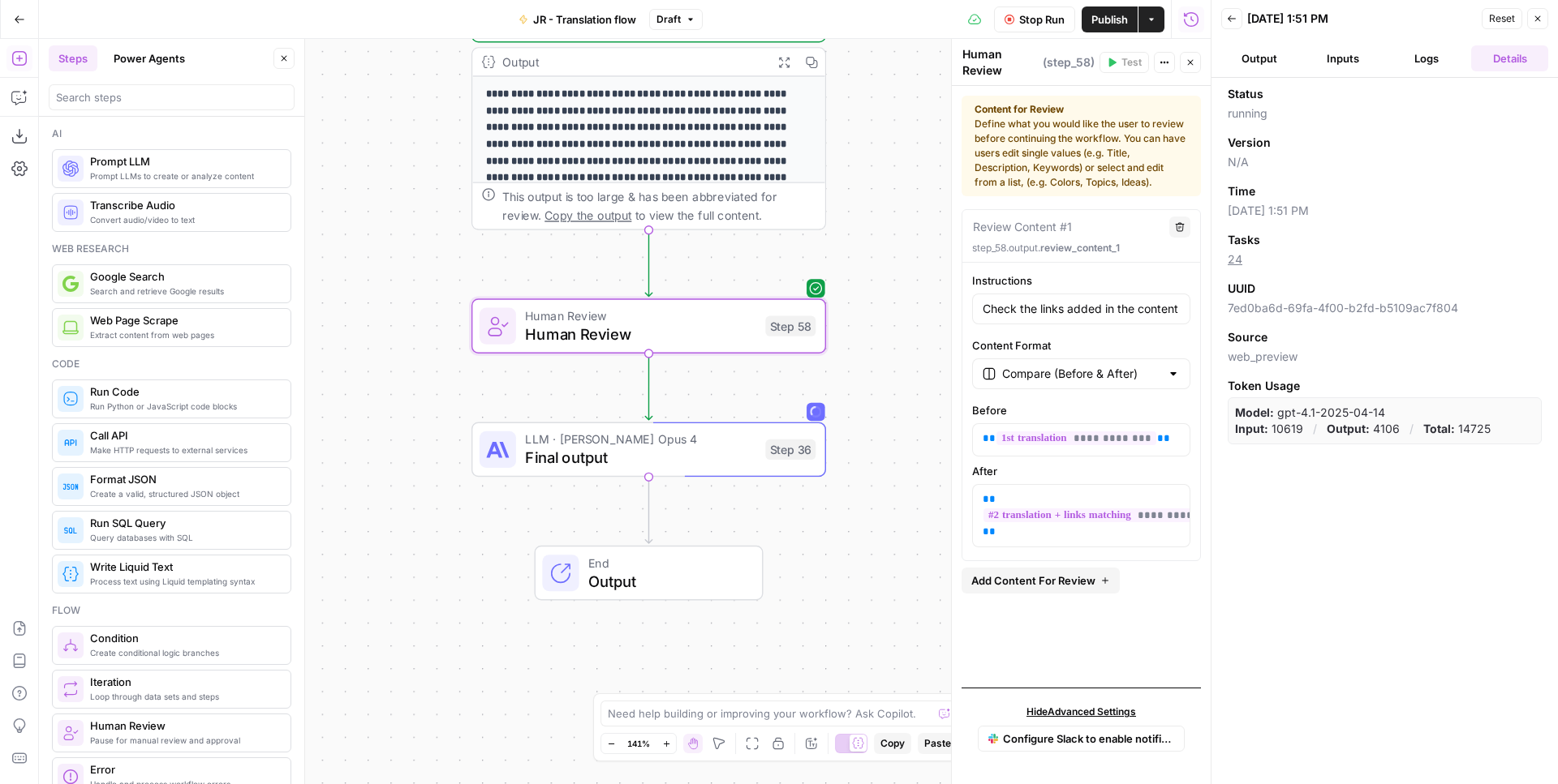
drag, startPoint x: 911, startPoint y: 161, endPoint x: 896, endPoint y: 414, distance: 253.4
click at [896, 414] on div "Workflow Set Inputs Inputs Web Page Scrape Extract Original Blog Content Step 1…" at bounding box center [624, 411] width 1171 height 745
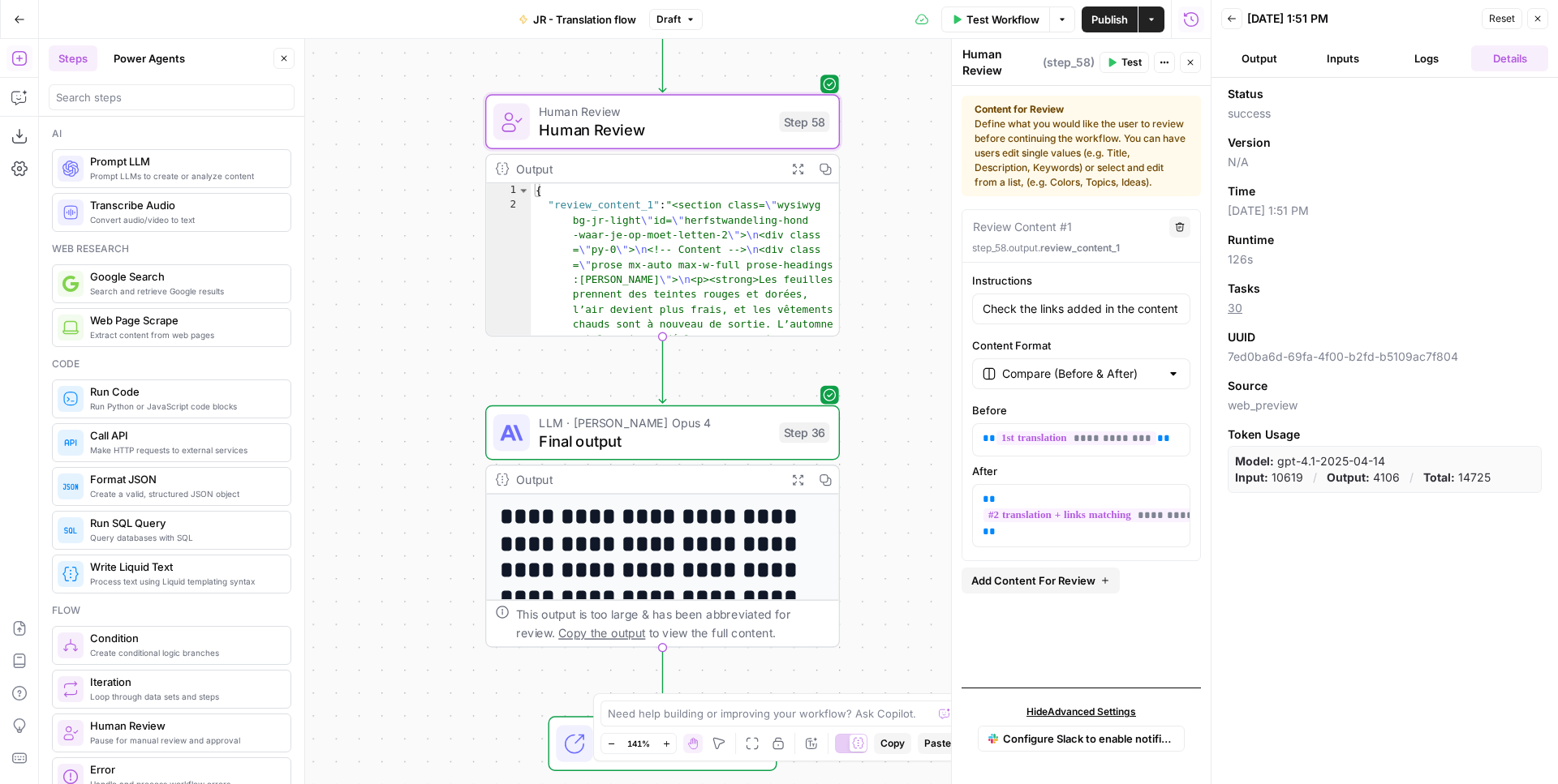
drag, startPoint x: 830, startPoint y: 487, endPoint x: 869, endPoint y: 193, distance: 296.6
click at [870, 193] on div "Workflow Set Inputs Inputs Web Page Scrape Extract Original Blog Content Step 1…" at bounding box center [624, 411] width 1171 height 745
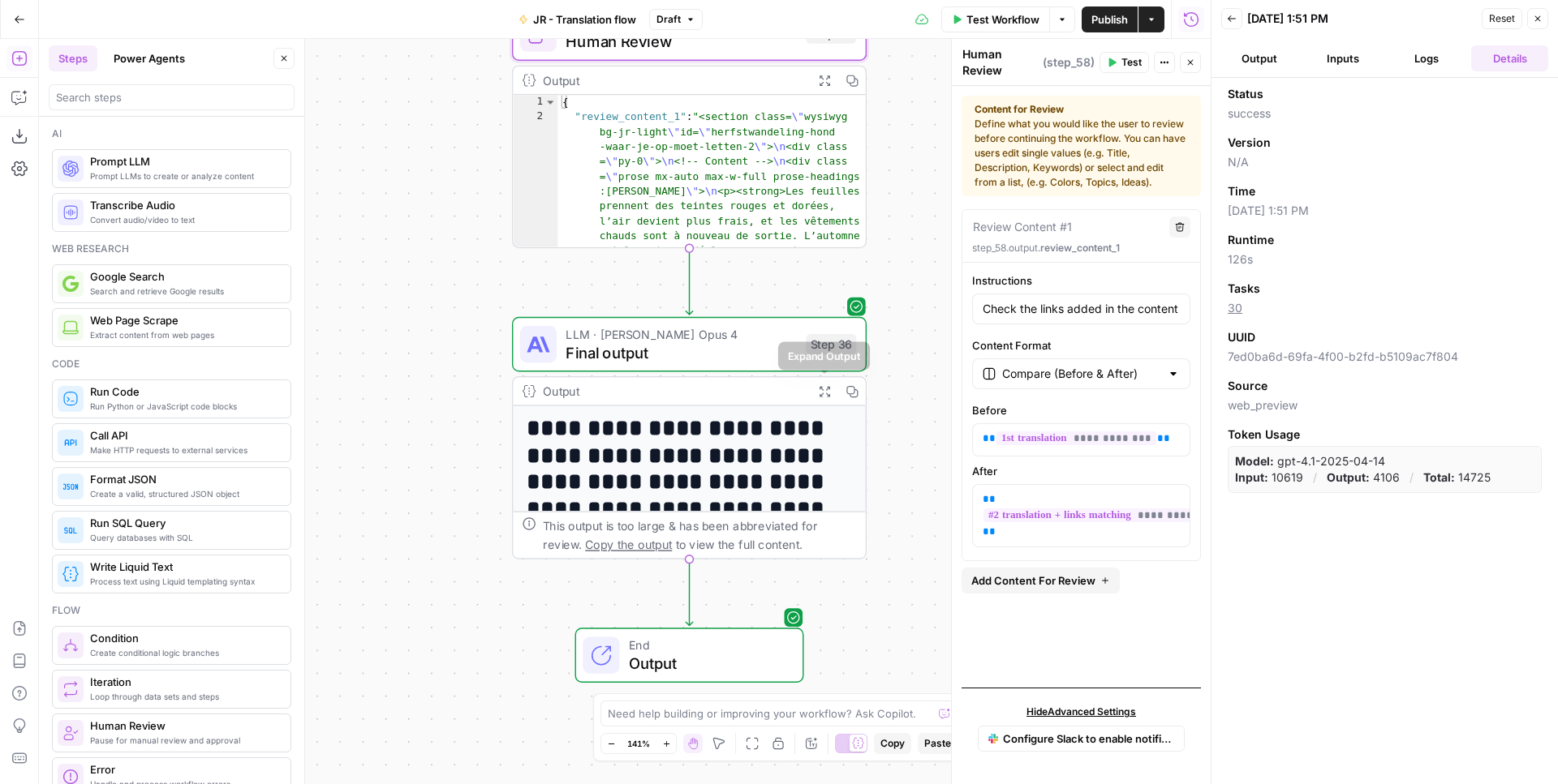
click at [815, 393] on button "Expand Output" at bounding box center [824, 391] width 28 height 28
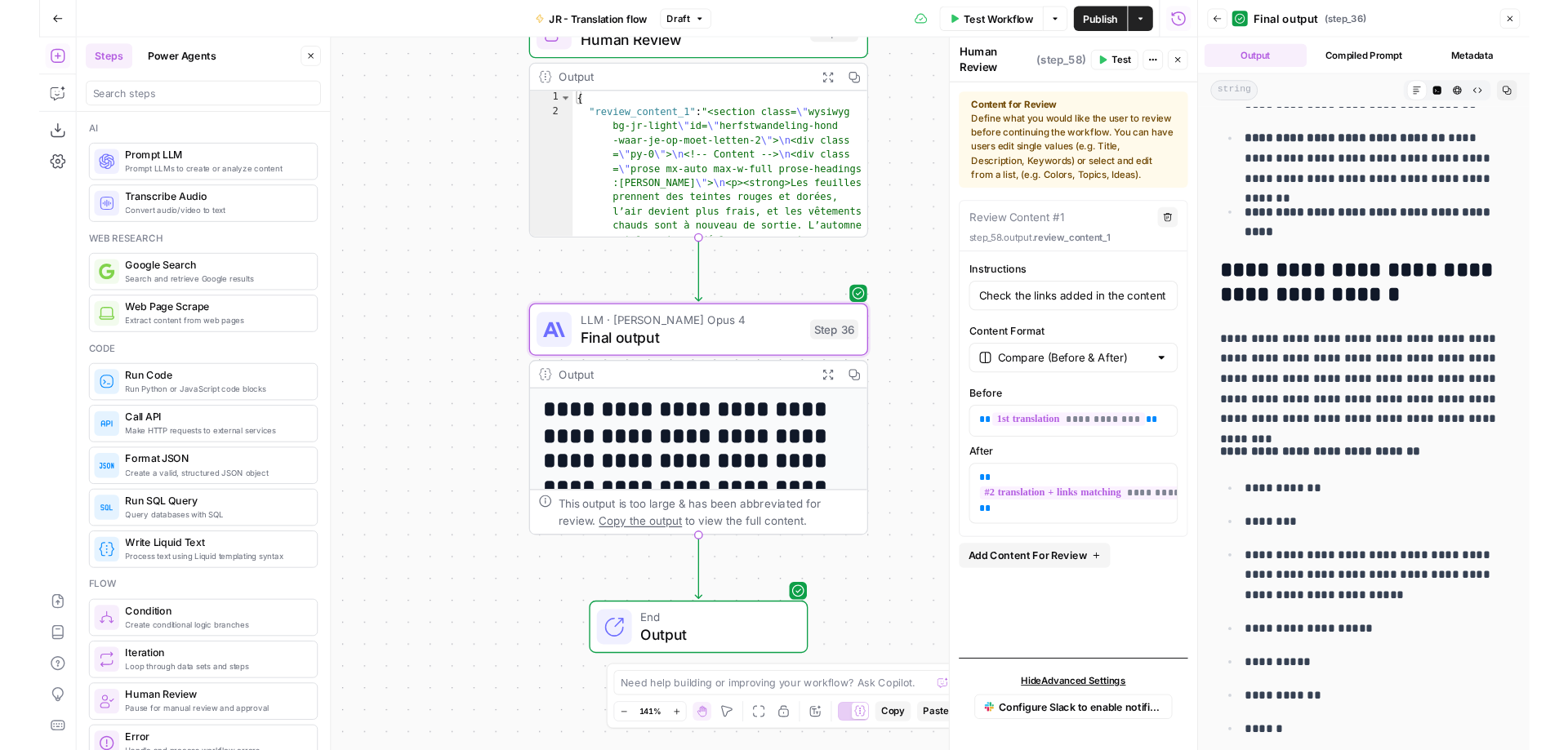
scroll to position [2611, 0]
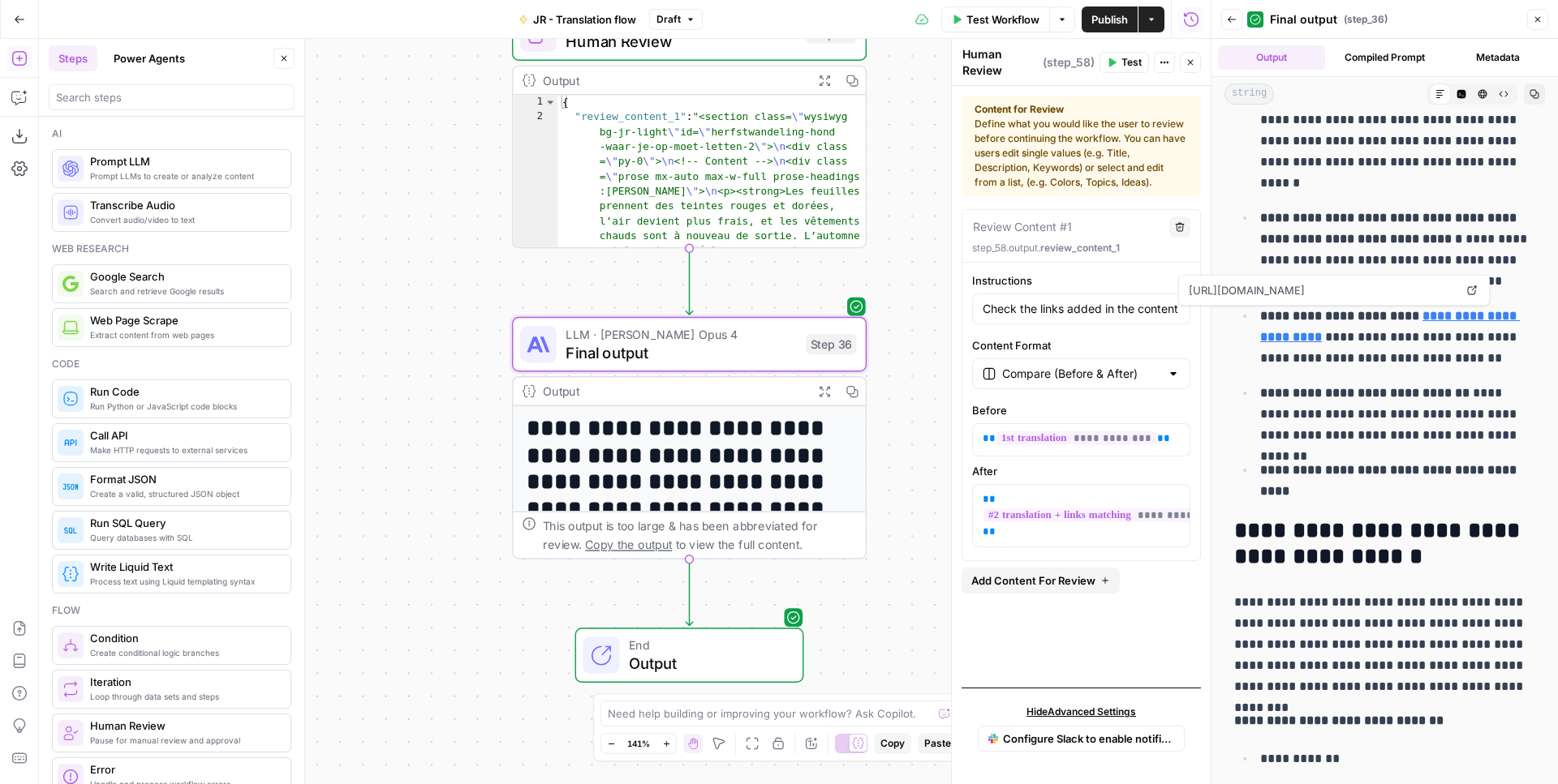
click at [1306, 333] on strong "**********" at bounding box center [1390, 326] width 260 height 33
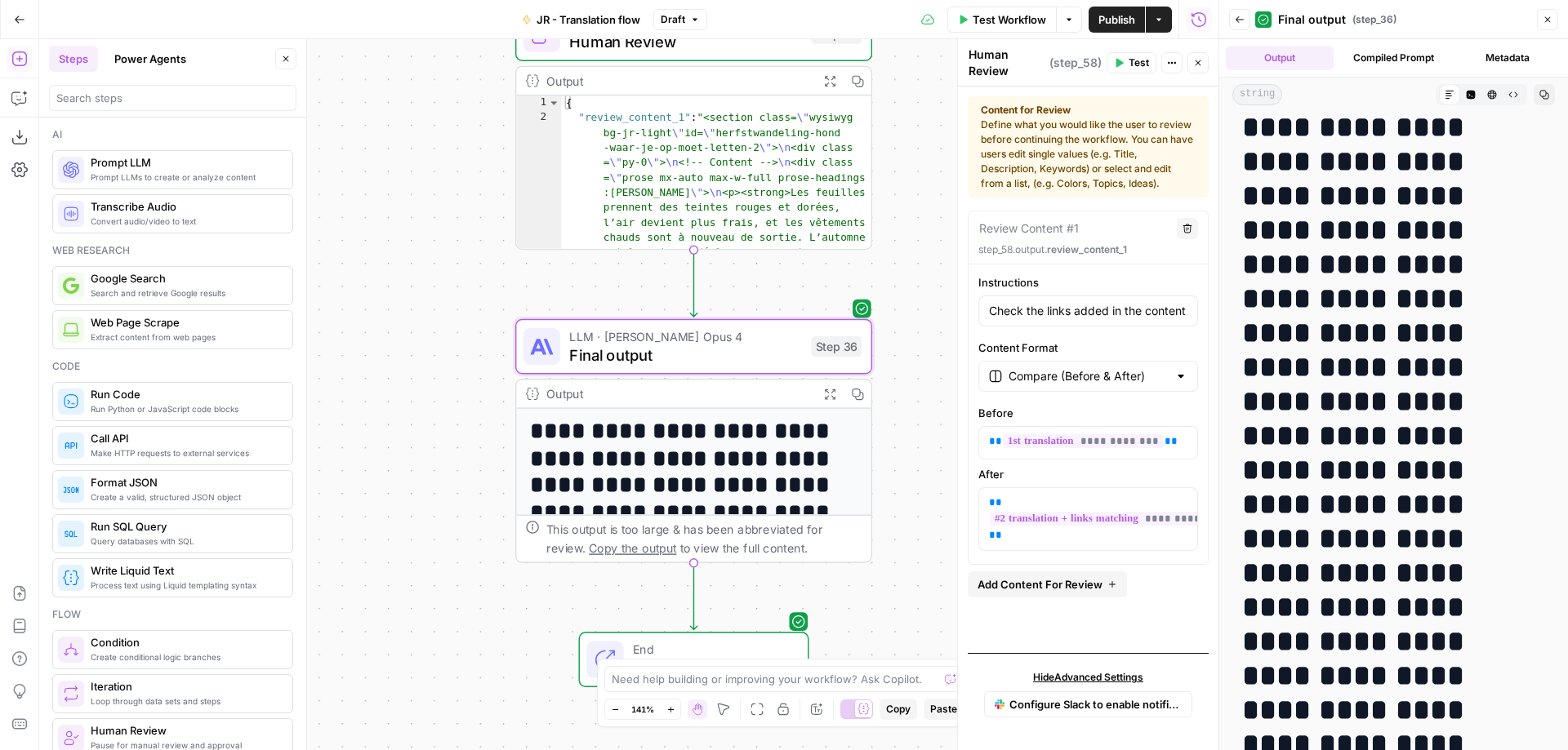
scroll to position [208, 0]
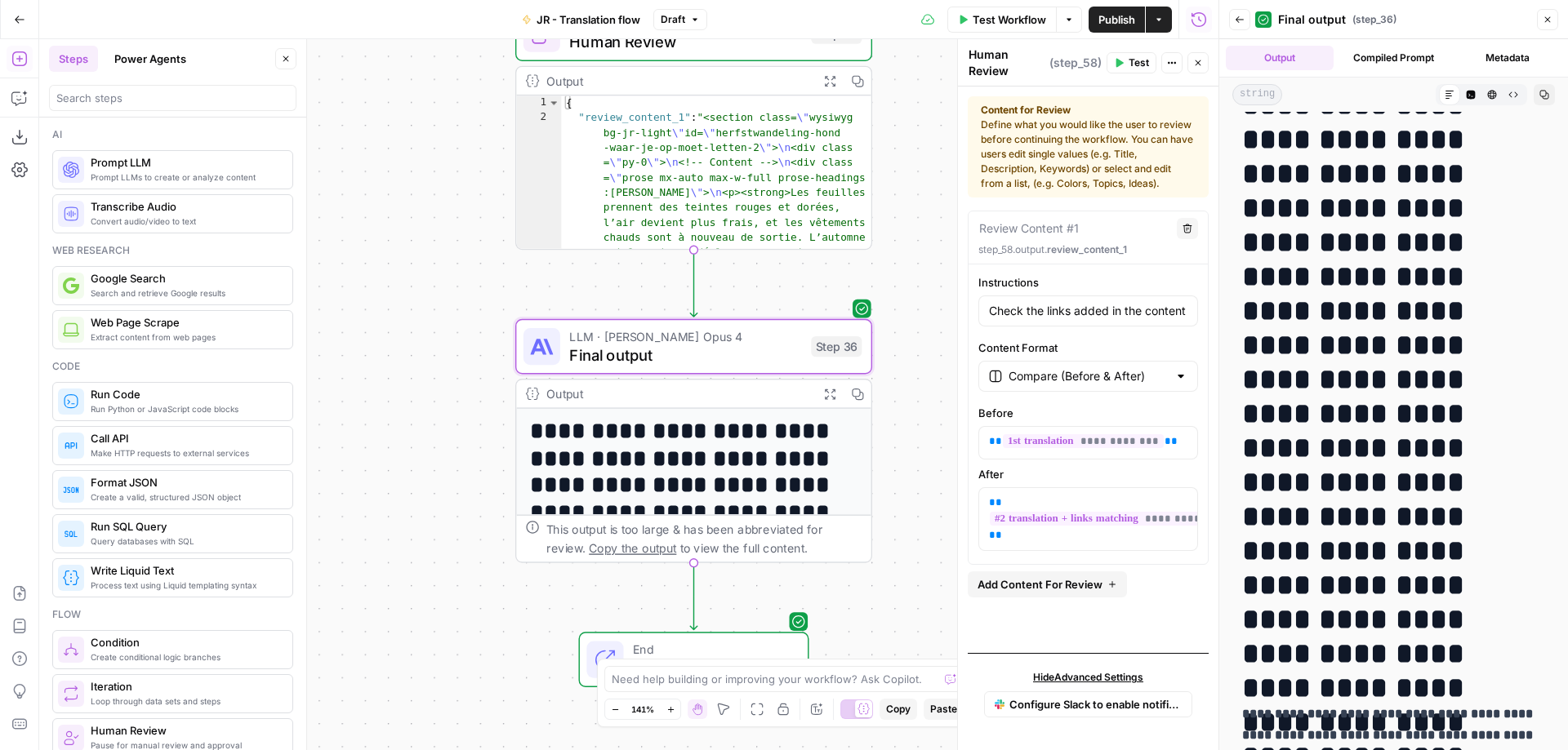
click at [1393, 339] on h1 "**********" at bounding box center [1394, 294] width 303 height 755
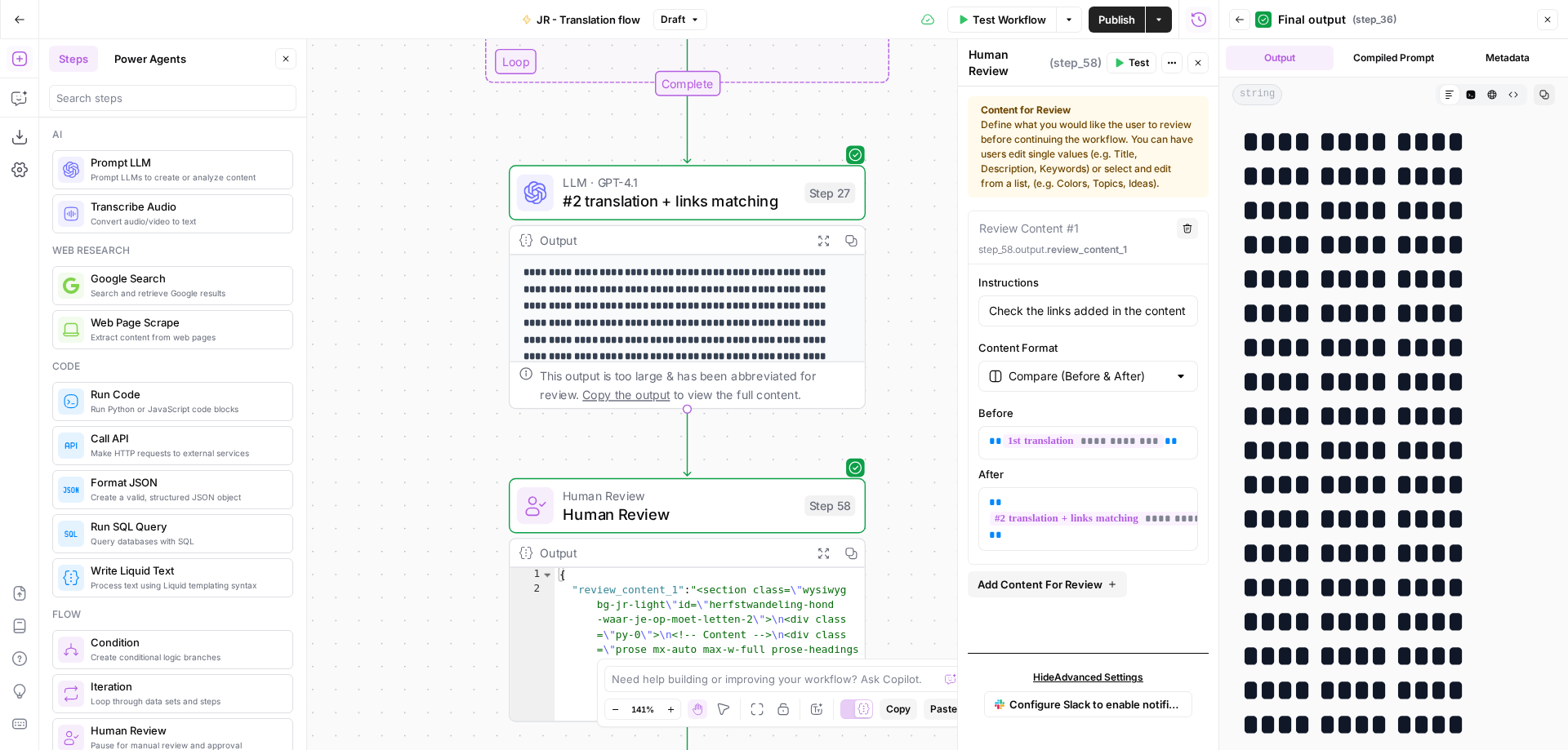
drag, startPoint x: 934, startPoint y: 192, endPoint x: 875, endPoint y: 424, distance: 239.4
click at [877, 424] on div "Workflow Set Inputs Inputs Web Page Scrape Extract Original Blog Content Step 1…" at bounding box center [628, 394] width 1179 height 711
click at [819, 247] on icon "button" at bounding box center [818, 242] width 13 height 13
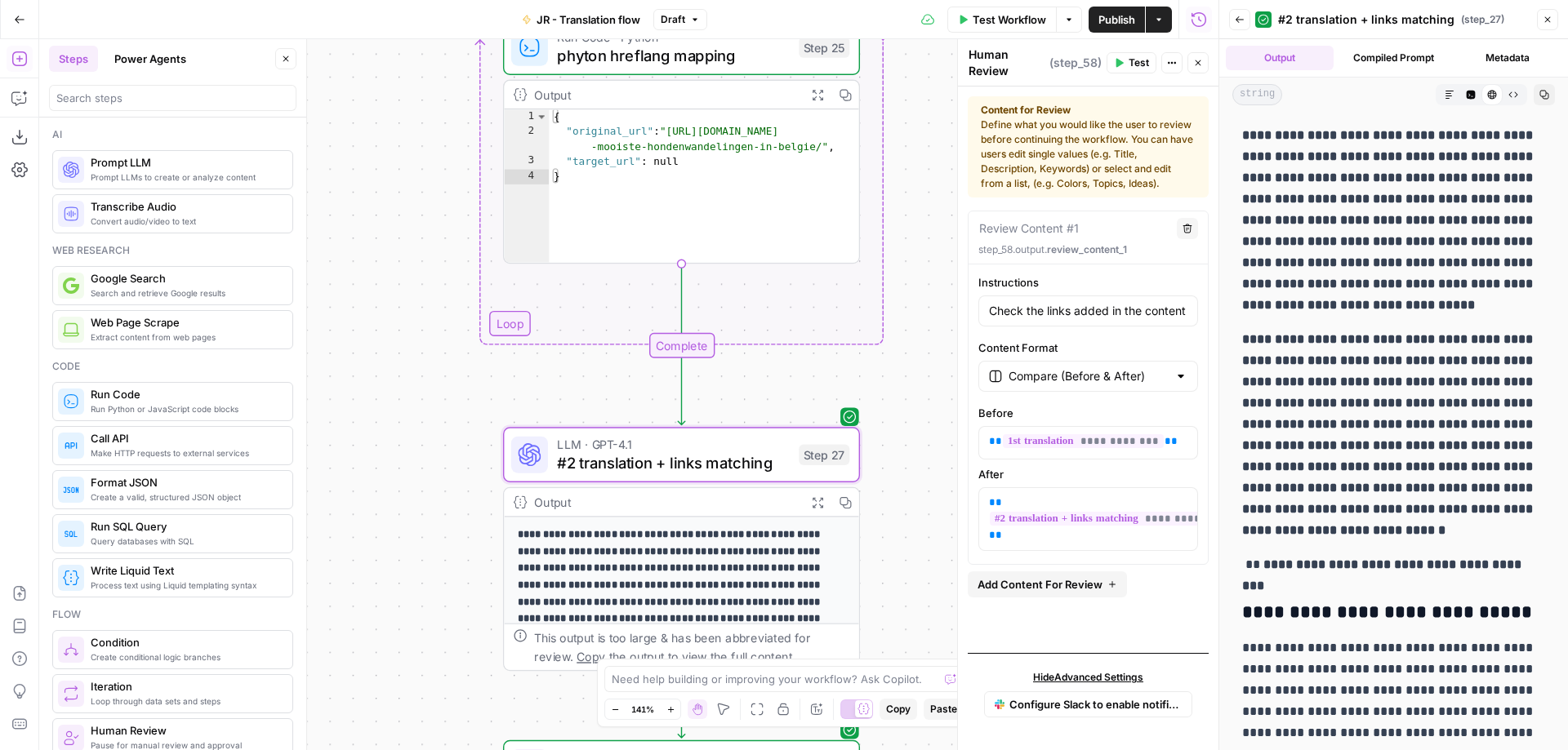
drag, startPoint x: 919, startPoint y: 161, endPoint x: 916, endPoint y: 423, distance: 262.0
click at [916, 423] on div "Workflow Set Inputs Inputs Web Page Scrape Extract Original Blog Content Step 1…" at bounding box center [628, 394] width 1179 height 711
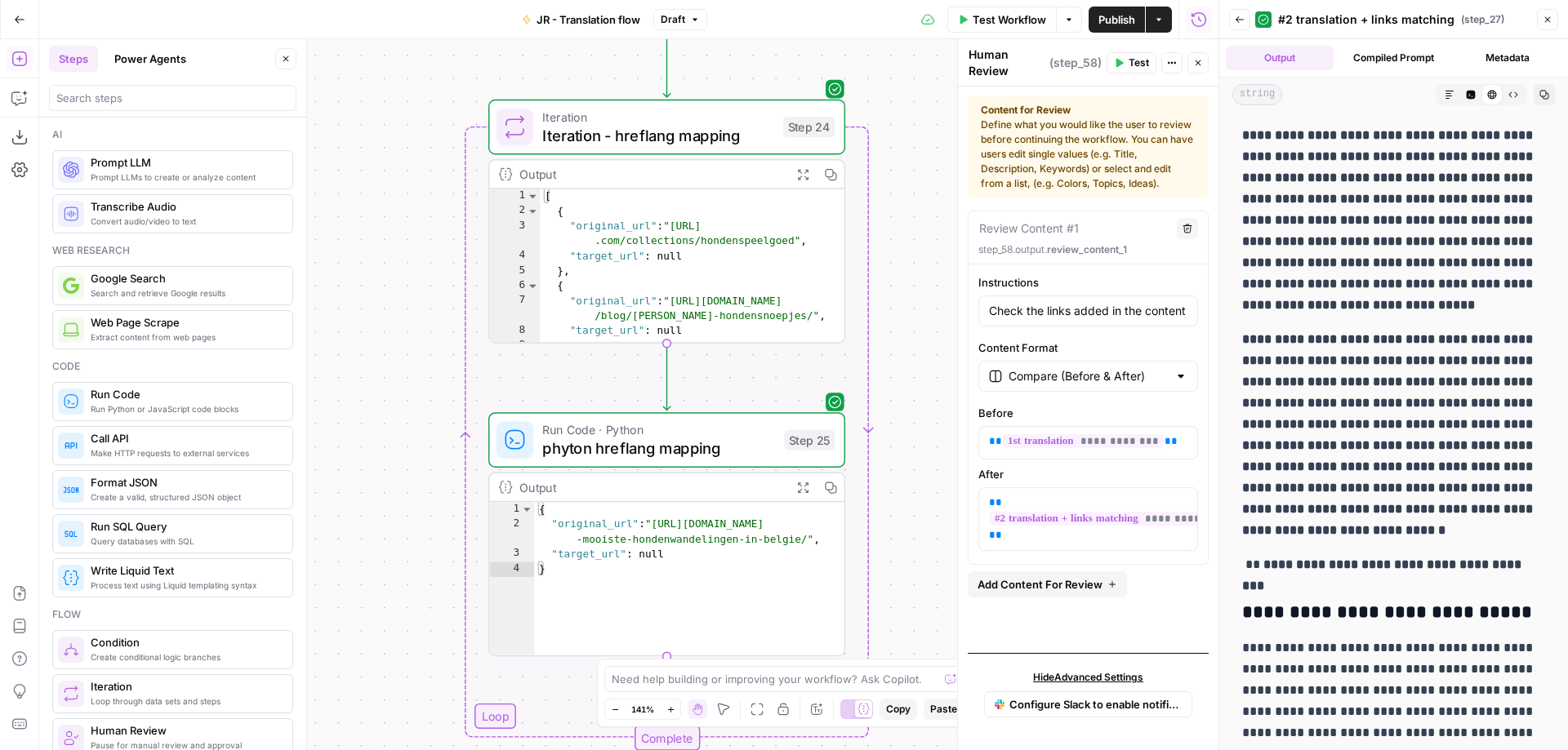
drag, startPoint x: 923, startPoint y: 180, endPoint x: 909, endPoint y: 609, distance: 429.2
click at [910, 612] on div "Workflow Set Inputs Inputs Web Page Scrape Extract Original Blog Content Step 1…" at bounding box center [628, 394] width 1179 height 711
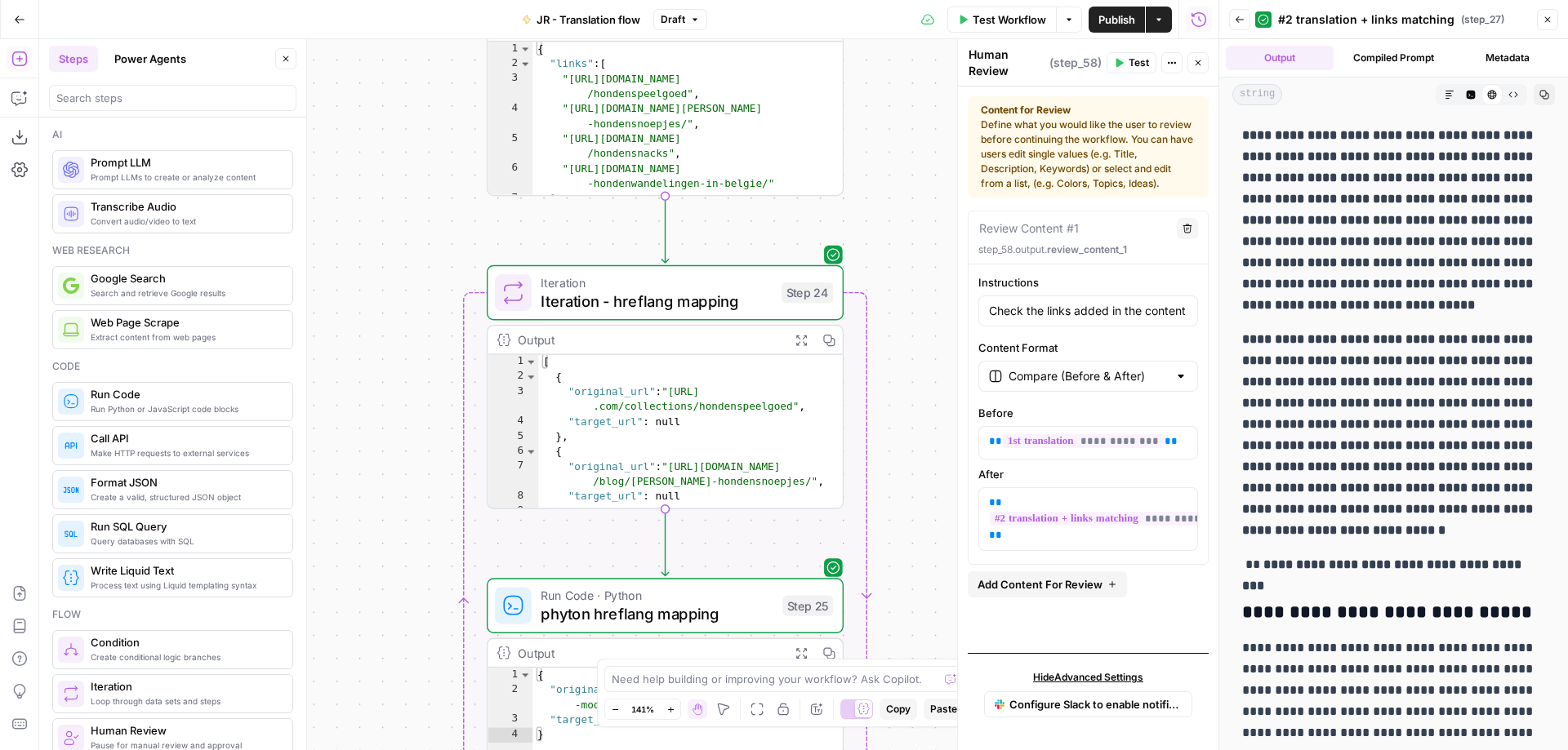
drag, startPoint x: 905, startPoint y: 292, endPoint x: 894, endPoint y: 696, distance: 404.1
click at [894, 696] on div "Workflow Set Inputs Inputs Web Page Scrape Extract Original Blog Content Step 1…" at bounding box center [628, 394] width 1179 height 711
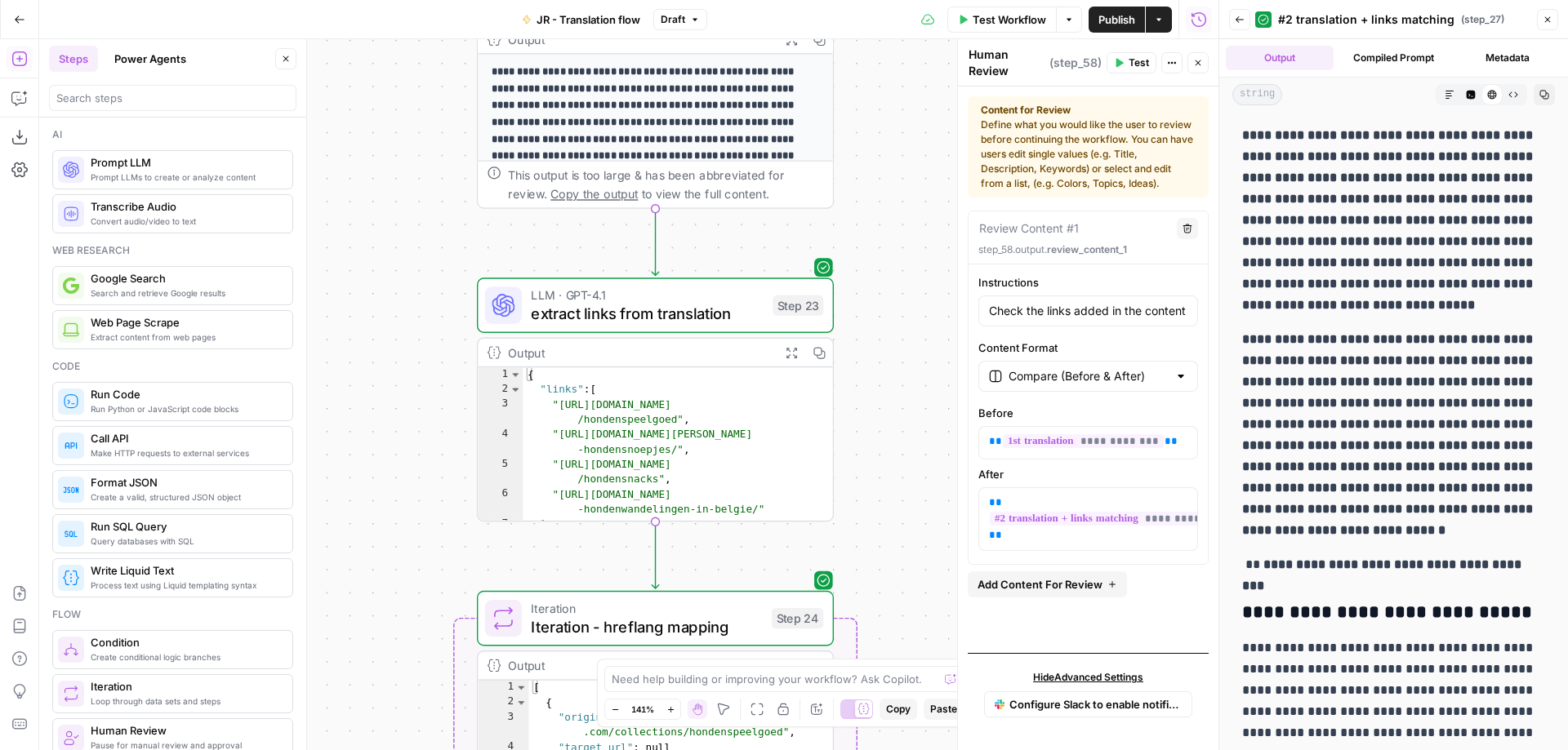
drag, startPoint x: 895, startPoint y: 375, endPoint x: 895, endPoint y: 843, distance: 468.0
click at [895, 750] on div "Workflow Set Inputs Inputs Web Page Scrape Extract Original Blog Content Step 1…" at bounding box center [628, 394] width 1179 height 711
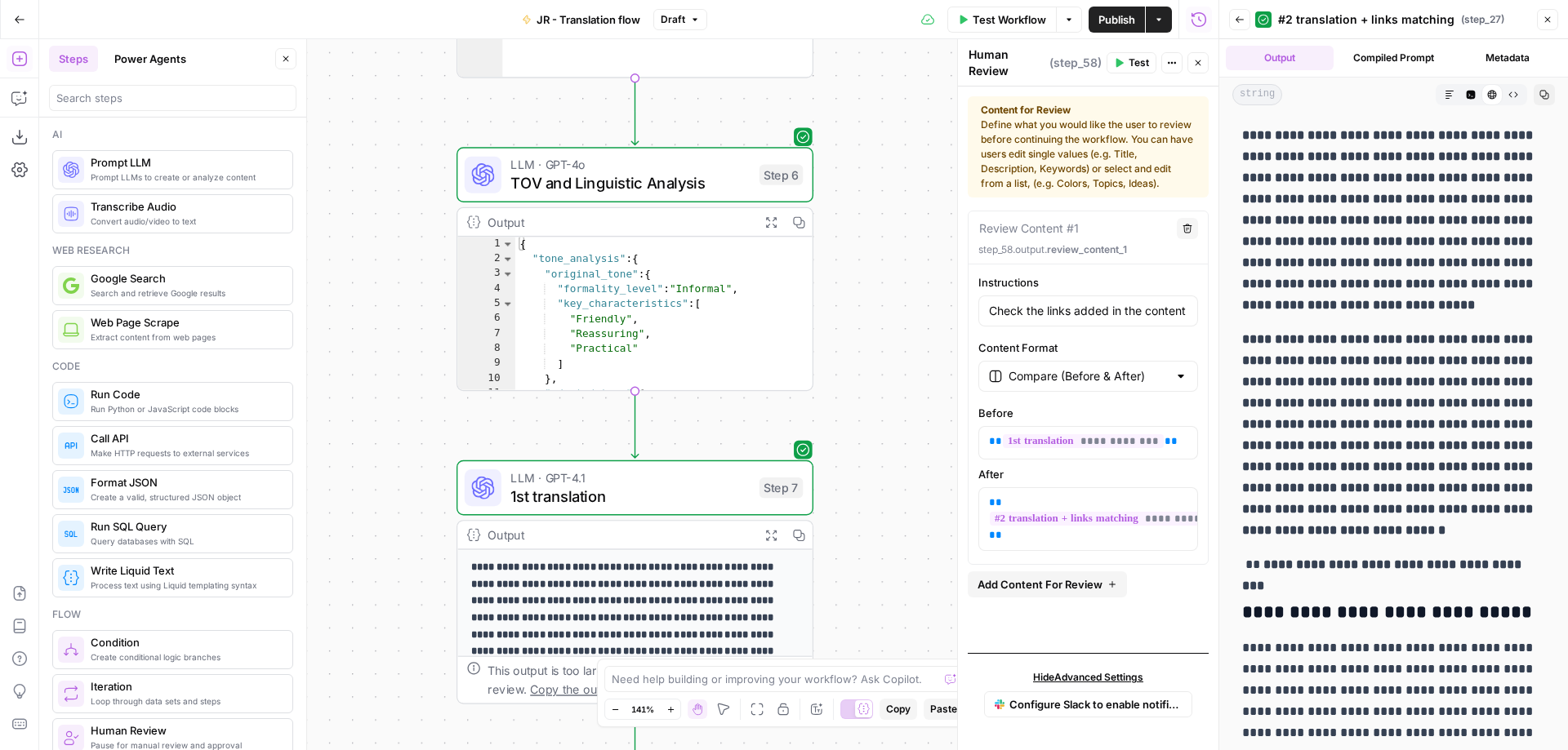
drag, startPoint x: 916, startPoint y: 436, endPoint x: 897, endPoint y: 852, distance: 416.4
click at [897, 750] on div "Workflow Set Inputs Inputs Web Page Scrape Extract Original Blog Content Step 1…" at bounding box center [628, 394] width 1179 height 711
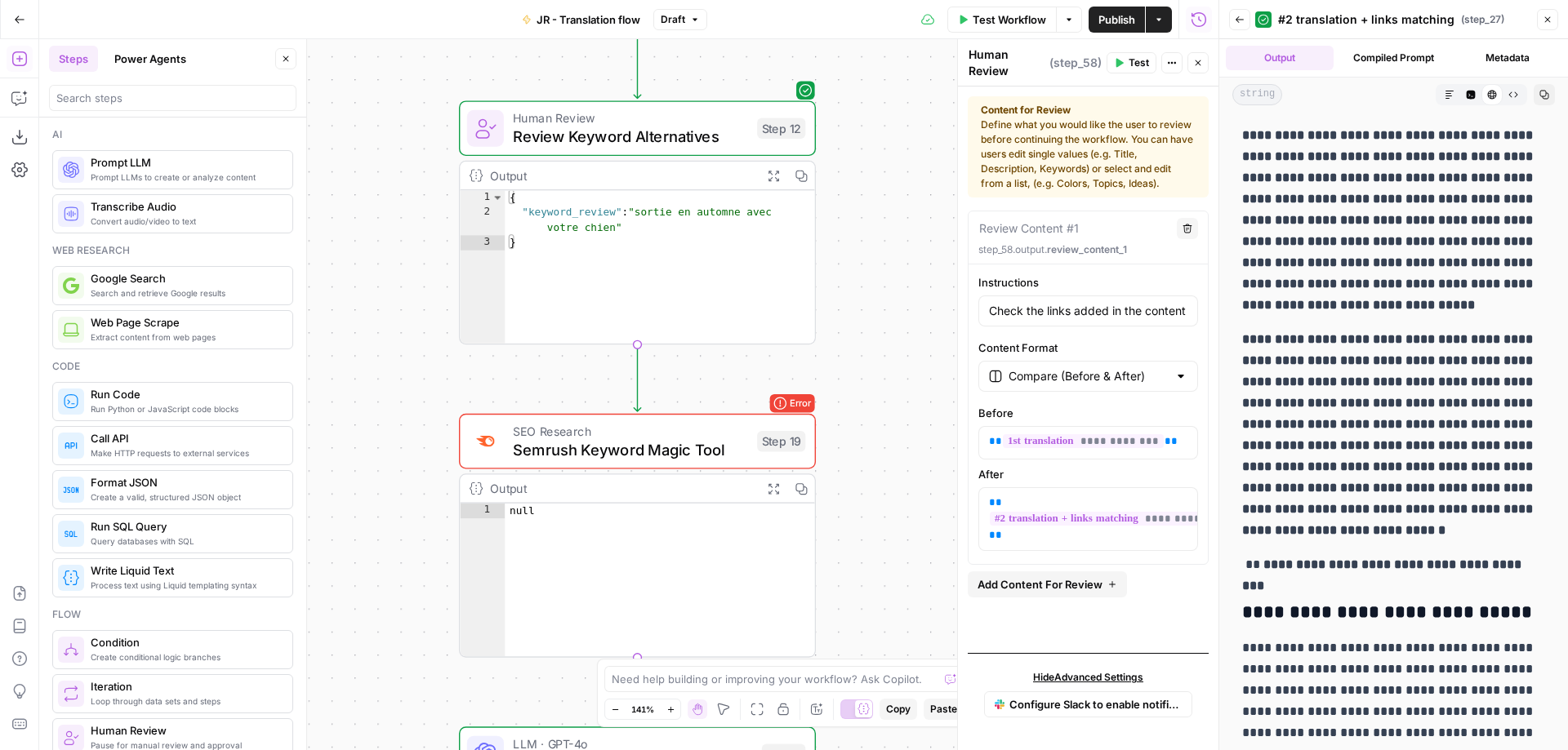
drag, startPoint x: 878, startPoint y: 404, endPoint x: 877, endPoint y: 641, distance: 237.0
click at [877, 641] on div "Workflow Set Inputs Inputs Web Page Scrape Extract Original Blog Content Step 1…" at bounding box center [628, 394] width 1179 height 711
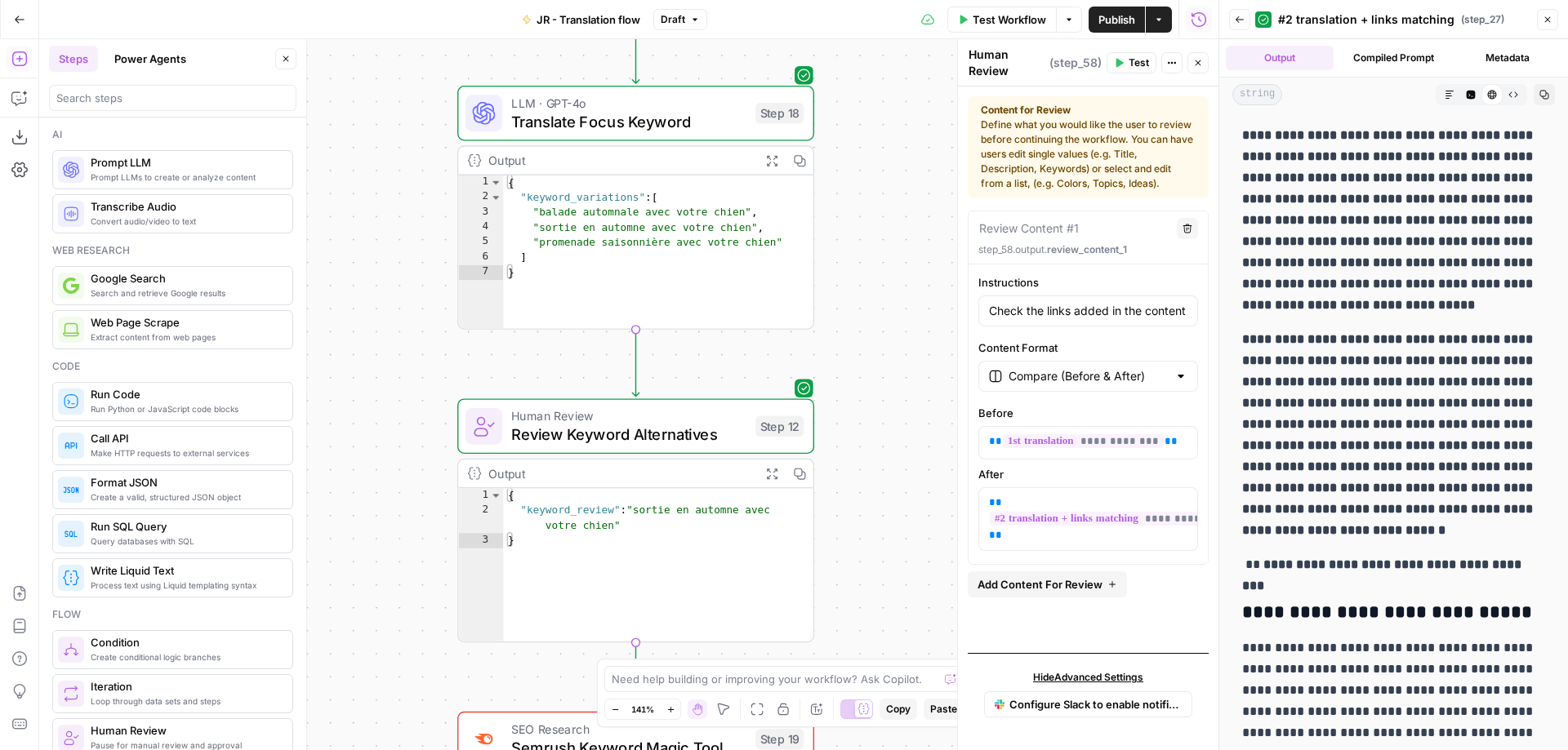
drag, startPoint x: 870, startPoint y: 323, endPoint x: 870, endPoint y: 626, distance: 303.0
click at [870, 626] on div "Workflow Set Inputs Inputs Web Page Scrape Extract Original Blog Content Step 1…" at bounding box center [628, 394] width 1179 height 711
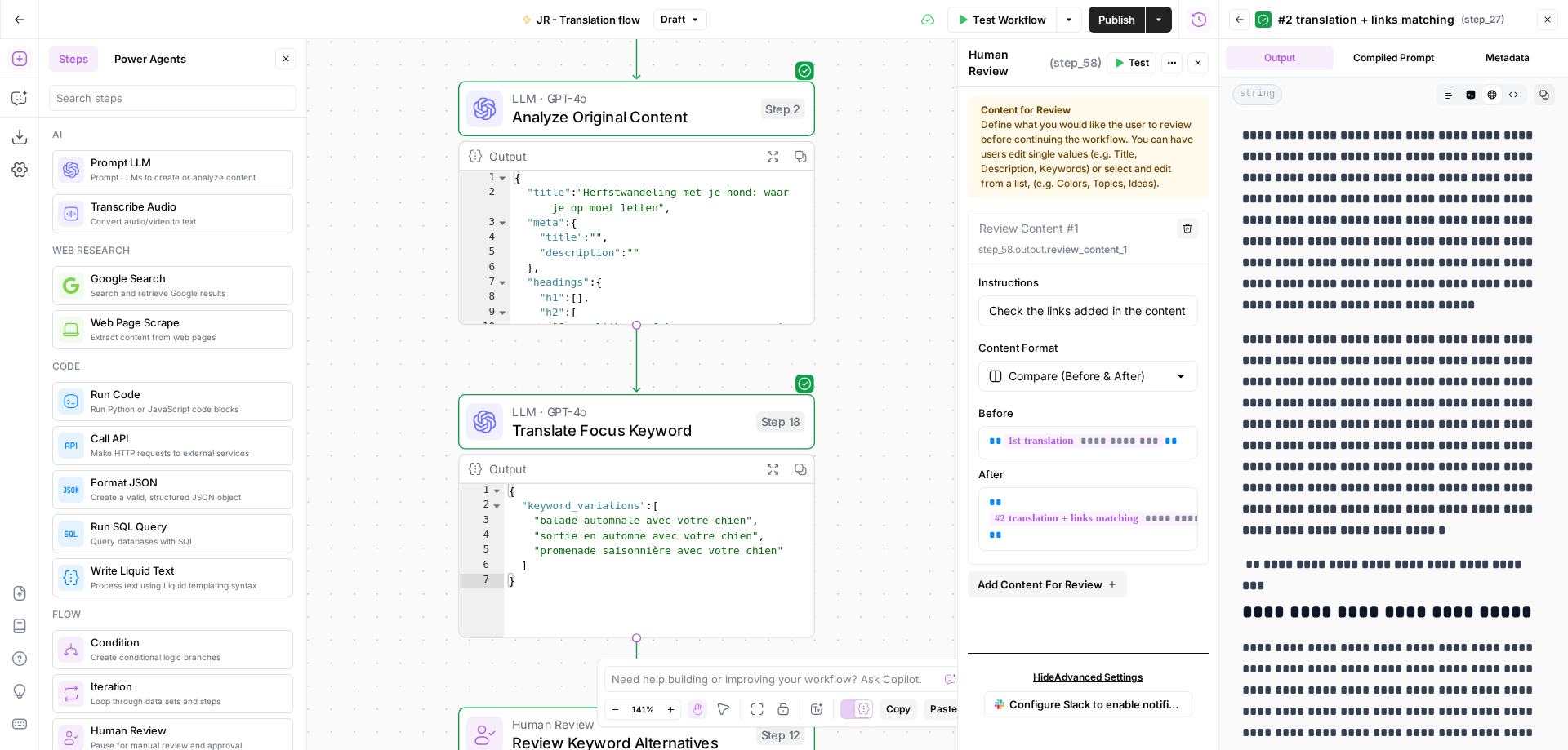
drag, startPoint x: 848, startPoint y: 239, endPoint x: 858, endPoint y: 626, distance: 387.1
click at [860, 628] on div "Workflow Set Inputs Inputs Web Page Scrape Extract Original Blog Content Step 1…" at bounding box center [628, 394] width 1179 height 711
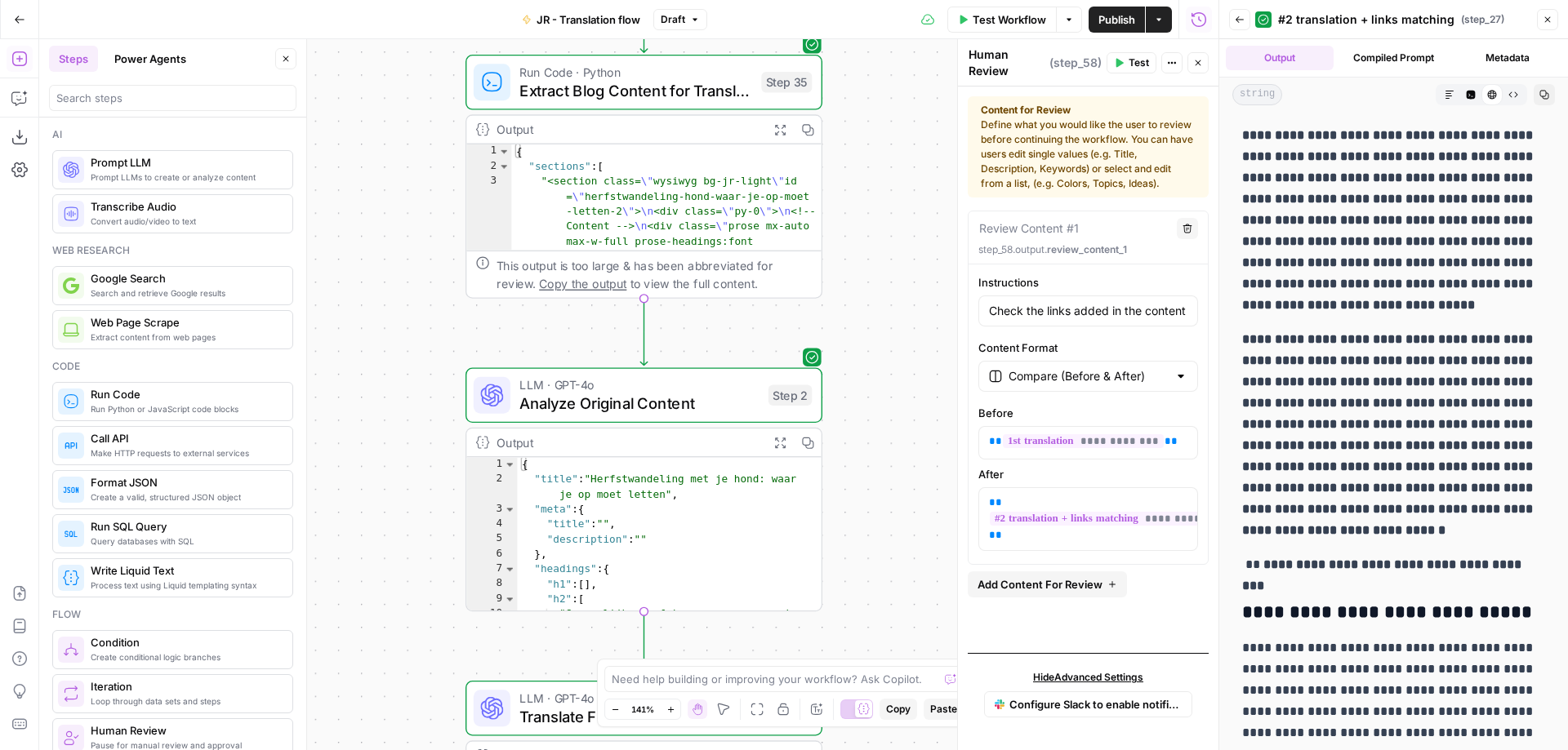
drag, startPoint x: 877, startPoint y: 182, endPoint x: 854, endPoint y: 385, distance: 204.3
click at [863, 380] on div "Workflow Set Inputs Inputs Web Page Scrape Extract Original Blog Content Step 1…" at bounding box center [628, 394] width 1179 height 711
